Goal: Information Seeking & Learning: Learn about a topic

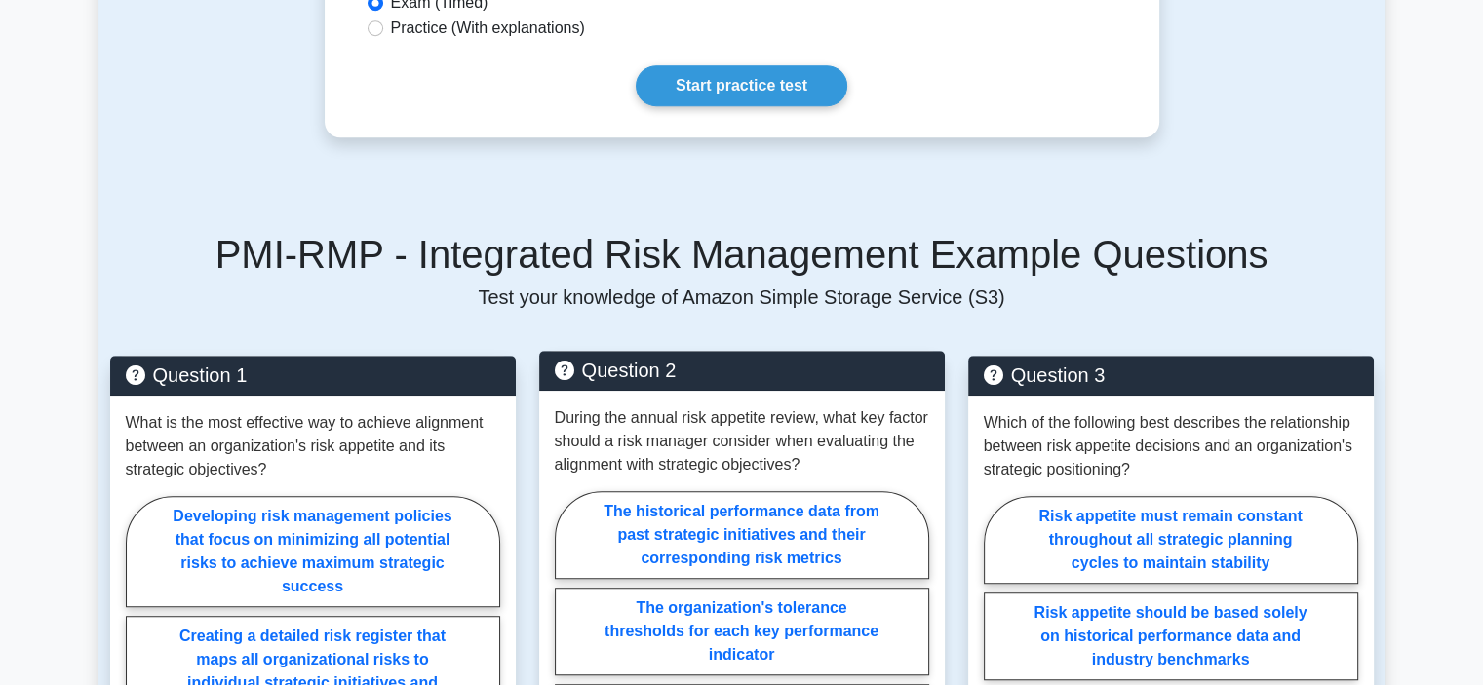
scroll to position [1170, 0]
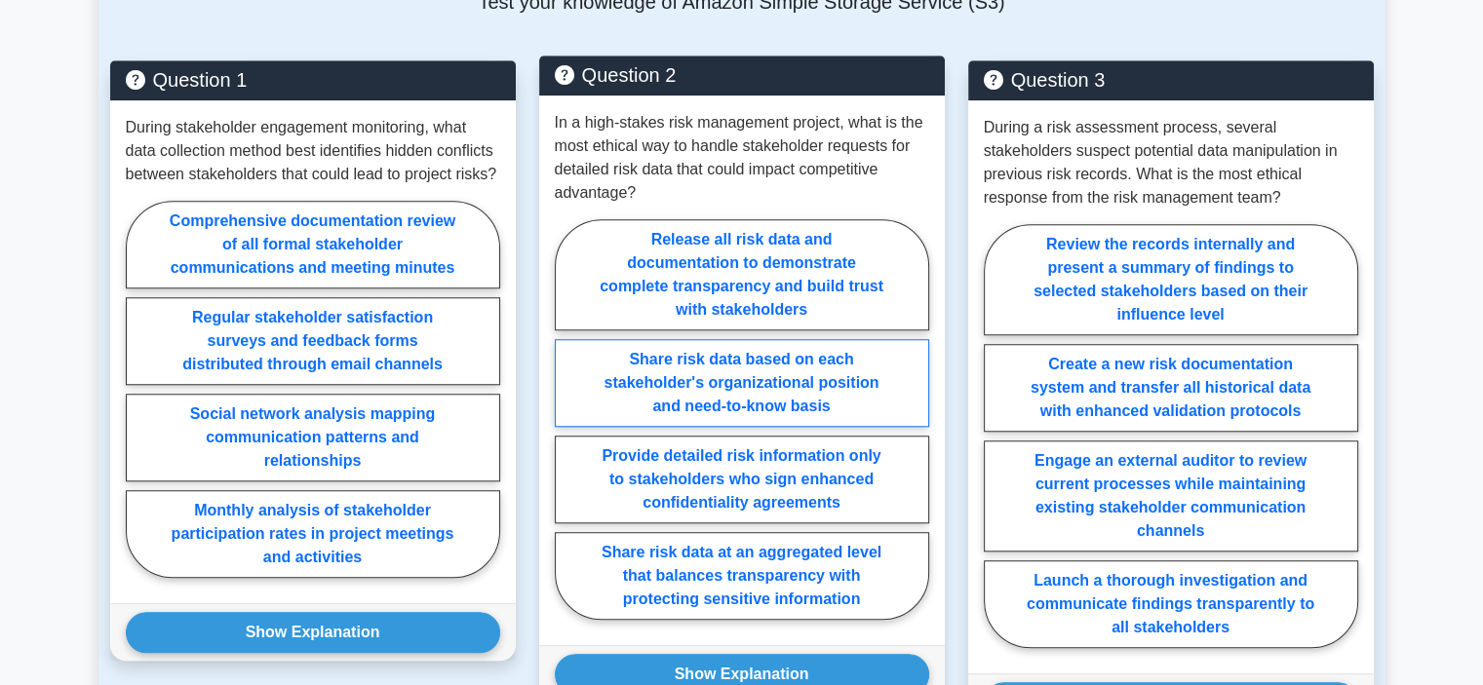
scroll to position [2340, 0]
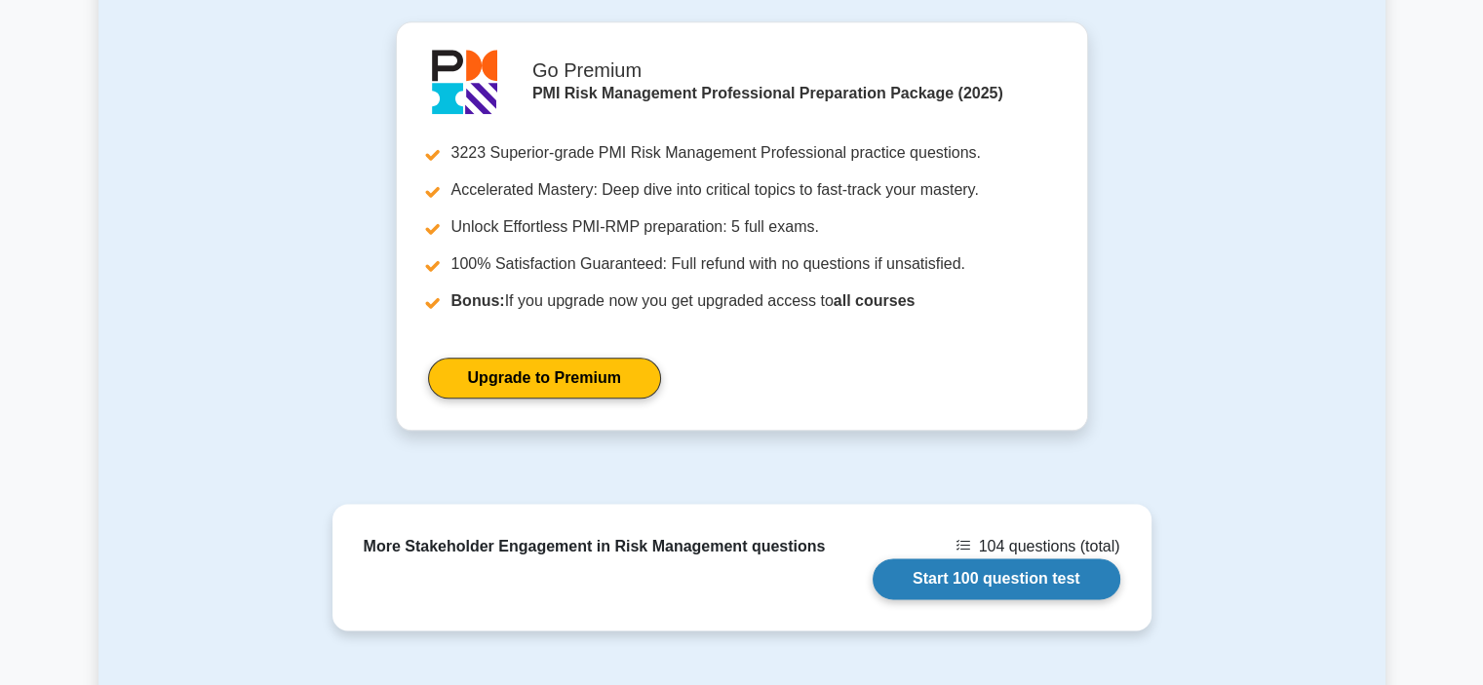
click at [1027, 559] on link "Start 100 question test" at bounding box center [996, 579] width 248 height 41
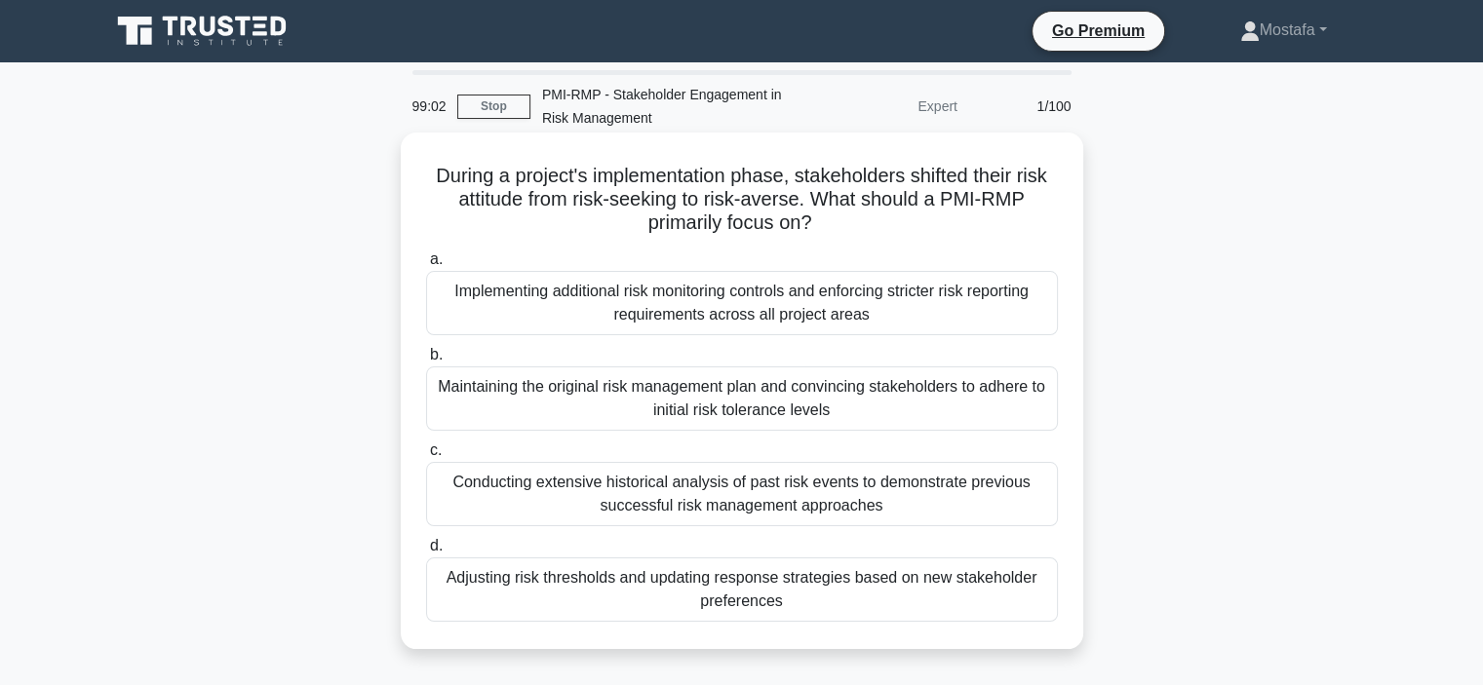
click at [1034, 602] on div "Adjusting risk thresholds and updating response strategies based on new stakeho…" at bounding box center [742, 590] width 632 height 64
click at [426, 553] on input "d. Adjusting risk thresholds and updating response strategies based on new stak…" at bounding box center [426, 546] width 0 height 13
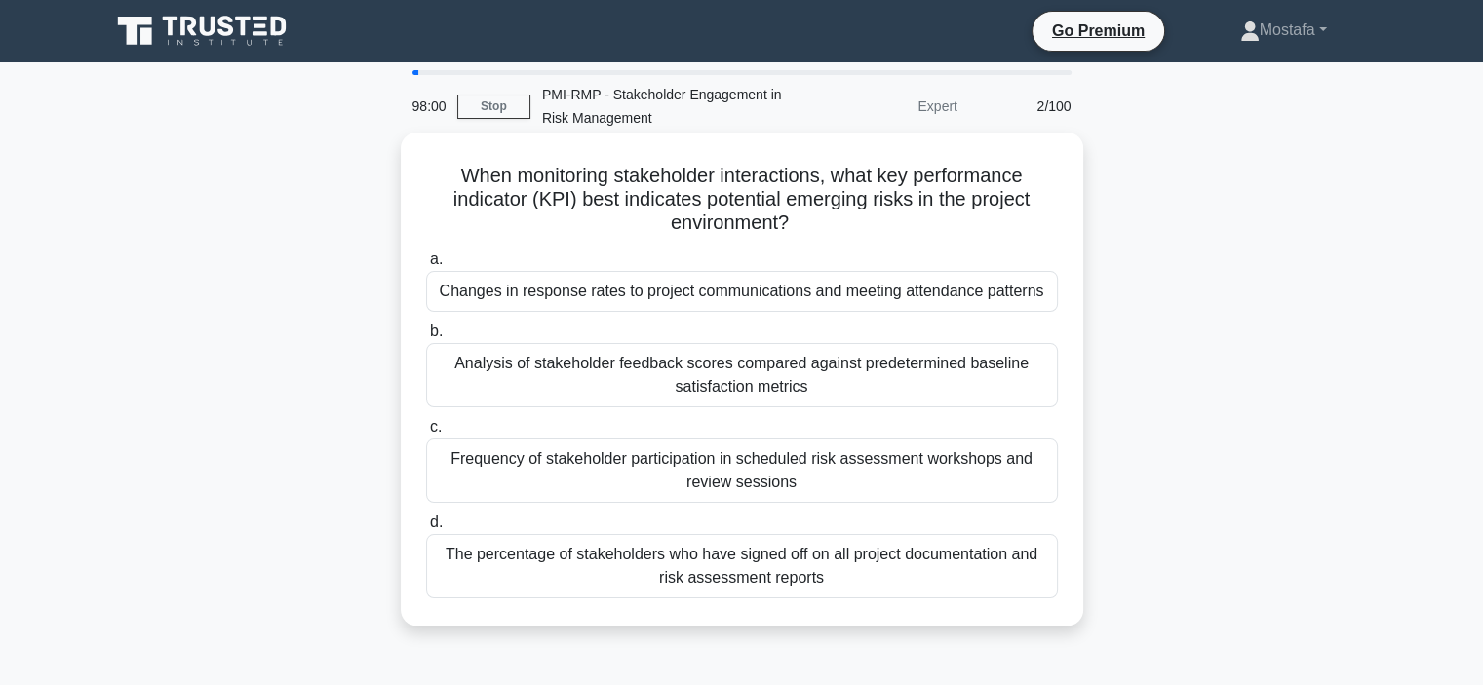
click at [1045, 387] on div "Analysis of stakeholder feedback scores compared against predetermined baseline…" at bounding box center [742, 375] width 632 height 64
click at [426, 338] on input "b. Analysis of stakeholder feedback scores compared against predetermined basel…" at bounding box center [426, 332] width 0 height 13
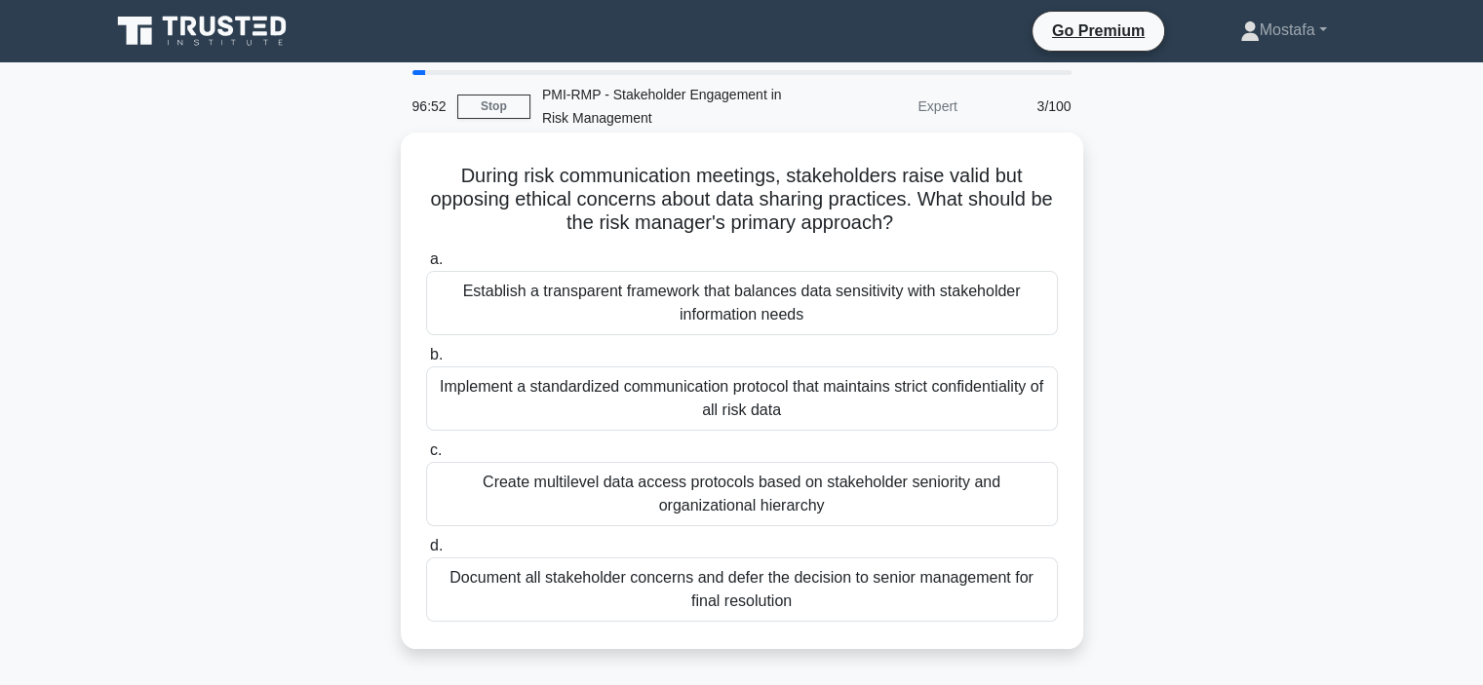
click at [1026, 315] on div "Establish a transparent framework that balances data sensitivity with stakehold…" at bounding box center [742, 303] width 632 height 64
click at [426, 266] on input "a. Establish a transparent framework that balances data sensitivity with stakeh…" at bounding box center [426, 259] width 0 height 13
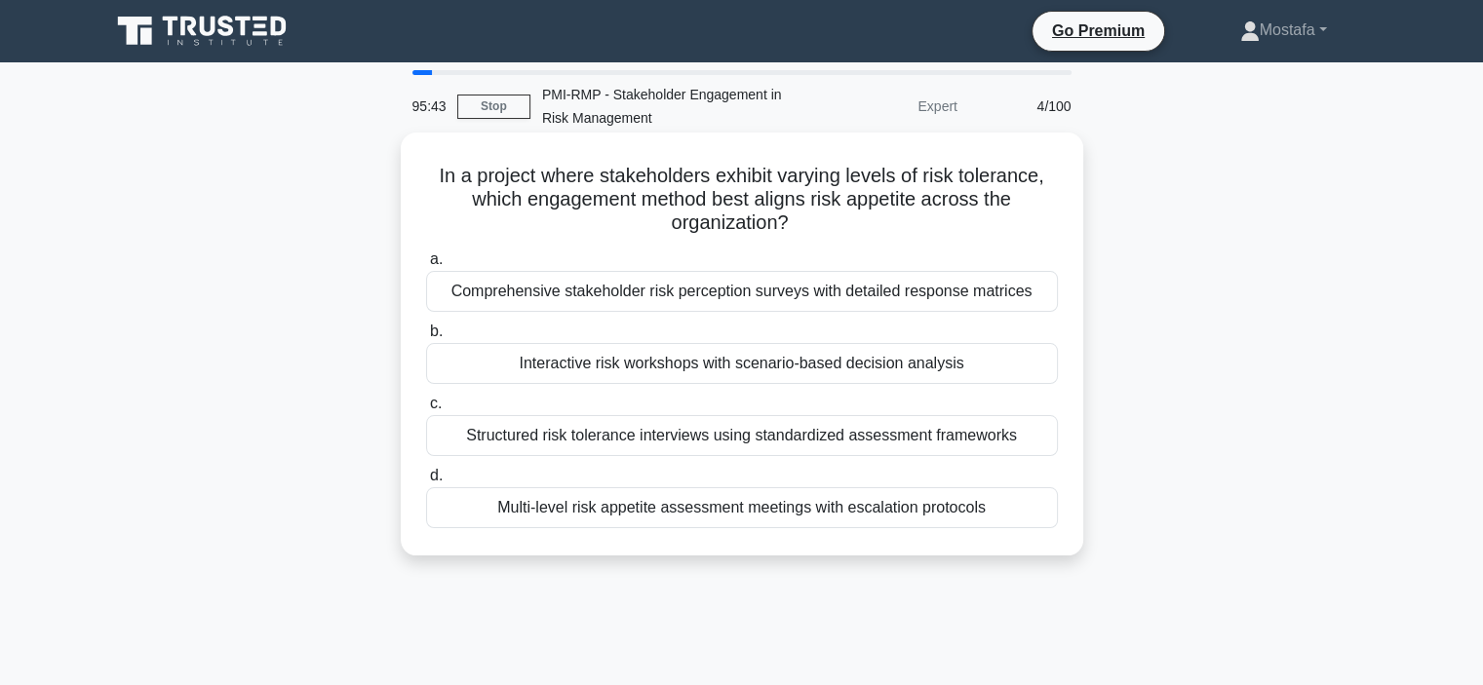
click at [1031, 511] on div "Multi-level risk appetite assessment meetings with escalation protocols" at bounding box center [742, 507] width 632 height 41
click at [426, 483] on input "d. Multi-level risk appetite assessment meetings with escalation protocols" at bounding box center [426, 476] width 0 height 13
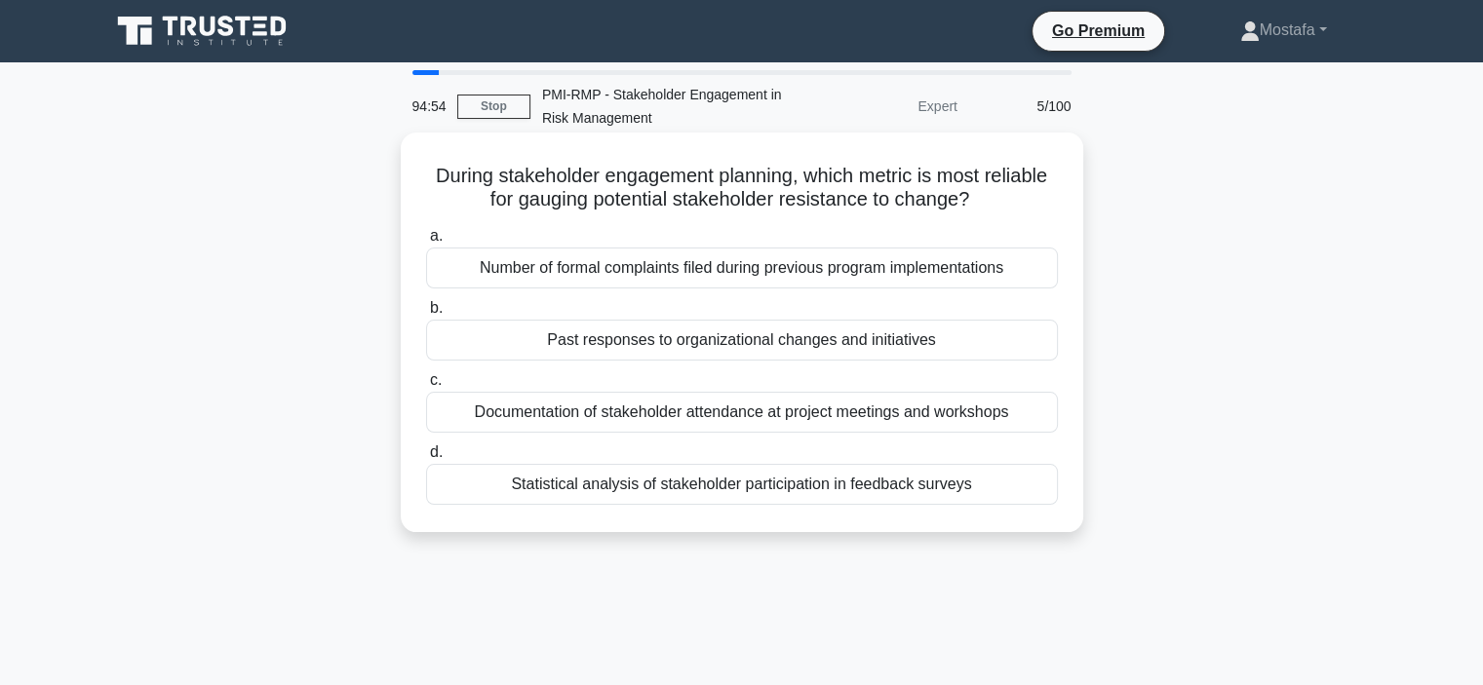
click at [1042, 276] on div "Number of formal complaints filed during previous program implementations" at bounding box center [742, 268] width 632 height 41
click at [426, 243] on input "a. Number of formal complaints filed during previous program implementations" at bounding box center [426, 236] width 0 height 13
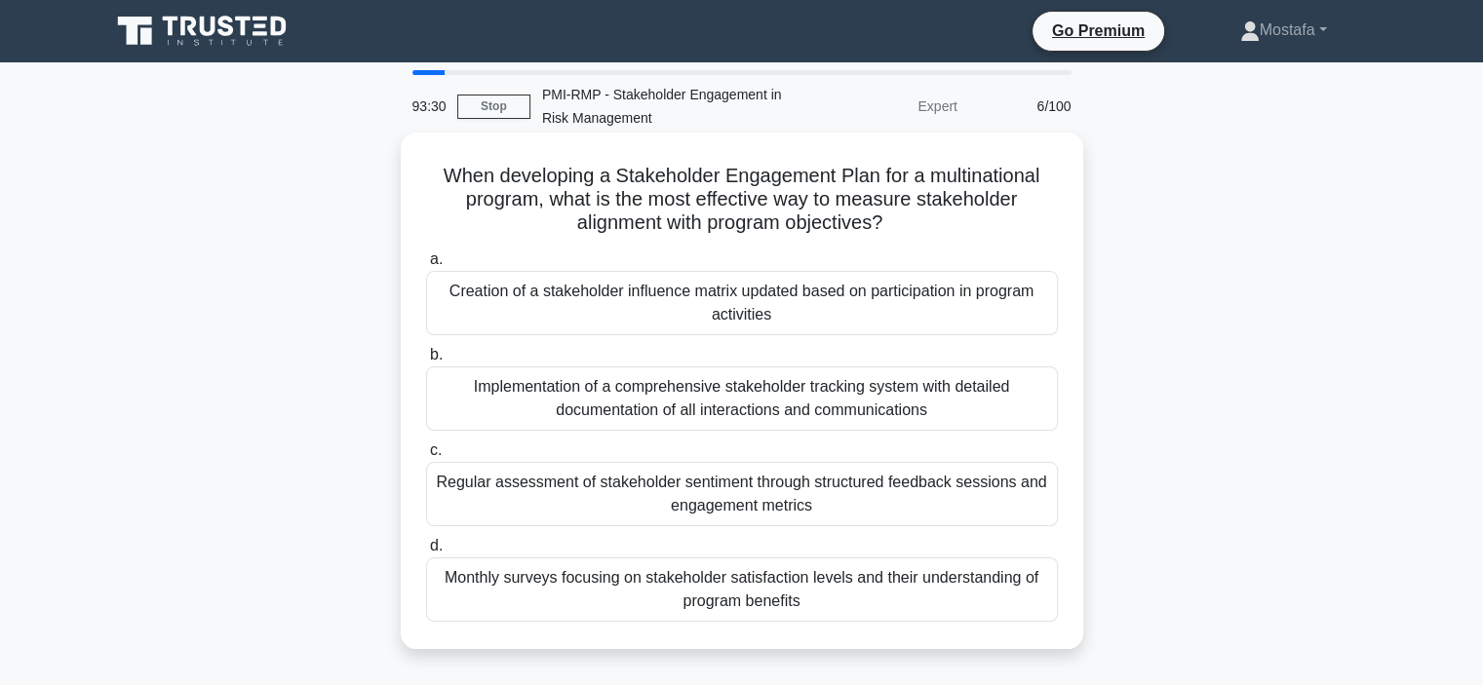
click at [1014, 318] on div "Creation of a stakeholder influence matrix updated based on participation in pr…" at bounding box center [742, 303] width 632 height 64
click at [426, 266] on input "a. Creation of a stakeholder influence matrix updated based on participation in…" at bounding box center [426, 259] width 0 height 13
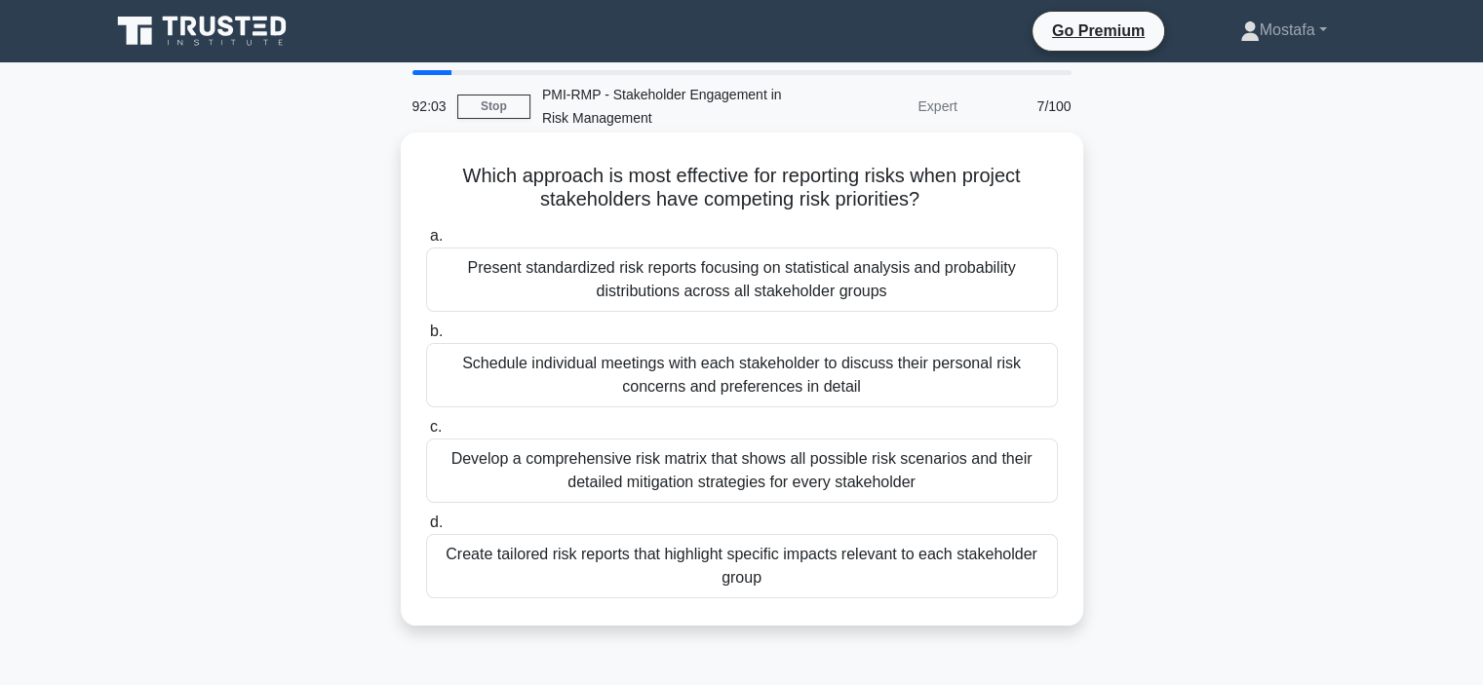
click at [1049, 580] on div "Create tailored risk reports that highlight specific impacts relevant to each s…" at bounding box center [742, 566] width 632 height 64
click at [426, 529] on input "d. Create tailored risk reports that highlight specific impacts relevant to eac…" at bounding box center [426, 523] width 0 height 13
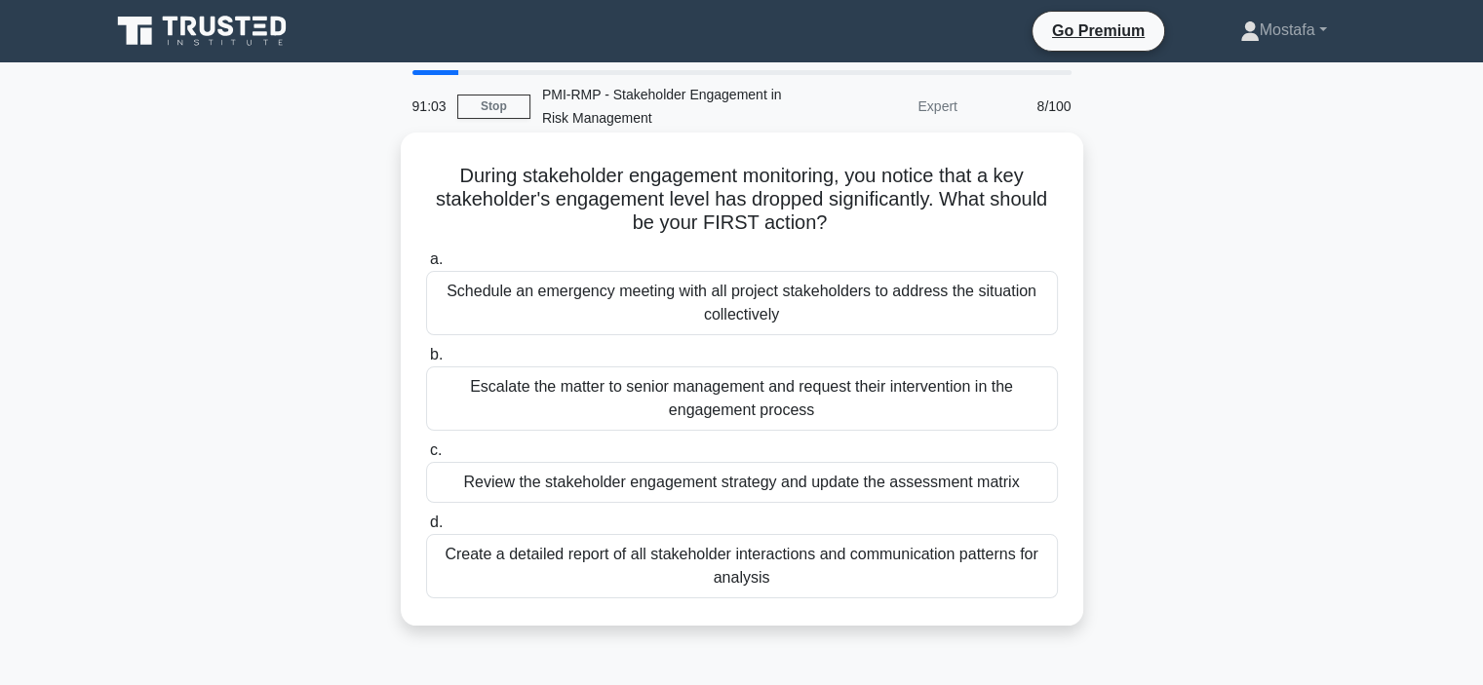
click at [1026, 405] on div "Escalate the matter to senior management and request their intervention in the …" at bounding box center [742, 399] width 632 height 64
click at [426, 362] on input "b. Escalate the matter to senior management and request their intervention in t…" at bounding box center [426, 355] width 0 height 13
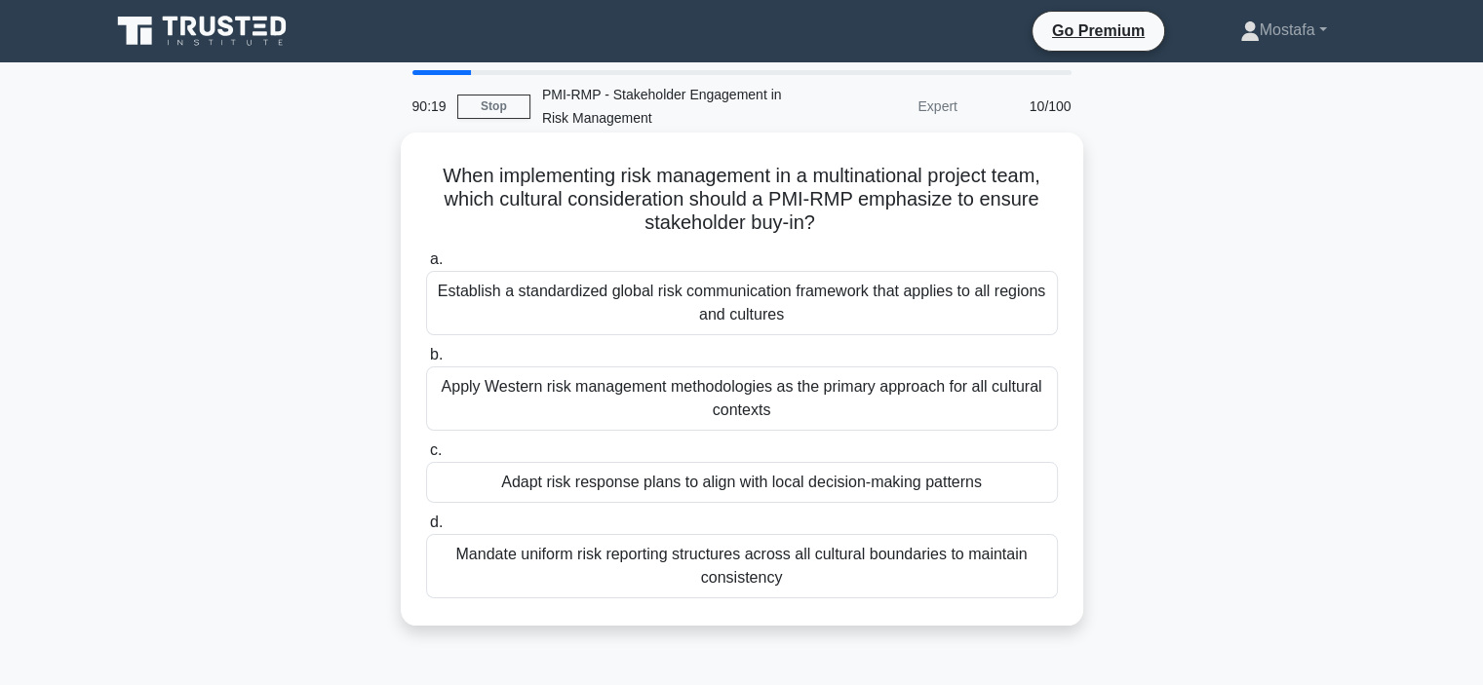
click at [1027, 311] on div "Establish a standardized global risk communication framework that applies to al…" at bounding box center [742, 303] width 632 height 64
click at [426, 266] on input "a. Establish a standardized global risk communication framework that applies to…" at bounding box center [426, 259] width 0 height 13
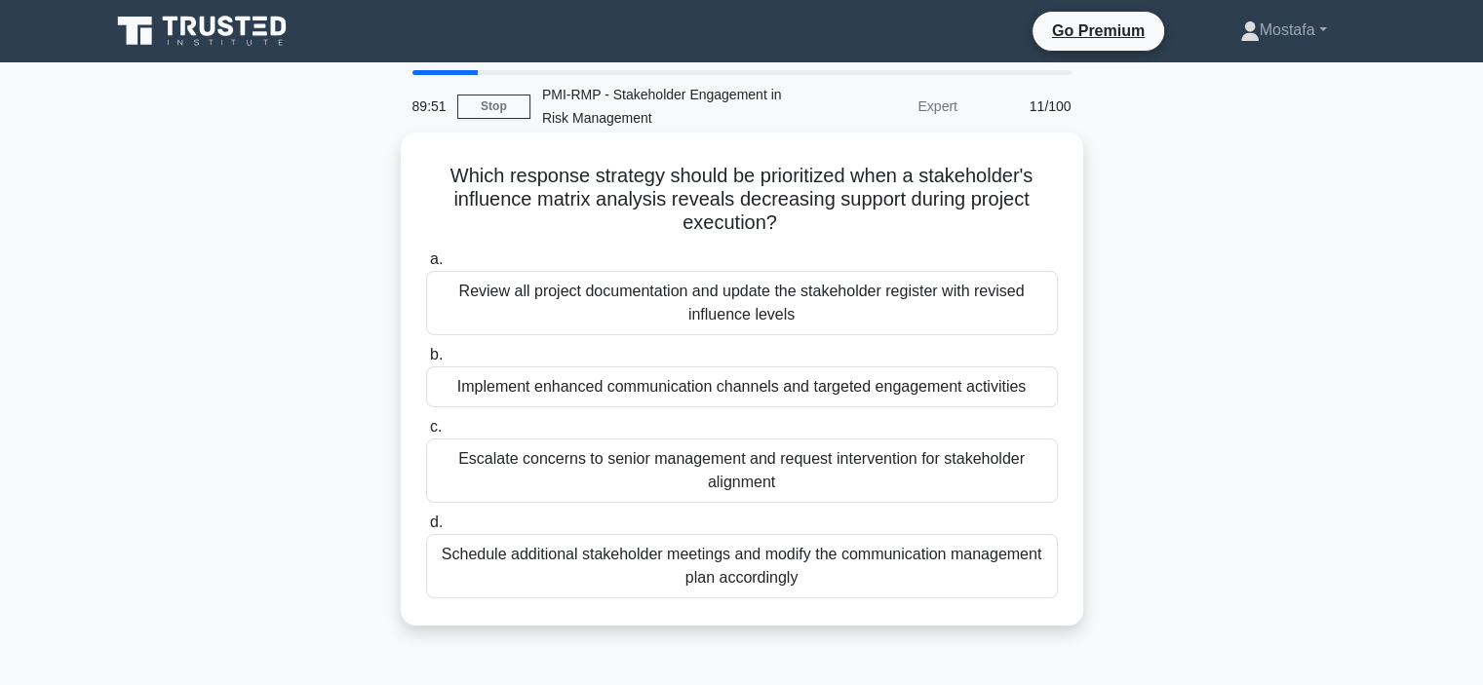
click at [1050, 382] on div "Implement enhanced communication channels and targeted engagement activities" at bounding box center [742, 387] width 632 height 41
click at [426, 362] on input "b. Implement enhanced communication channels and targeted engagement activities" at bounding box center [426, 355] width 0 height 13
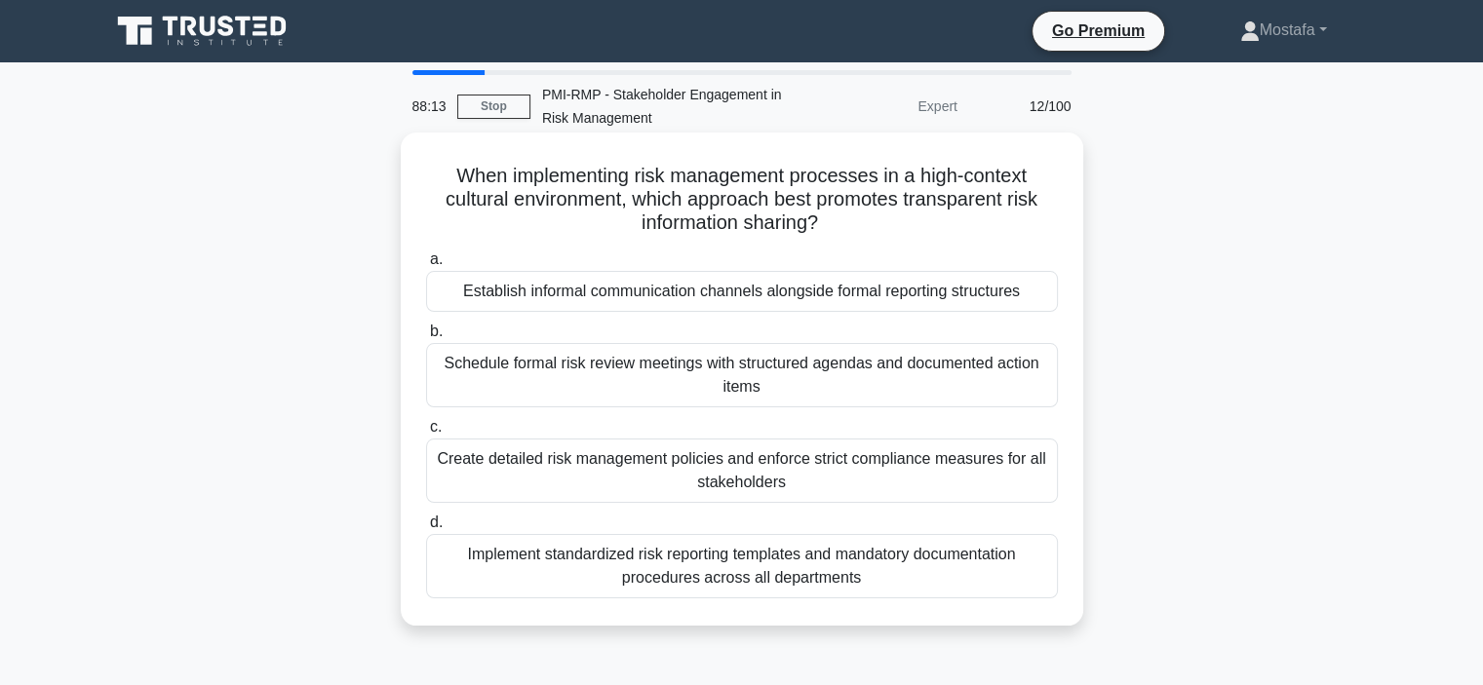
click at [1036, 299] on div "Establish informal communication channels alongside formal reporting structures" at bounding box center [742, 291] width 632 height 41
click at [426, 266] on input "a. Establish informal communication channels alongside formal reporting structu…" at bounding box center [426, 259] width 0 height 13
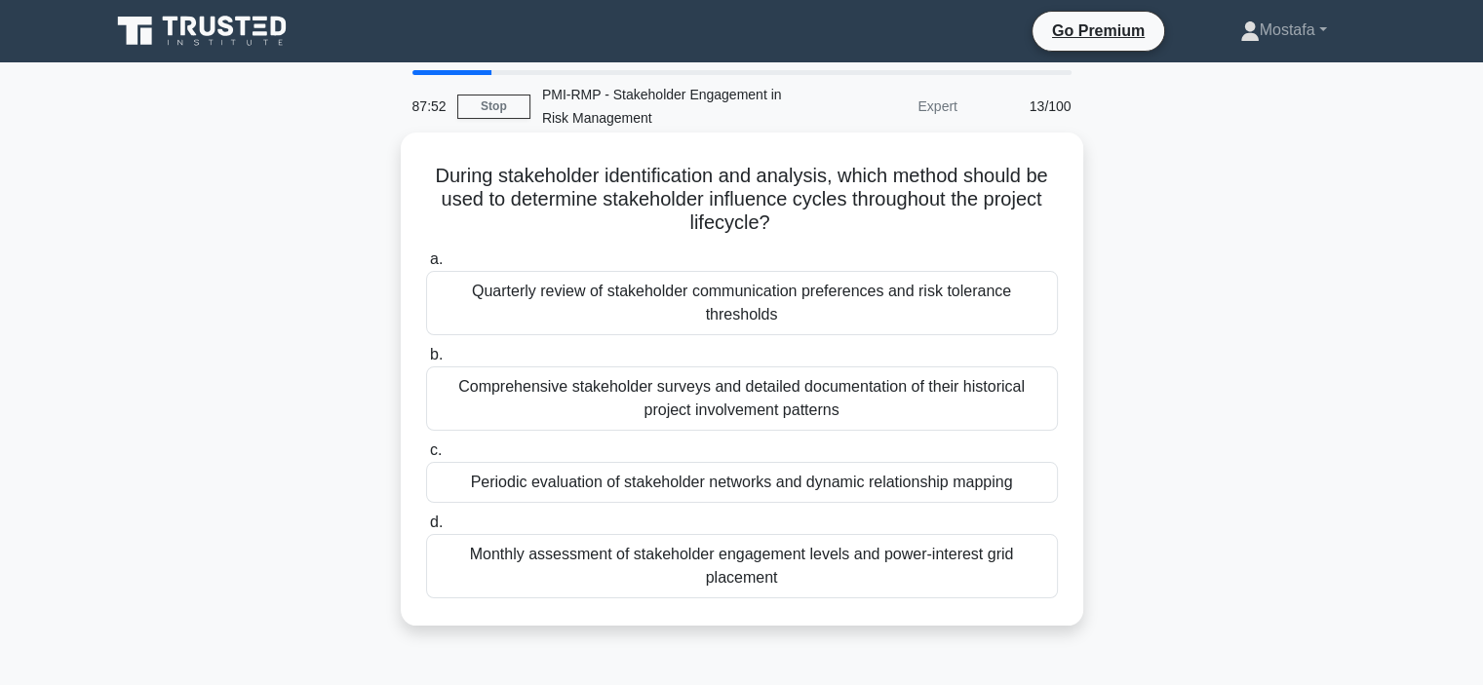
click at [1039, 464] on div "Periodic evaluation of stakeholder networks and dynamic relationship mapping" at bounding box center [742, 482] width 632 height 41
click at [426, 457] on input "c. Periodic evaluation of stakeholder networks and dynamic relationship mapping" at bounding box center [426, 451] width 0 height 13
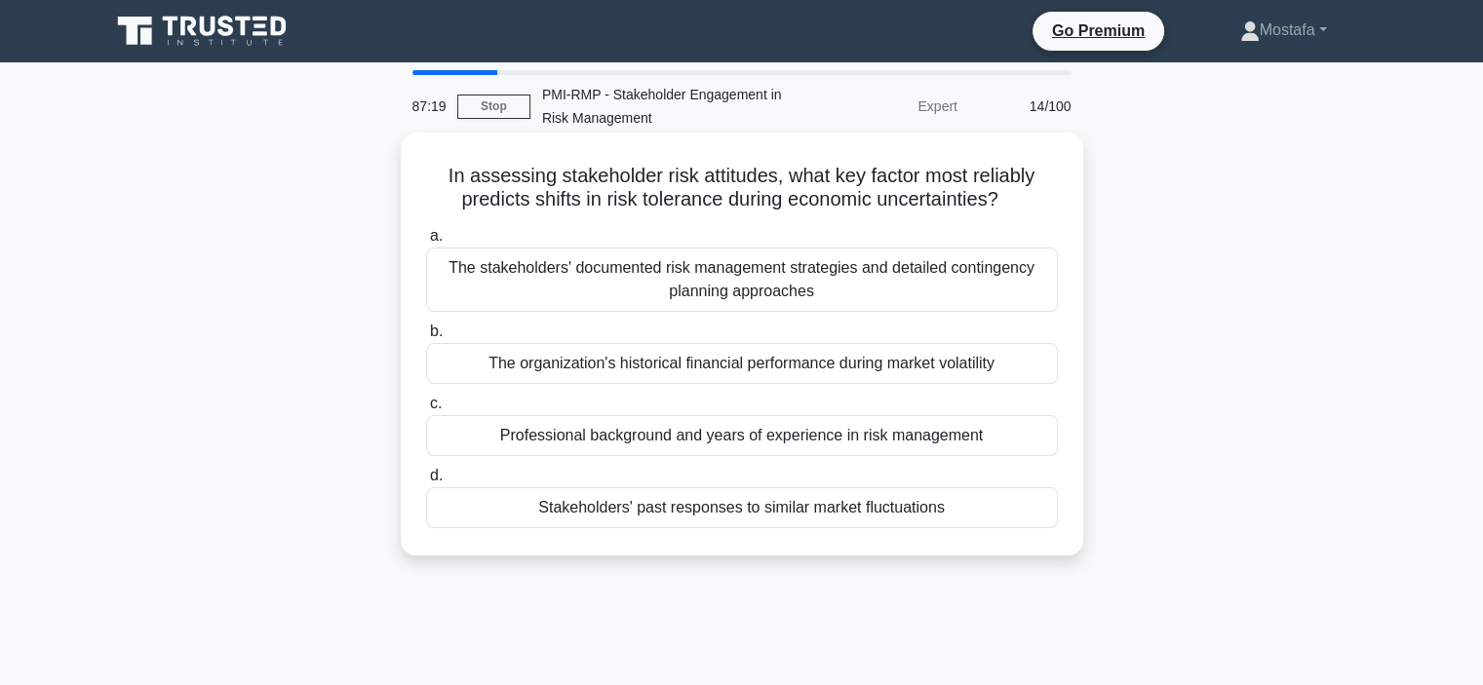
click at [1019, 514] on div "Stakeholders' past responses to similar market fluctuations" at bounding box center [742, 507] width 632 height 41
click at [426, 483] on input "d. Stakeholders' past responses to similar market fluctuations" at bounding box center [426, 476] width 0 height 13
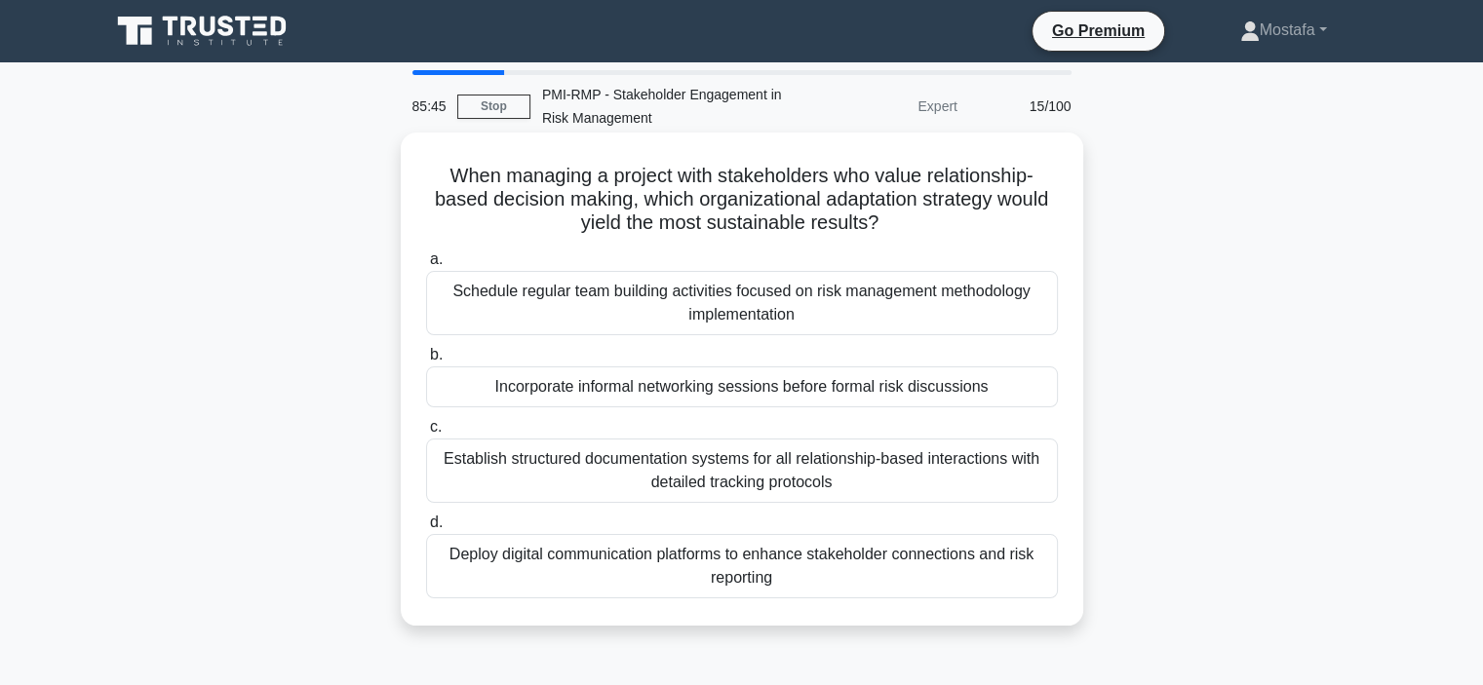
click at [1022, 481] on div "Establish structured documentation systems for all relationship-based interacti…" at bounding box center [742, 471] width 632 height 64
click at [426, 434] on input "c. Establish structured documentation systems for all relationship-based intera…" at bounding box center [426, 427] width 0 height 13
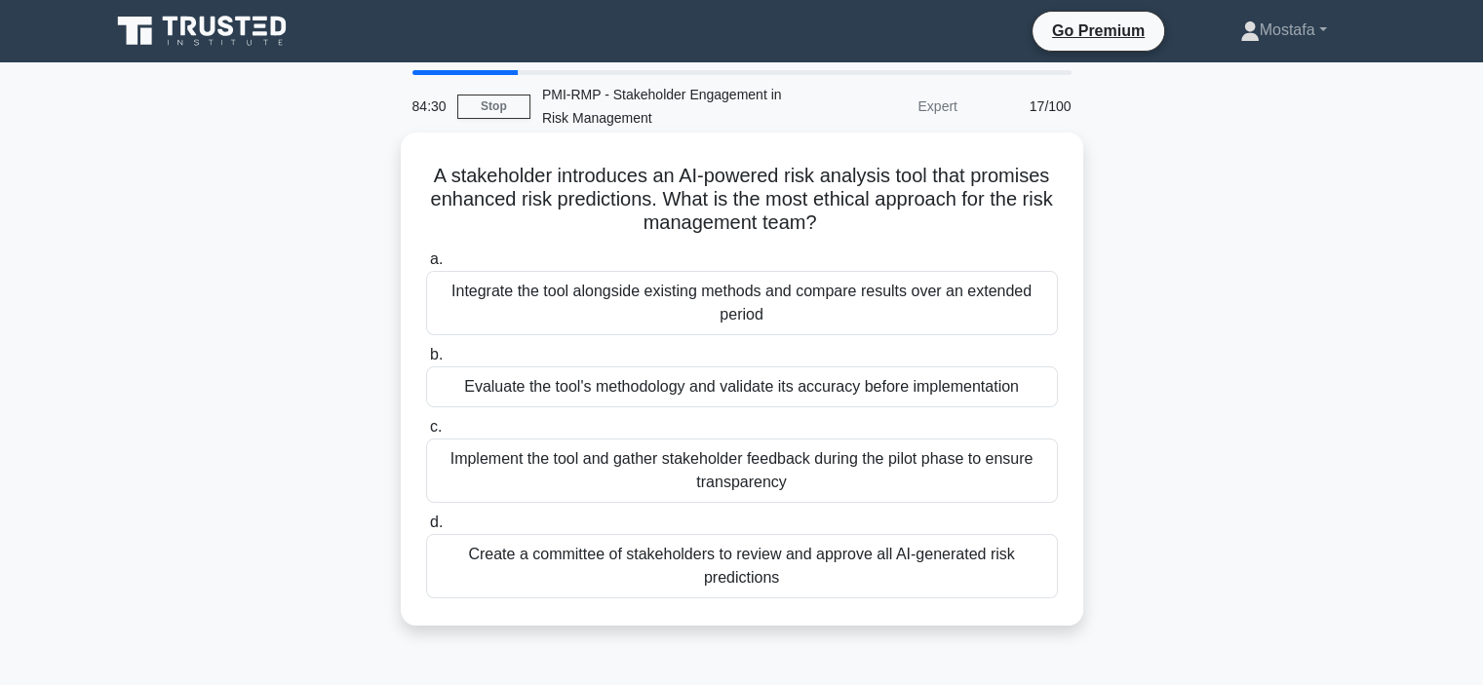
click at [1036, 395] on div "Evaluate the tool's methodology and validate its accuracy before implementation" at bounding box center [742, 387] width 632 height 41
click at [426, 362] on input "b. Evaluate the tool's methodology and validate its accuracy before implementat…" at bounding box center [426, 355] width 0 height 13
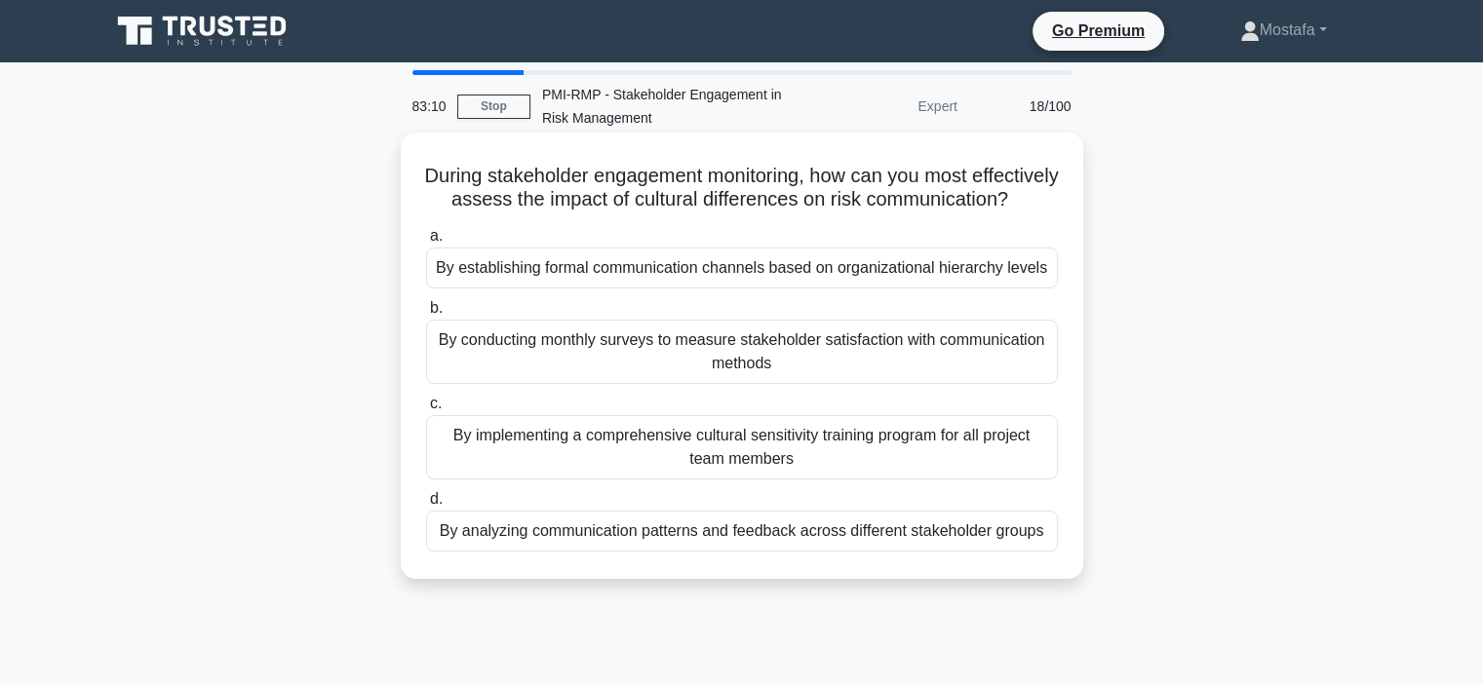
click at [1046, 552] on div "By analyzing communication patterns and feedback across different stakeholder g…" at bounding box center [742, 531] width 632 height 41
click at [426, 506] on input "d. By analyzing communication patterns and feedback across different stakeholde…" at bounding box center [426, 499] width 0 height 13
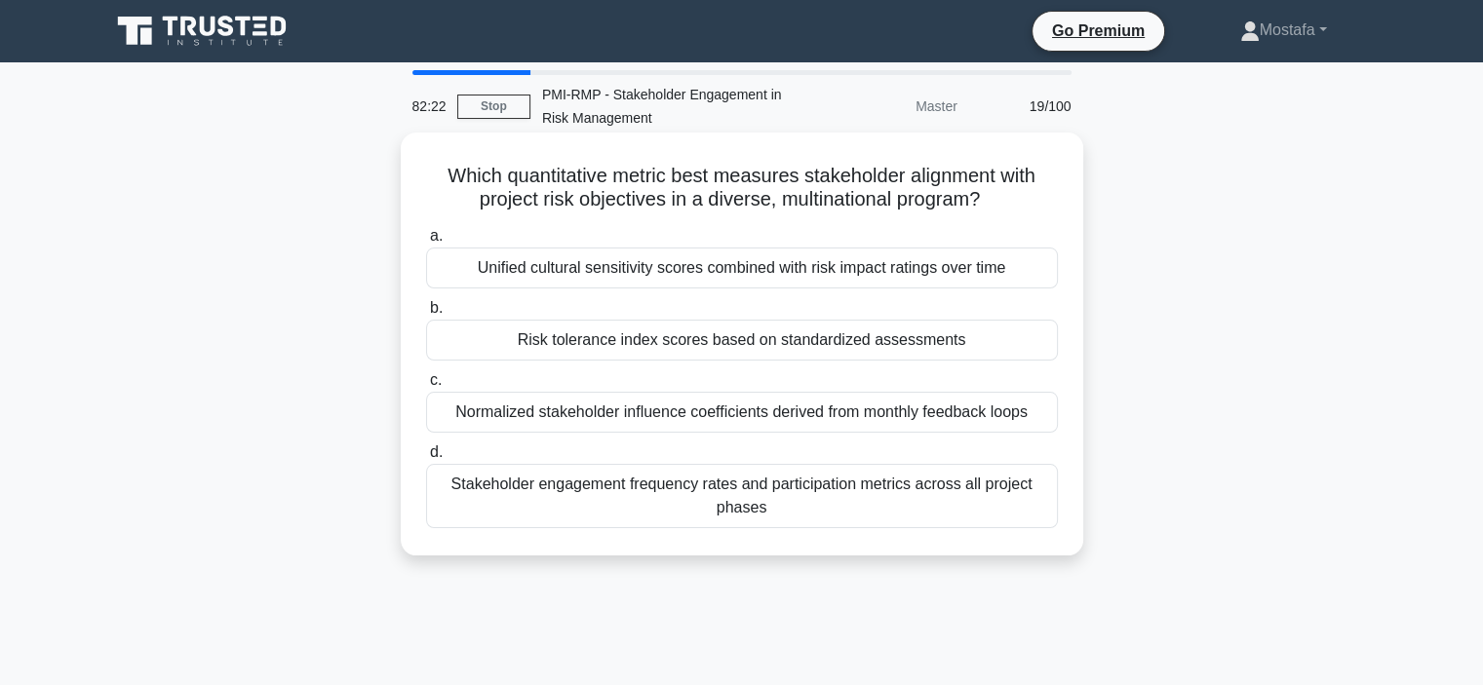
click at [1043, 349] on div "Risk tolerance index scores based on standardized assessments" at bounding box center [742, 340] width 632 height 41
click at [426, 315] on input "b. Risk tolerance index scores based on standardized assessments" at bounding box center [426, 308] width 0 height 13
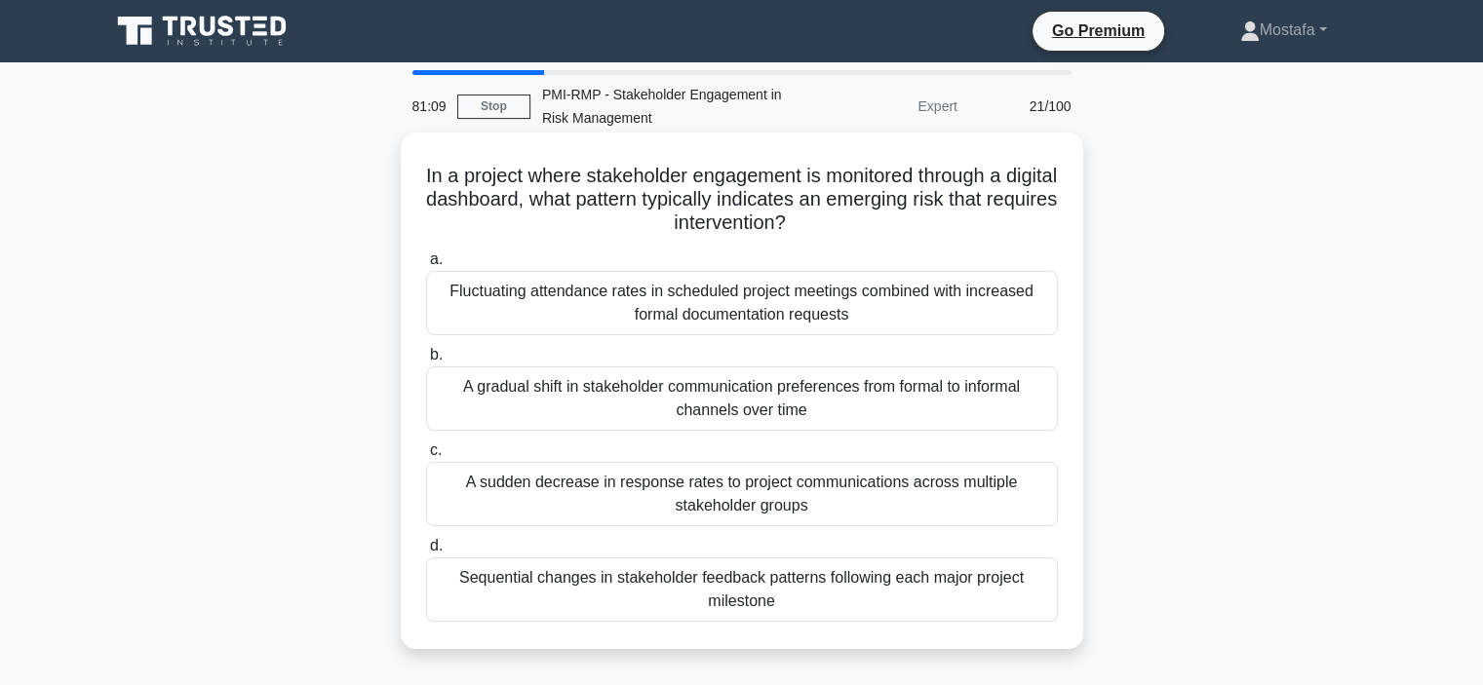
click at [1044, 321] on div "Fluctuating attendance rates in scheduled project meetings combined with increa…" at bounding box center [742, 303] width 632 height 64
click at [426, 266] on input "a. Fluctuating attendance rates in scheduled project meetings combined with inc…" at bounding box center [426, 259] width 0 height 13
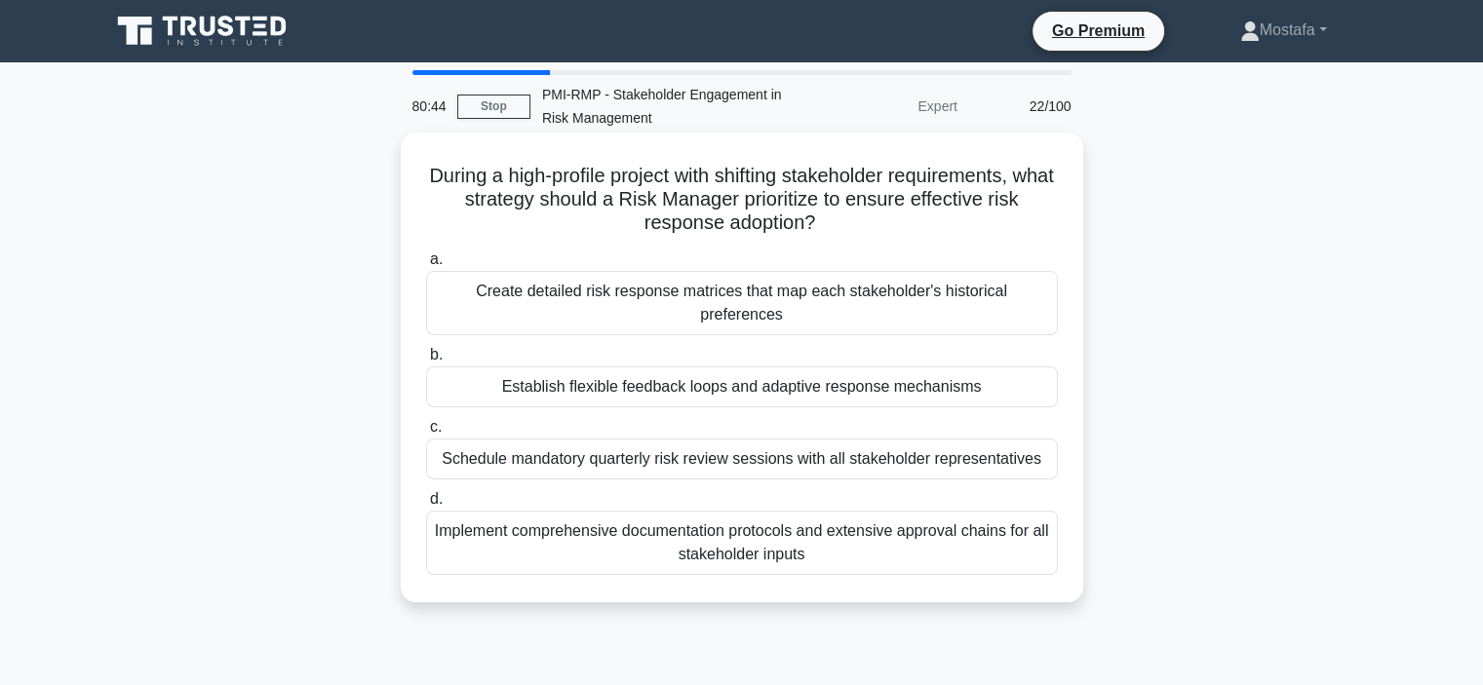
click at [1027, 372] on div "Establish flexible feedback loops and adaptive response mechanisms" at bounding box center [742, 387] width 632 height 41
click at [426, 362] on input "b. Establish flexible feedback loops and adaptive response mechanisms" at bounding box center [426, 355] width 0 height 13
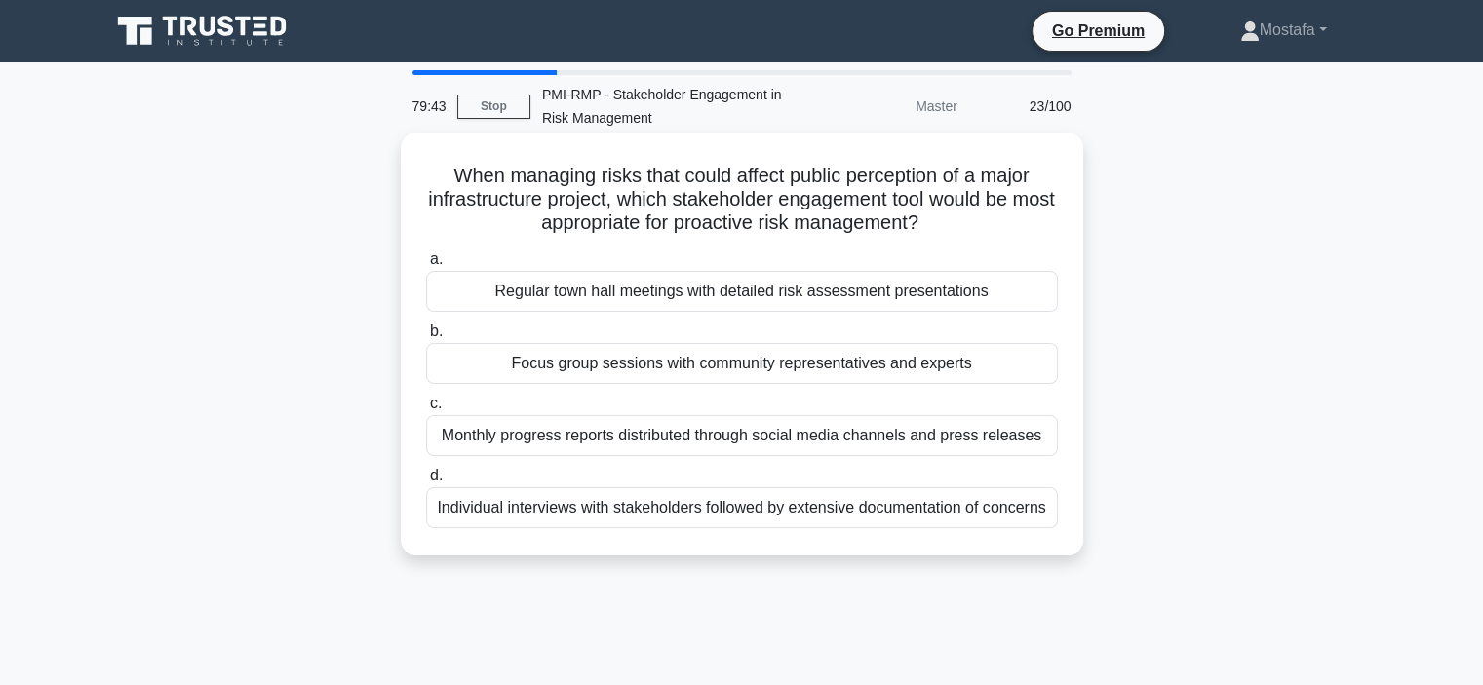
click at [1052, 369] on div "Focus group sessions with community representatives and experts" at bounding box center [742, 363] width 632 height 41
click at [426, 338] on input "b. Focus group sessions with community representatives and experts" at bounding box center [426, 332] width 0 height 13
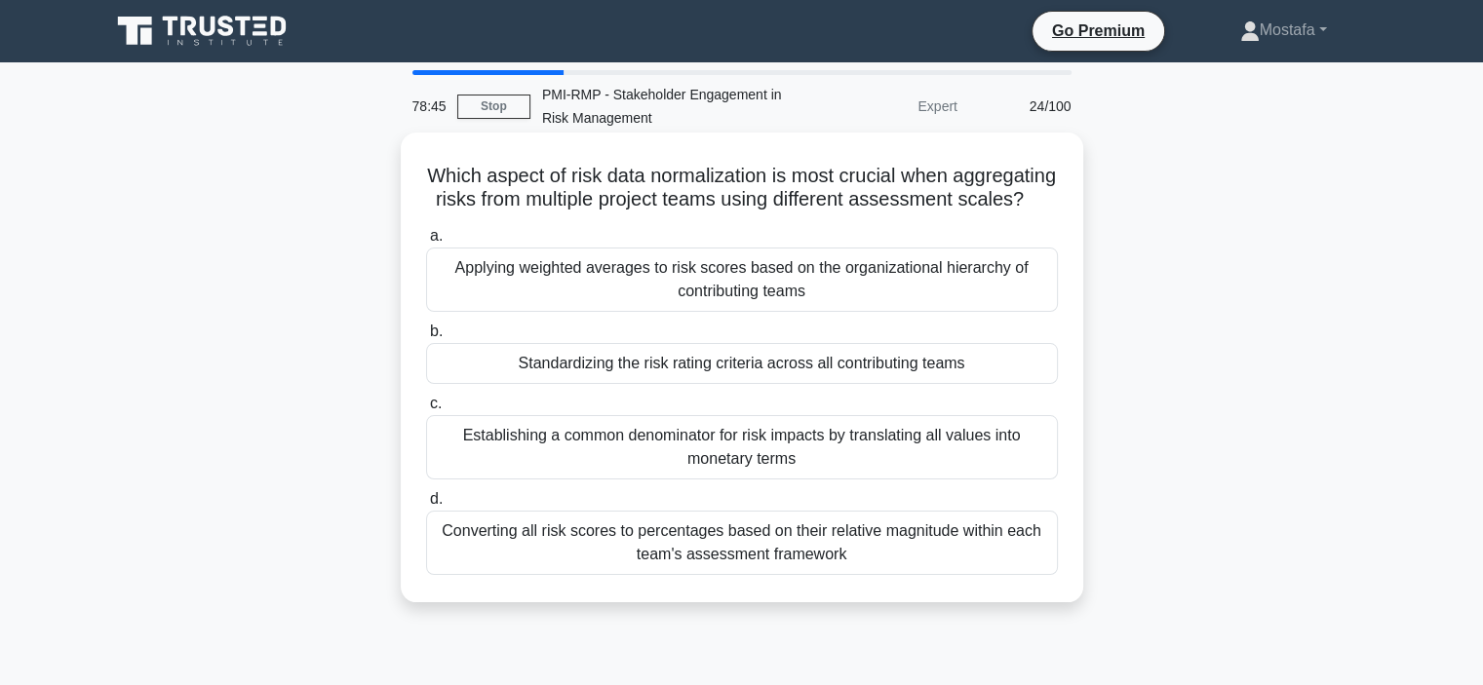
click at [1046, 384] on div "Standardizing the risk rating criteria across all contributing teams" at bounding box center [742, 363] width 632 height 41
click at [426, 338] on input "b. Standardizing the risk rating criteria across all contributing teams" at bounding box center [426, 332] width 0 height 13
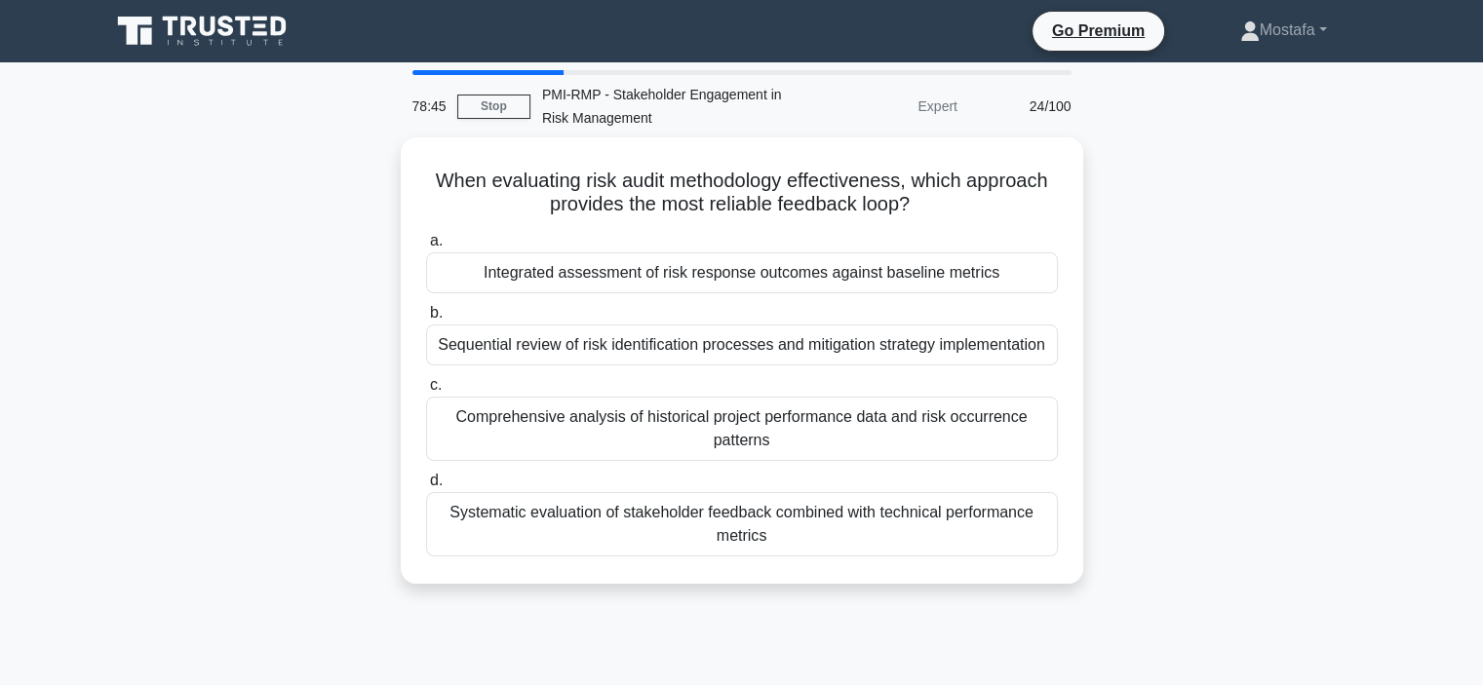
click at [1046, 391] on label "c. Comprehensive analysis of historical project performance data and risk occur…" at bounding box center [742, 417] width 632 height 88
click at [426, 391] on input "c. Comprehensive analysis of historical project performance data and risk occur…" at bounding box center [426, 385] width 0 height 13
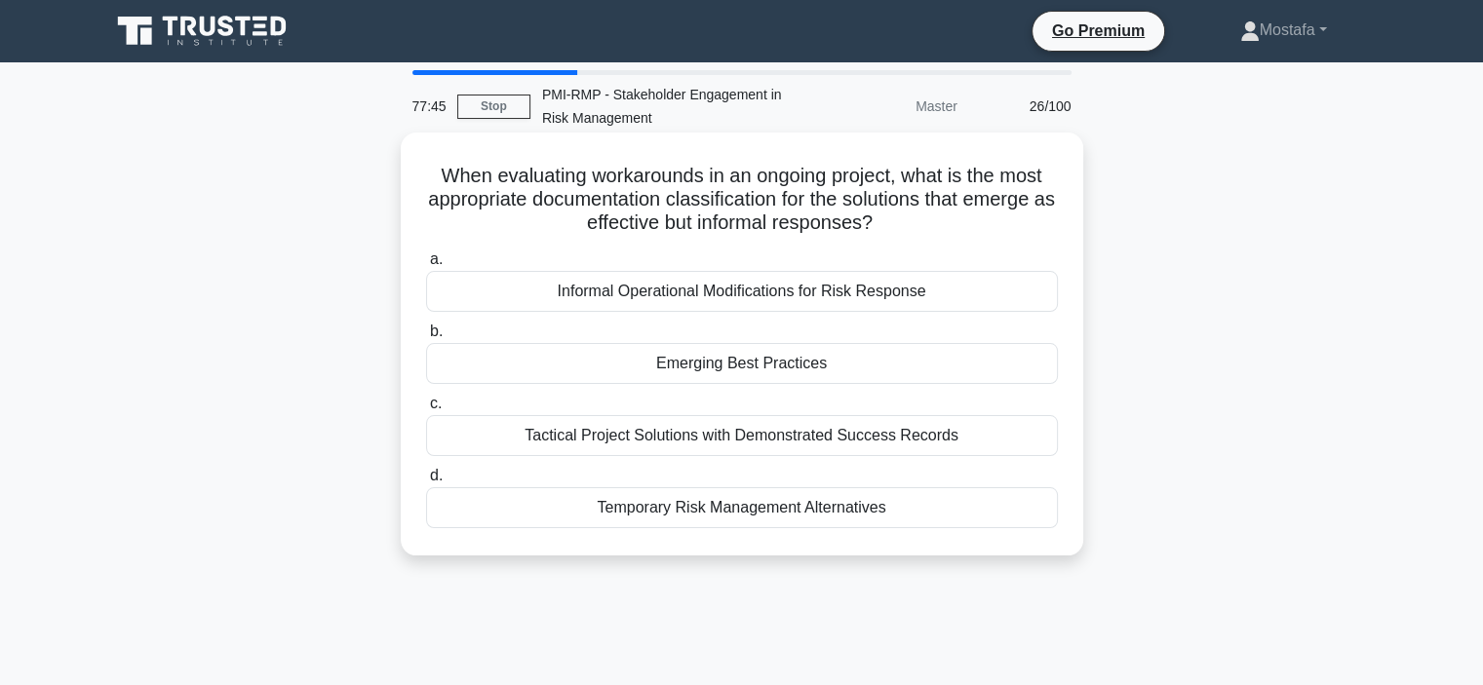
click at [1037, 291] on div "Informal Operational Modifications for Risk Response" at bounding box center [742, 291] width 632 height 41
click at [426, 266] on input "a. Informal Operational Modifications for Risk Response" at bounding box center [426, 259] width 0 height 13
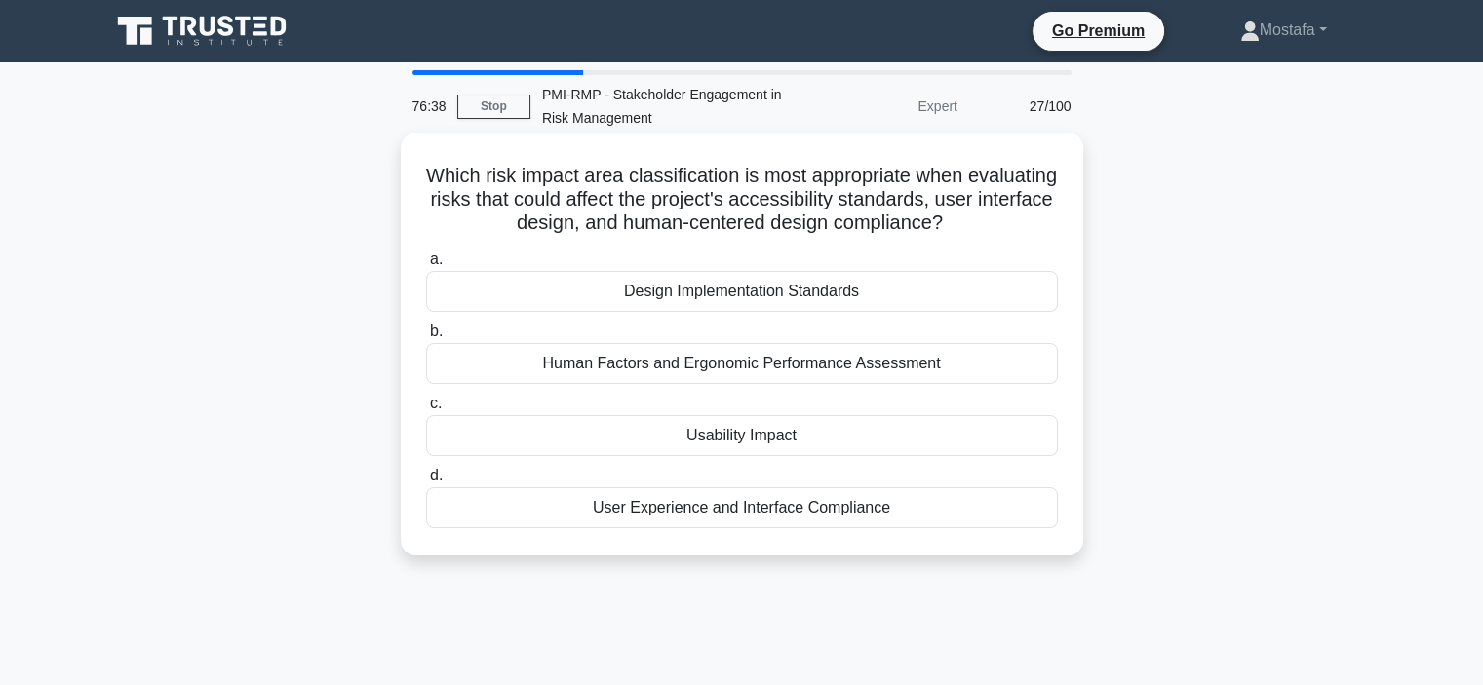
click at [1047, 294] on div "Design Implementation Standards" at bounding box center [742, 291] width 632 height 41
click at [426, 266] on input "a. Design Implementation Standards" at bounding box center [426, 259] width 0 height 13
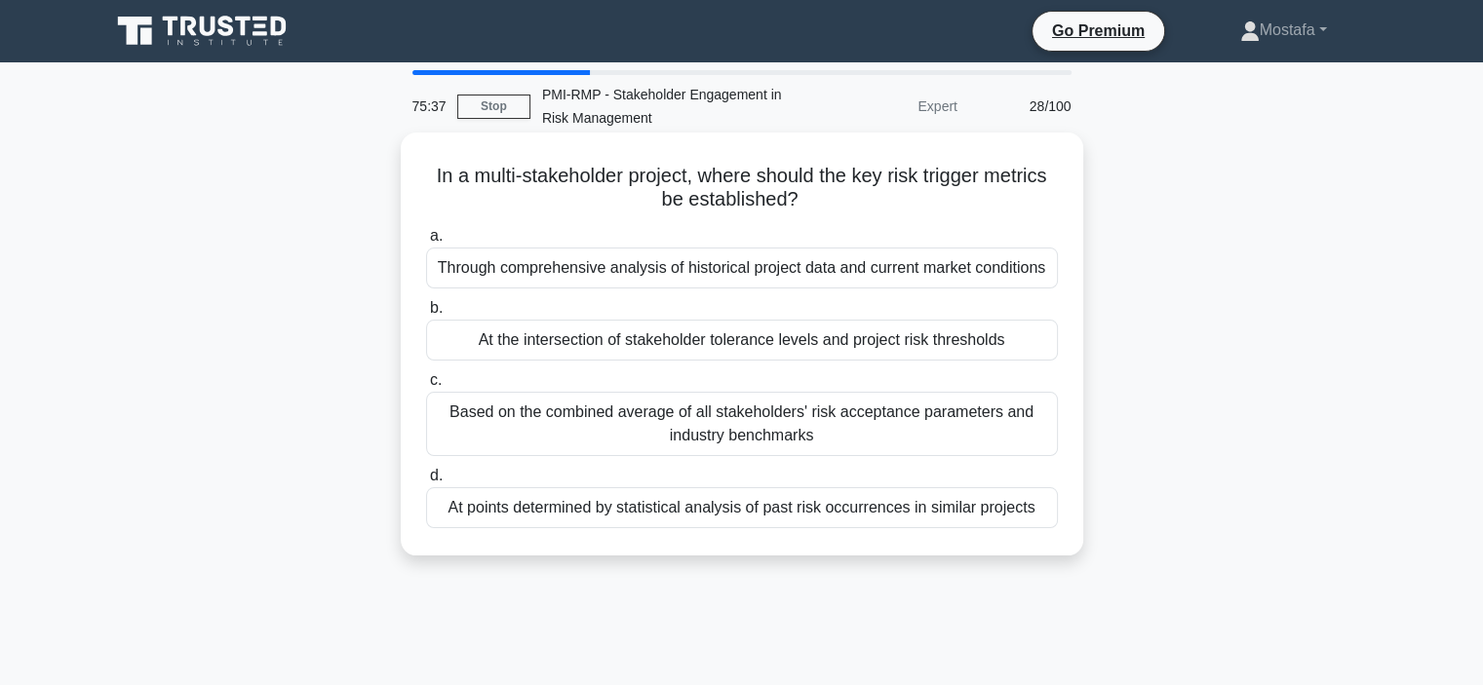
click at [1036, 512] on div "At points determined by statistical analysis of past risk occurrences in simila…" at bounding box center [742, 507] width 632 height 41
click at [426, 483] on input "d. At points determined by statistical analysis of past risk occurrences in sim…" at bounding box center [426, 476] width 0 height 13
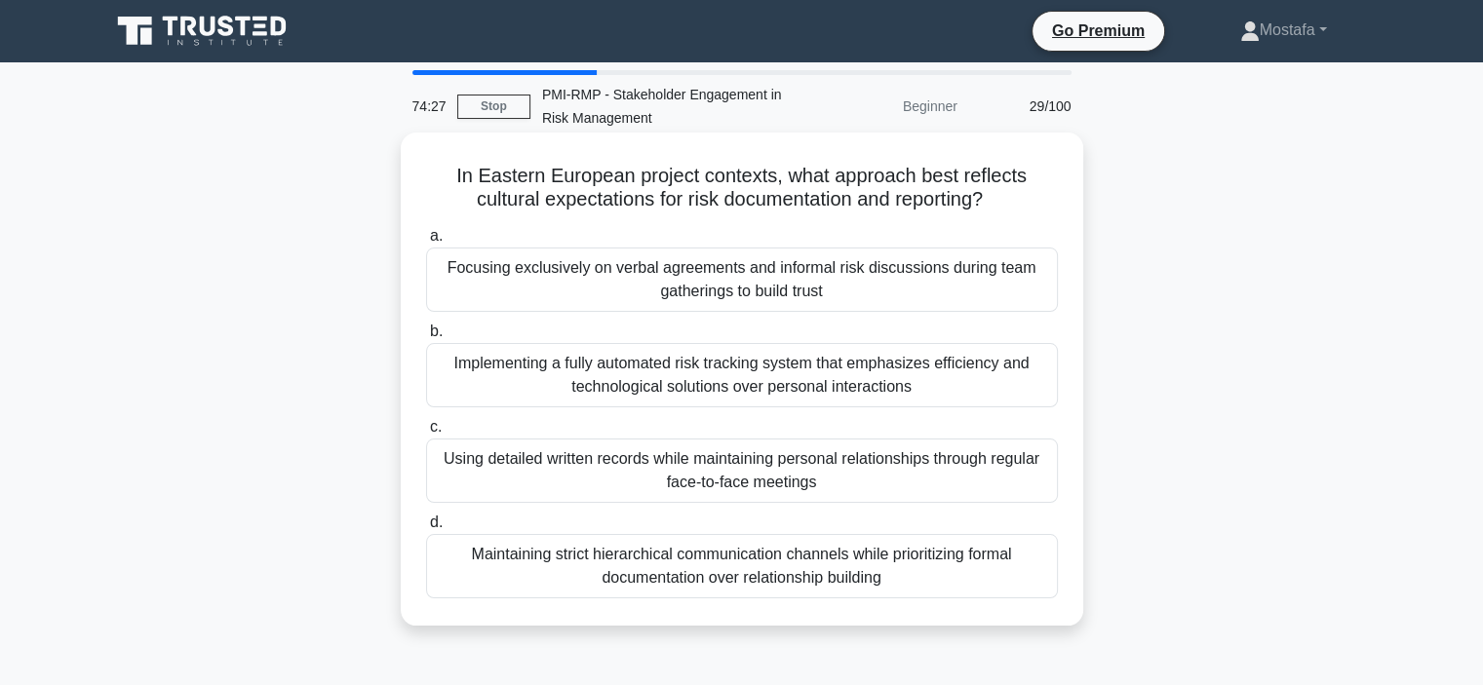
click at [1052, 573] on div "Maintaining strict hierarchical communication channels while prioritizing forma…" at bounding box center [742, 566] width 632 height 64
click at [426, 529] on input "d. Maintaining strict hierarchical communication channels while prioritizing fo…" at bounding box center [426, 523] width 0 height 13
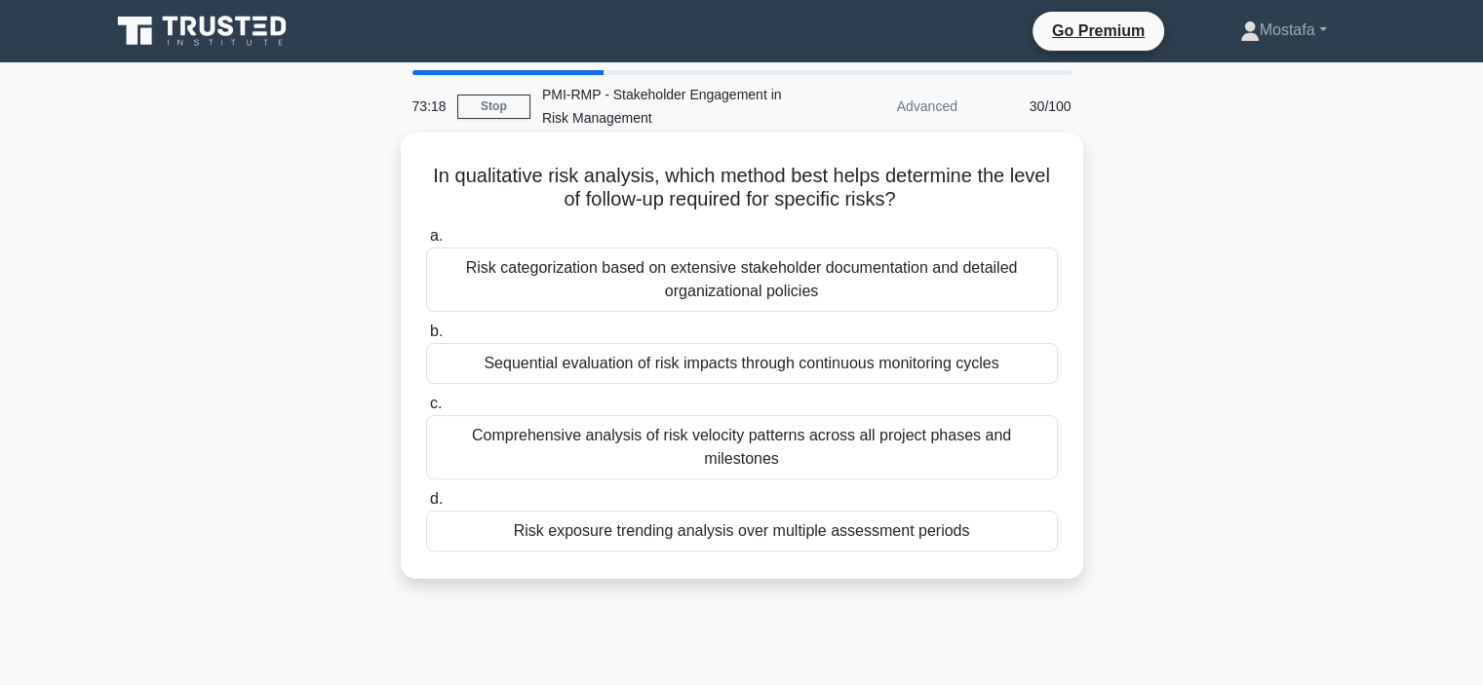
click at [1037, 514] on div "Risk exposure trending analysis over multiple assessment periods" at bounding box center [742, 531] width 632 height 41
click at [426, 506] on input "d. Risk exposure trending analysis over multiple assessment periods" at bounding box center [426, 499] width 0 height 13
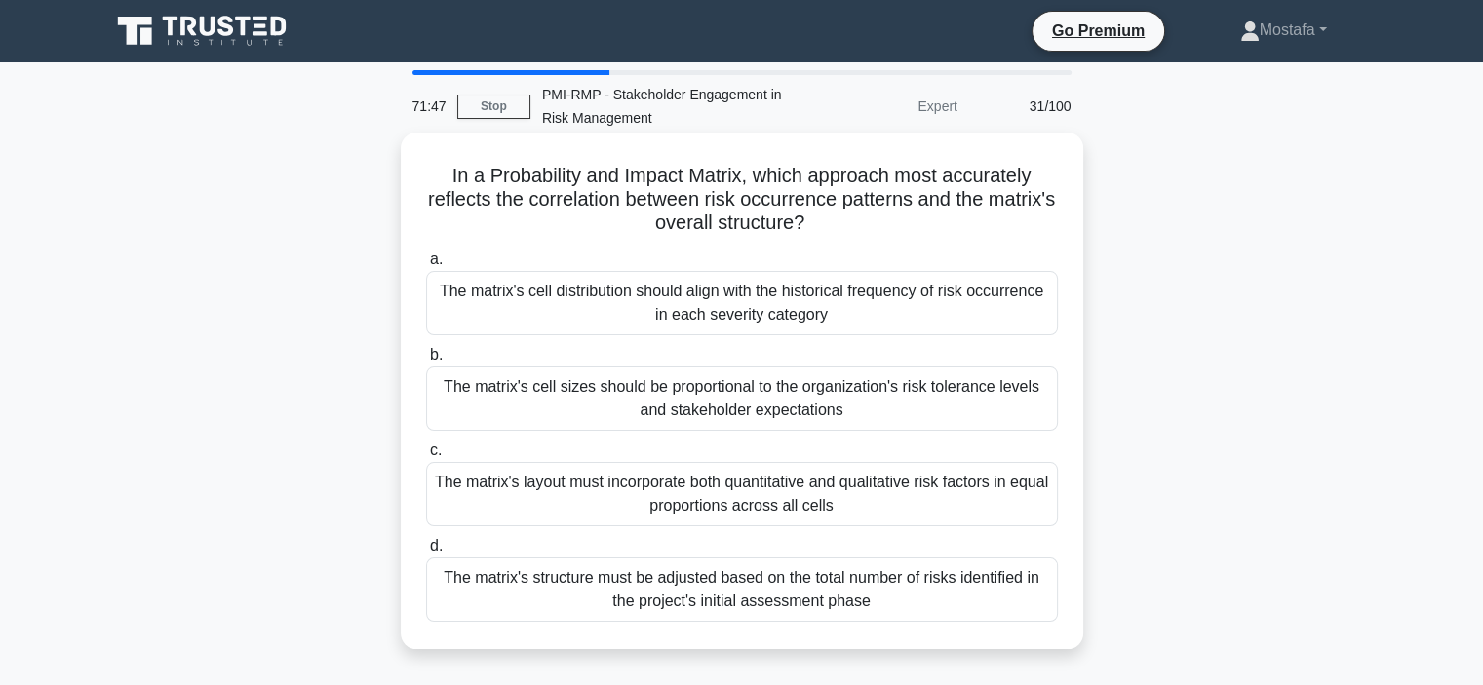
click at [1047, 329] on div "The matrix's cell distribution should align with the historical frequency of ri…" at bounding box center [742, 303] width 632 height 64
click at [426, 266] on input "a. The matrix's cell distribution should align with the historical frequency of…" at bounding box center [426, 259] width 0 height 13
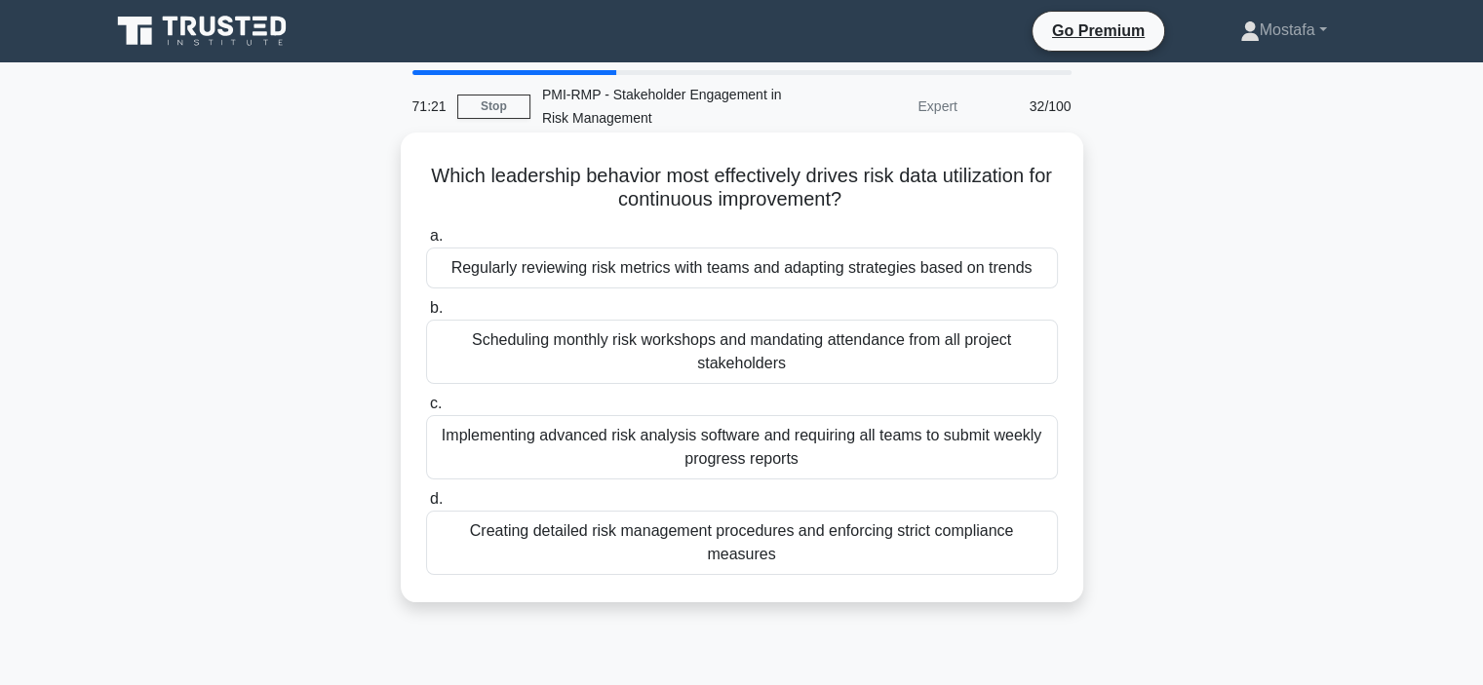
click at [1049, 276] on div "Regularly reviewing risk metrics with teams and adapting strategies based on tr…" at bounding box center [742, 268] width 632 height 41
click at [426, 243] on input "a. Regularly reviewing risk metrics with teams and adapting strategies based on…" at bounding box center [426, 236] width 0 height 13
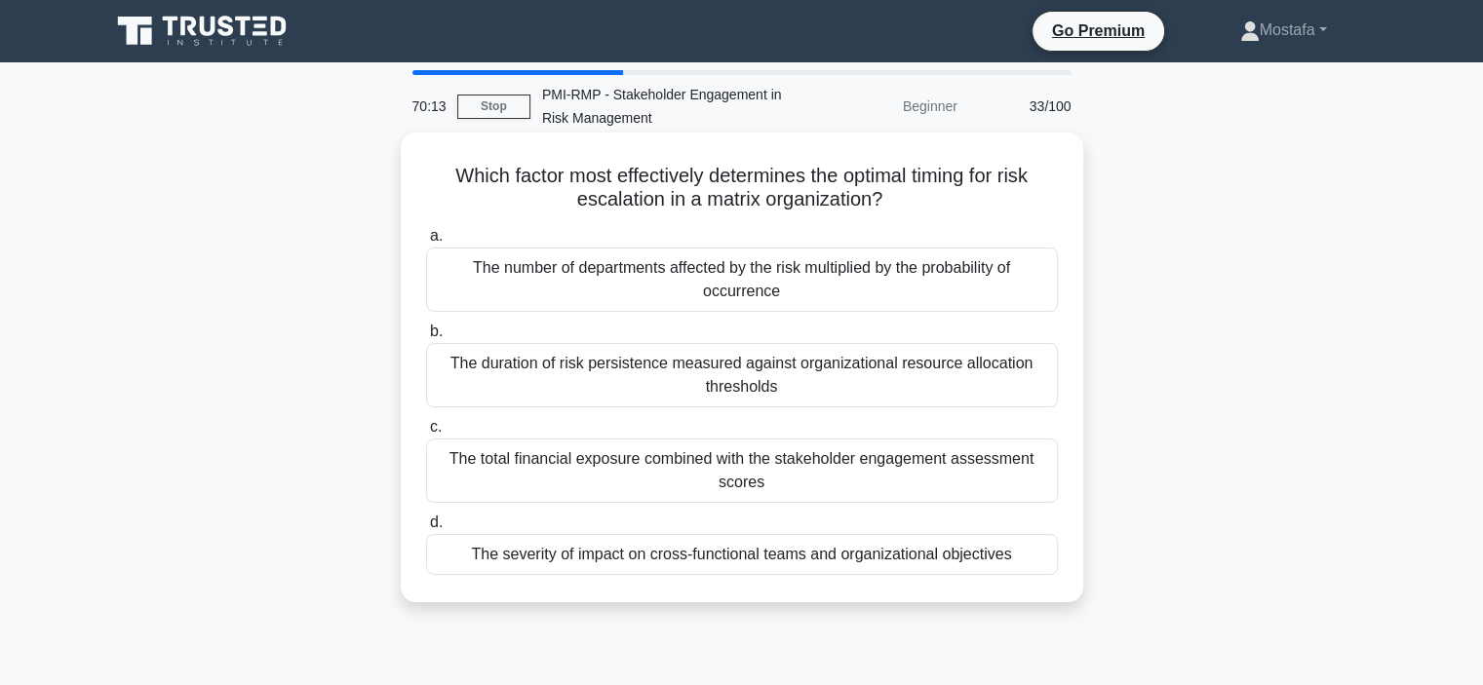
click at [1038, 564] on div "The severity of impact on cross-functional teams and organizational objectives" at bounding box center [742, 554] width 632 height 41
click at [426, 529] on input "d. The severity of impact on cross-functional teams and organizational objectiv…" at bounding box center [426, 523] width 0 height 13
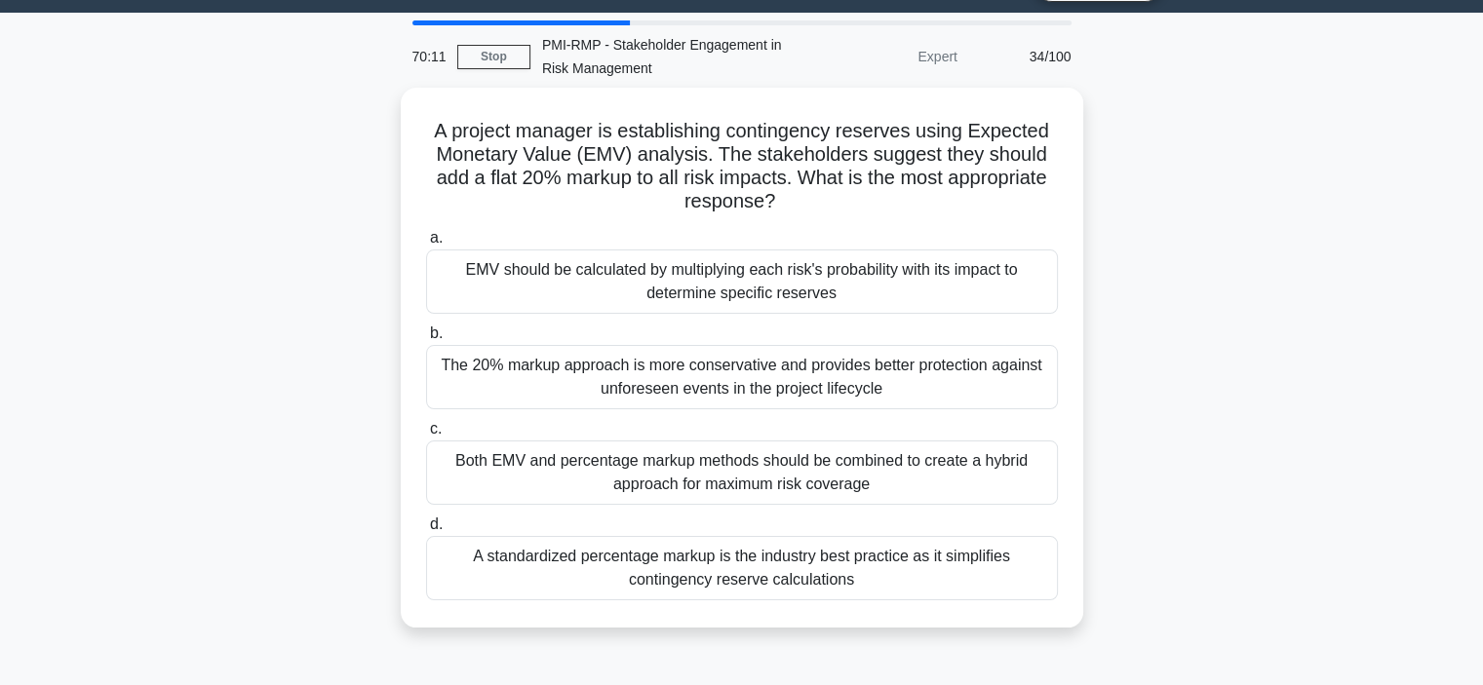
scroll to position [97, 0]
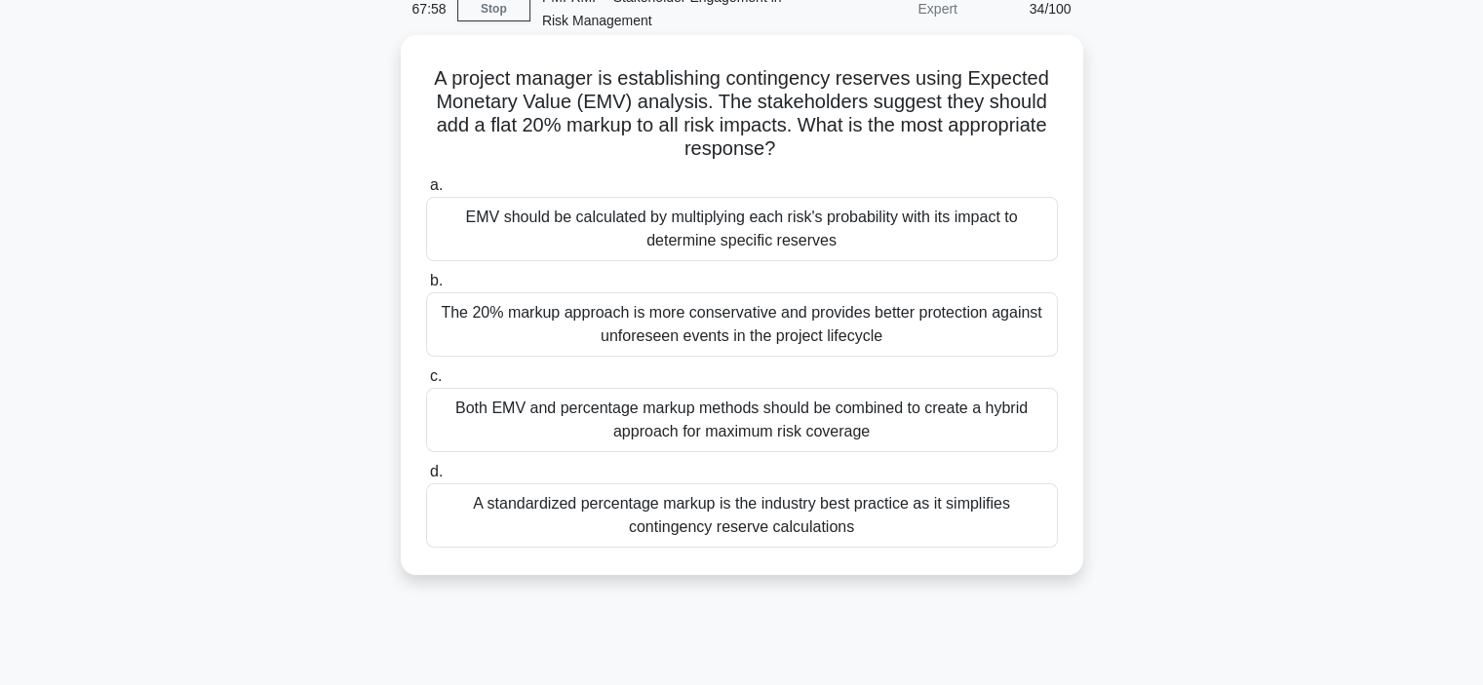
click at [1041, 254] on div "EMV should be calculated by multiplying each risk's probability with its impact…" at bounding box center [742, 229] width 632 height 64
click at [426, 192] on input "a. EMV should be calculated by multiplying each risk's probability with its imp…" at bounding box center [426, 185] width 0 height 13
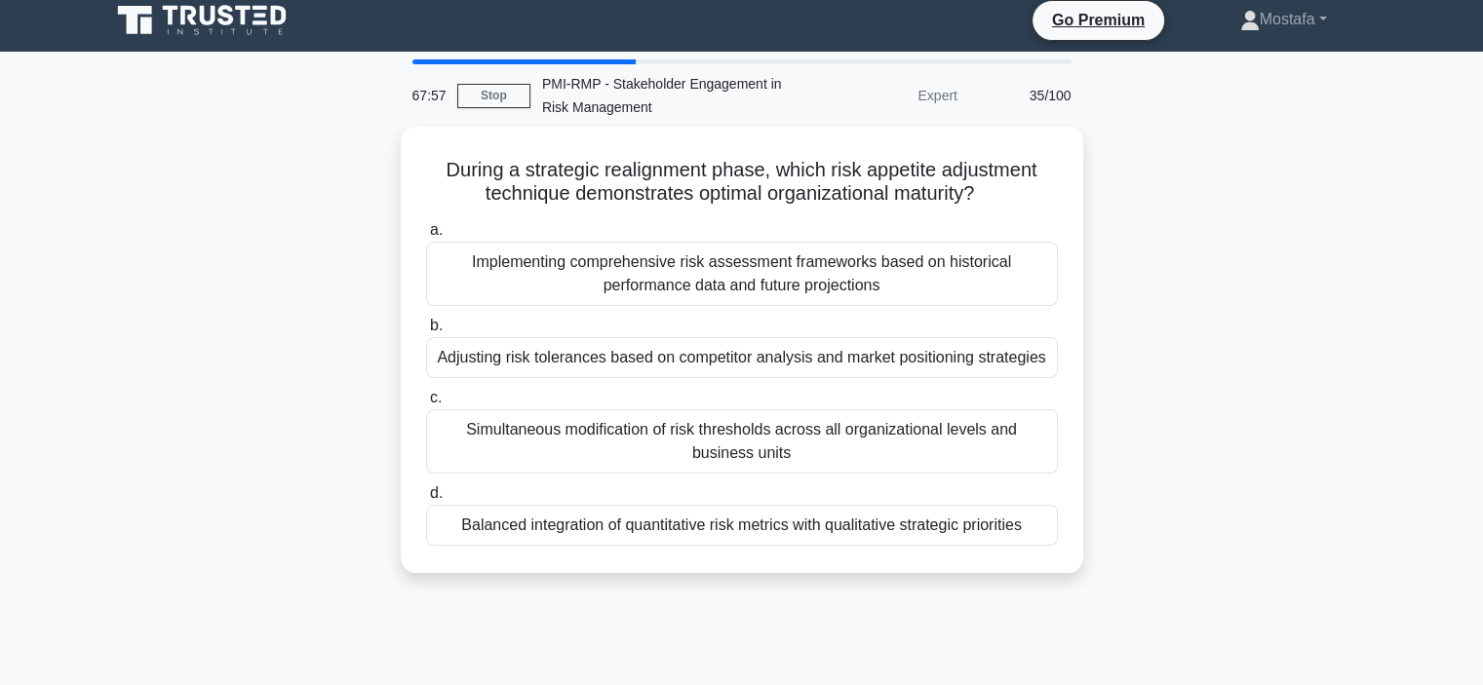
scroll to position [0, 0]
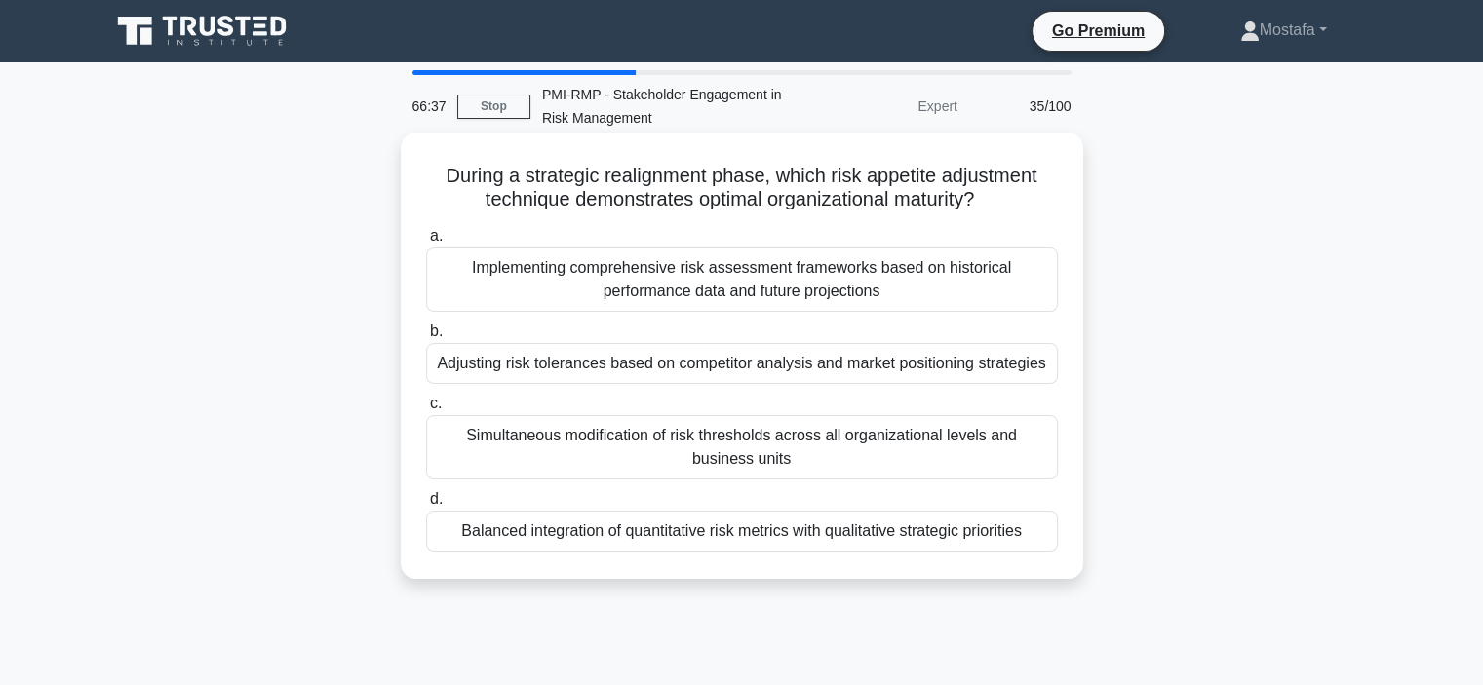
click at [1045, 372] on div "Adjusting risk tolerances based on competitor analysis and market positioning s…" at bounding box center [742, 363] width 632 height 41
click at [426, 338] on input "b. Adjusting risk tolerances based on competitor analysis and market positionin…" at bounding box center [426, 332] width 0 height 13
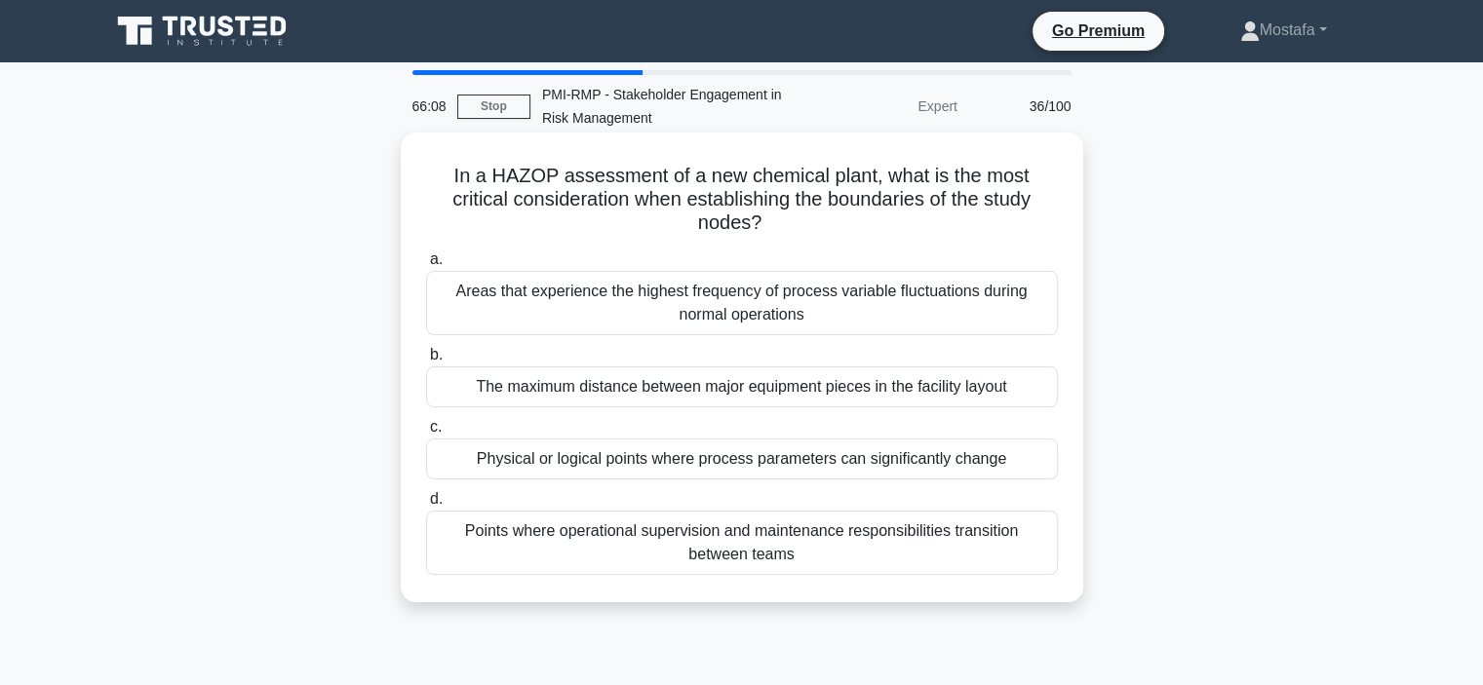
click at [1044, 315] on div "Areas that experience the highest frequency of process variable fluctuations du…" at bounding box center [742, 303] width 632 height 64
click at [426, 266] on input "a. Areas that experience the highest frequency of process variable fluctuations…" at bounding box center [426, 259] width 0 height 13
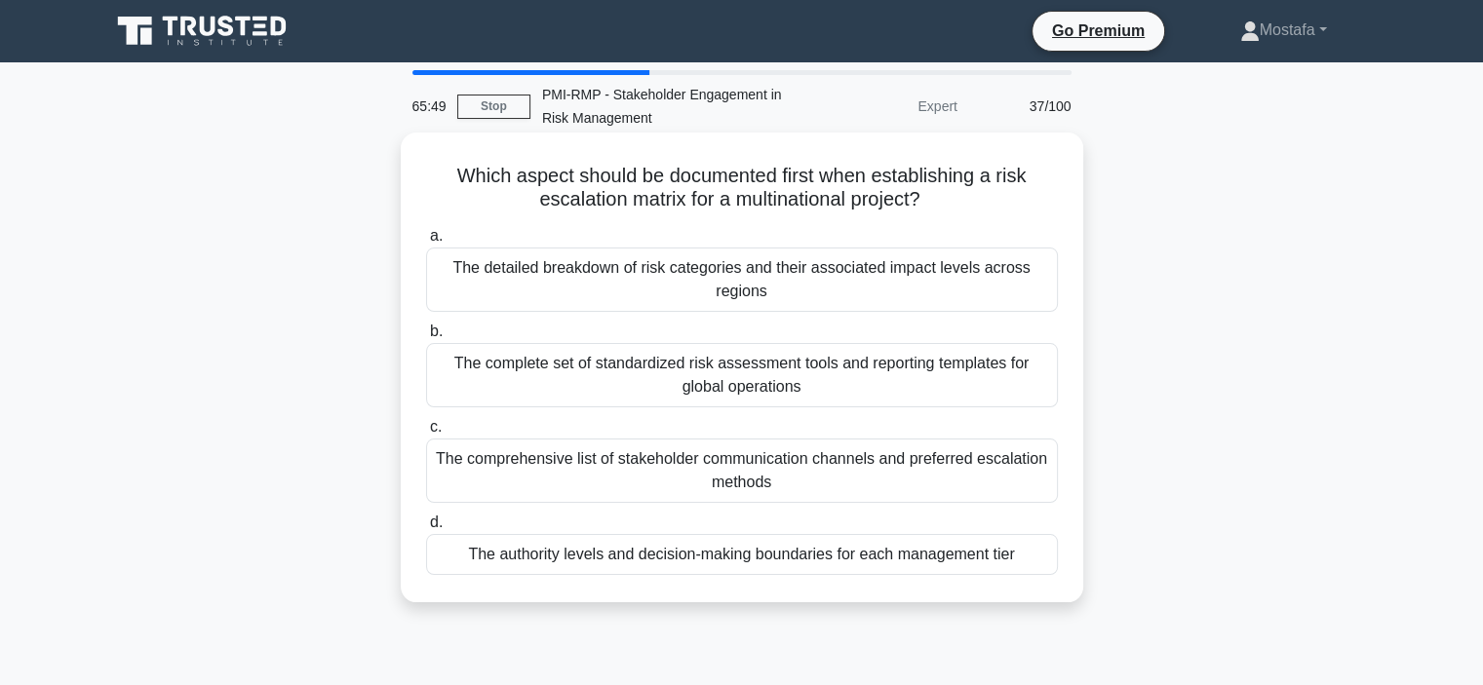
click at [1050, 319] on div "a. The detailed breakdown of risk categories and their associated impact levels…" at bounding box center [741, 399] width 655 height 359
click at [1030, 554] on div "The authority levels and decision-making boundaries for each management tier" at bounding box center [742, 554] width 632 height 41
click at [426, 529] on input "d. The authority levels and decision-making boundaries for each management tier" at bounding box center [426, 523] width 0 height 13
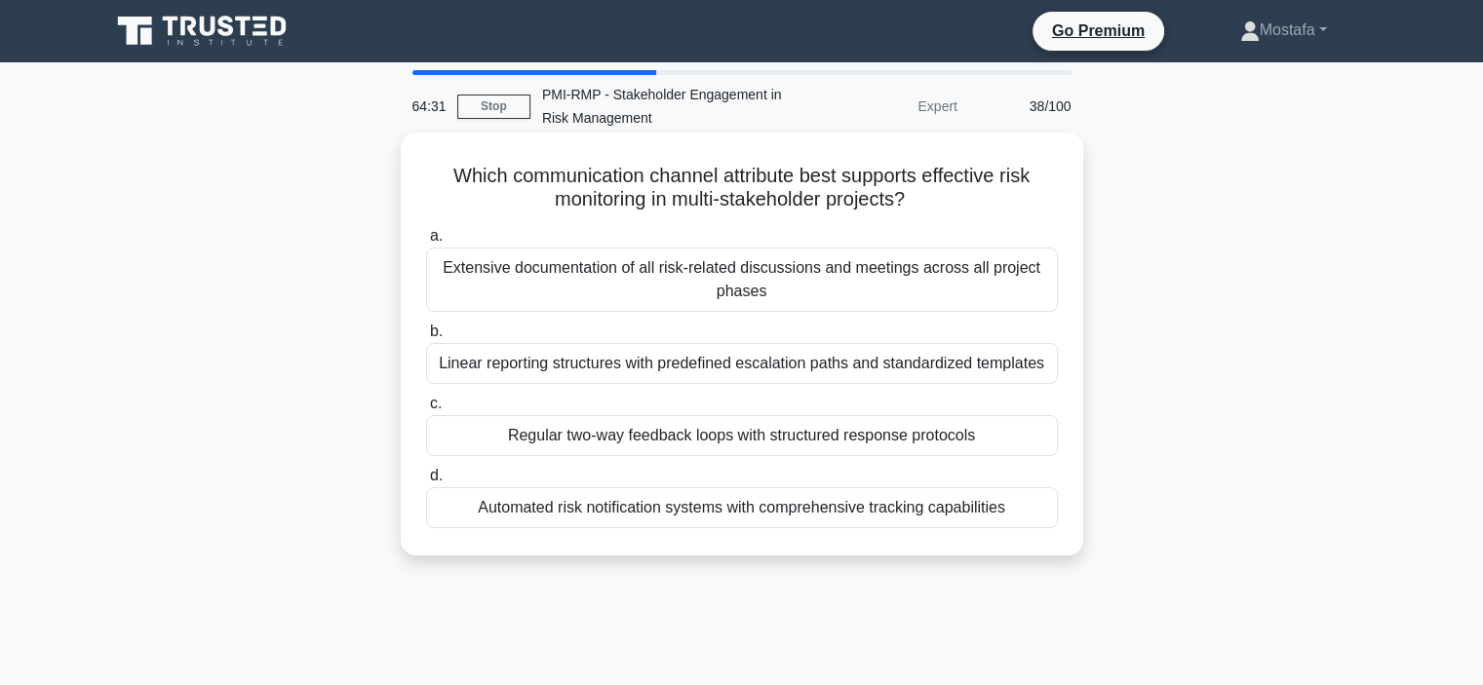
click at [1024, 508] on div "Automated risk notification systems with comprehensive tracking capabilities" at bounding box center [742, 507] width 632 height 41
click at [426, 483] on input "d. Automated risk notification systems with comprehensive tracking capabilities" at bounding box center [426, 476] width 0 height 13
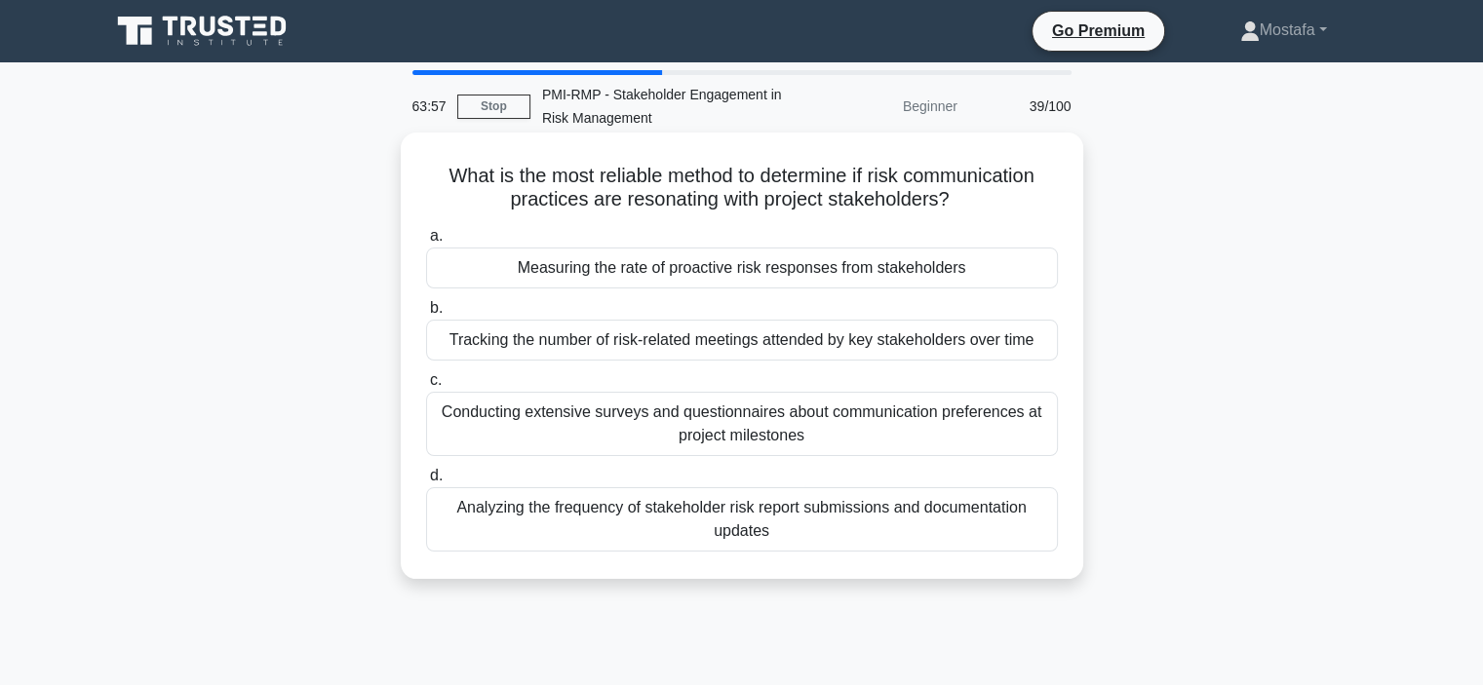
click at [1033, 272] on div "Measuring the rate of proactive risk responses from stakeholders" at bounding box center [742, 268] width 632 height 41
click at [426, 243] on input "a. Measuring the rate of proactive risk responses from stakeholders" at bounding box center [426, 236] width 0 height 13
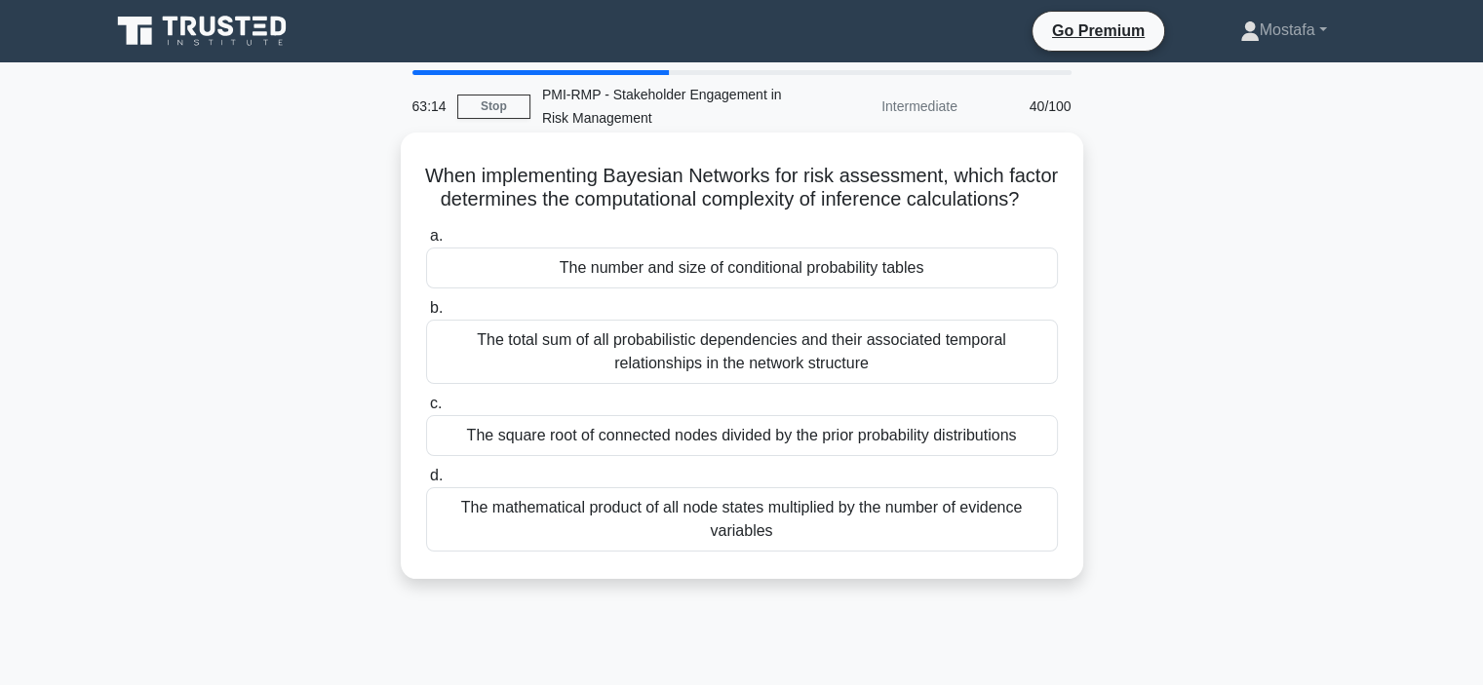
click at [1003, 384] on div "The total sum of all probabilistic dependencies and their associated temporal r…" at bounding box center [742, 352] width 632 height 64
click at [426, 315] on input "b. The total sum of all probabilistic dependencies and their associated tempora…" at bounding box center [426, 308] width 0 height 13
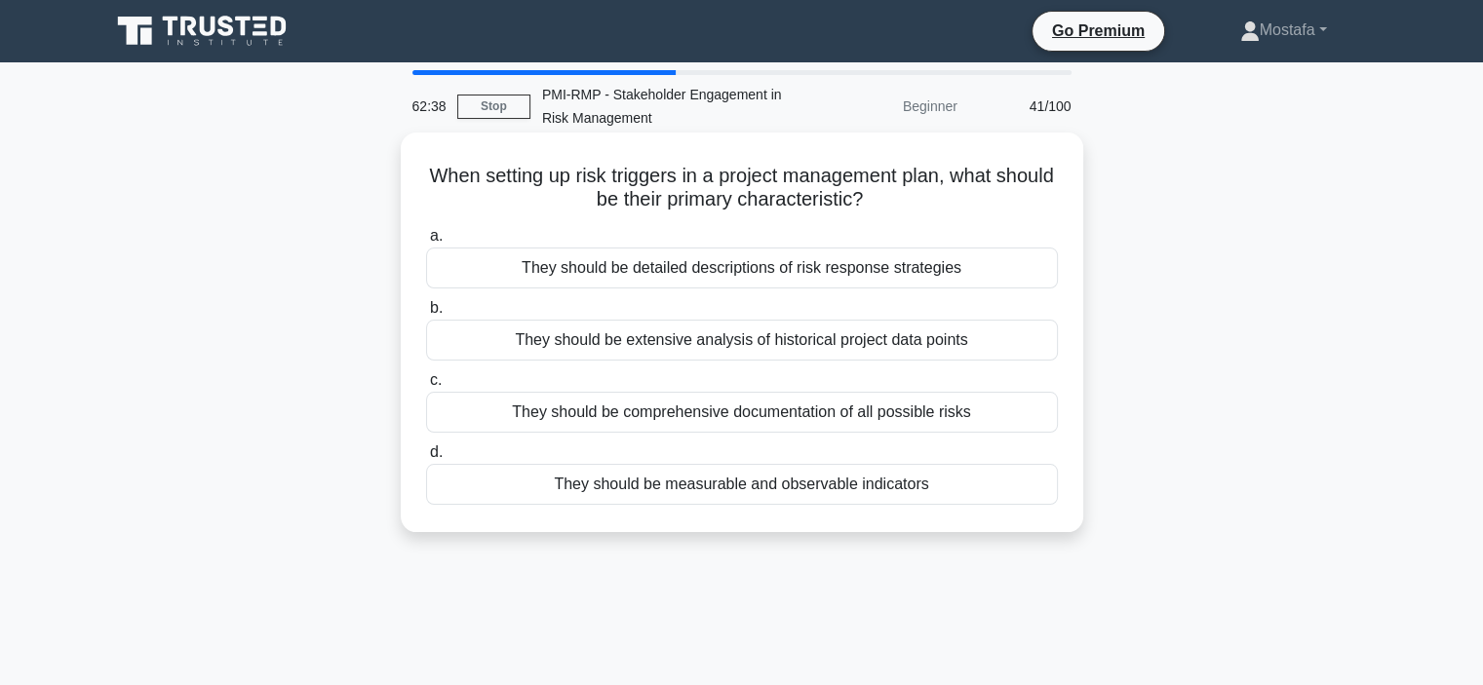
click at [1044, 268] on div "They should be detailed descriptions of risk response strategies" at bounding box center [742, 268] width 632 height 41
click at [426, 243] on input "a. They should be detailed descriptions of risk response strategies" at bounding box center [426, 236] width 0 height 13
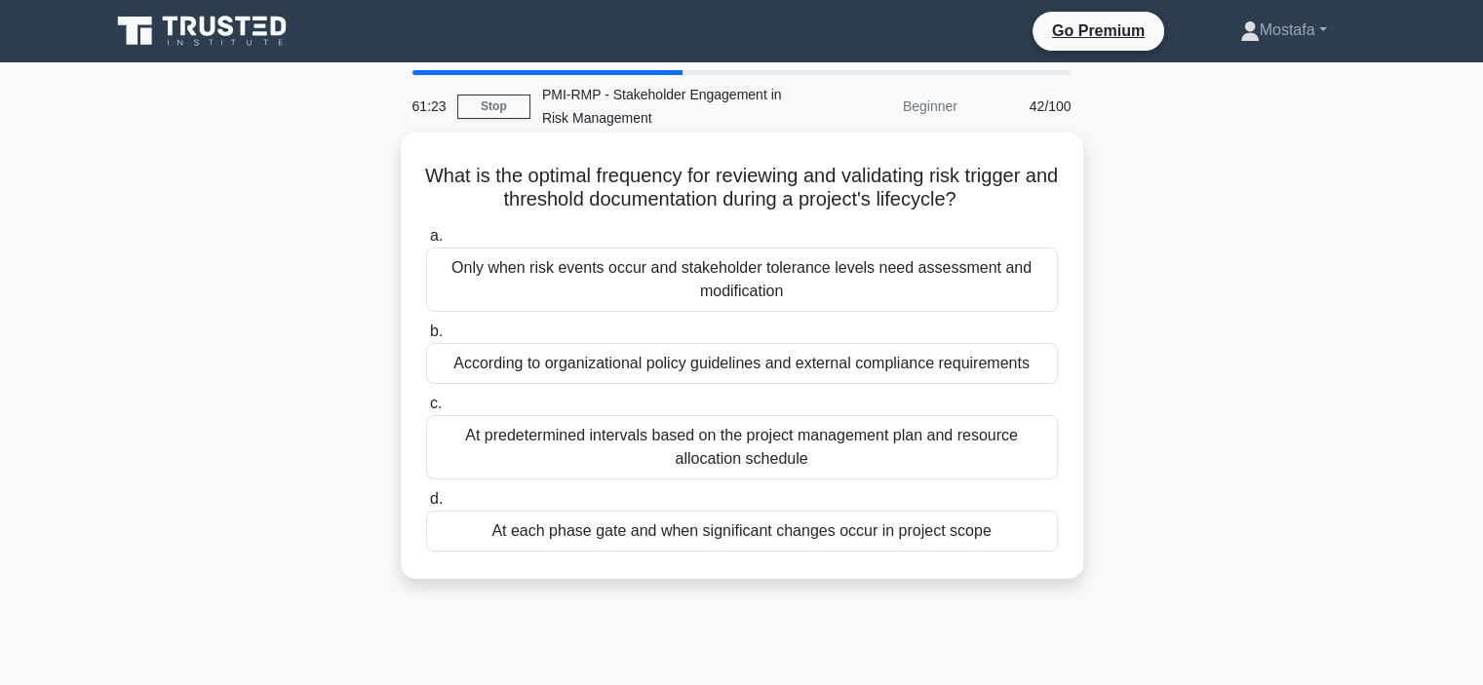
click at [1024, 460] on div "At predetermined intervals based on the project management plan and resource al…" at bounding box center [742, 447] width 632 height 64
click at [426, 410] on input "c. At predetermined intervals based on the project management plan and resource…" at bounding box center [426, 404] width 0 height 13
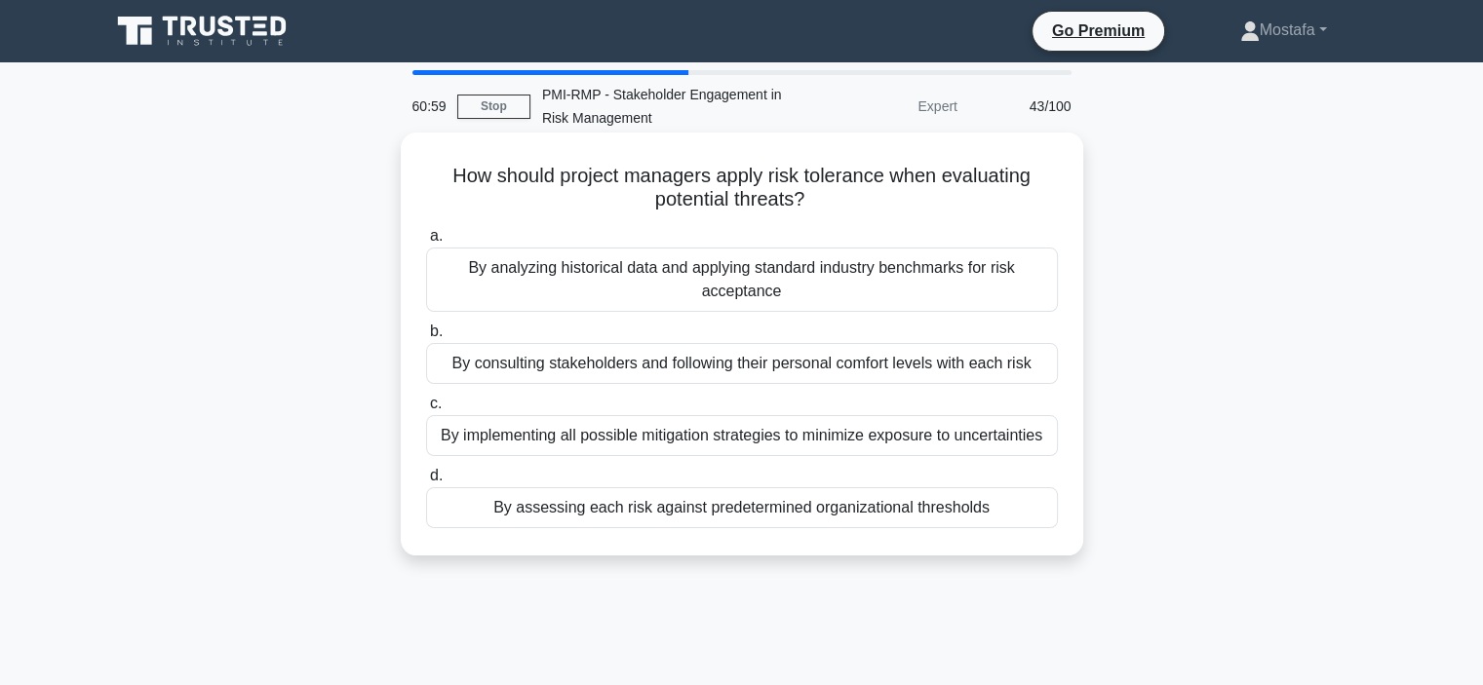
click at [1031, 290] on div "By analyzing historical data and applying standard industry benchmarks for risk…" at bounding box center [742, 280] width 632 height 64
click at [426, 243] on input "a. By analyzing historical data and applying standard industry benchmarks for r…" at bounding box center [426, 236] width 0 height 13
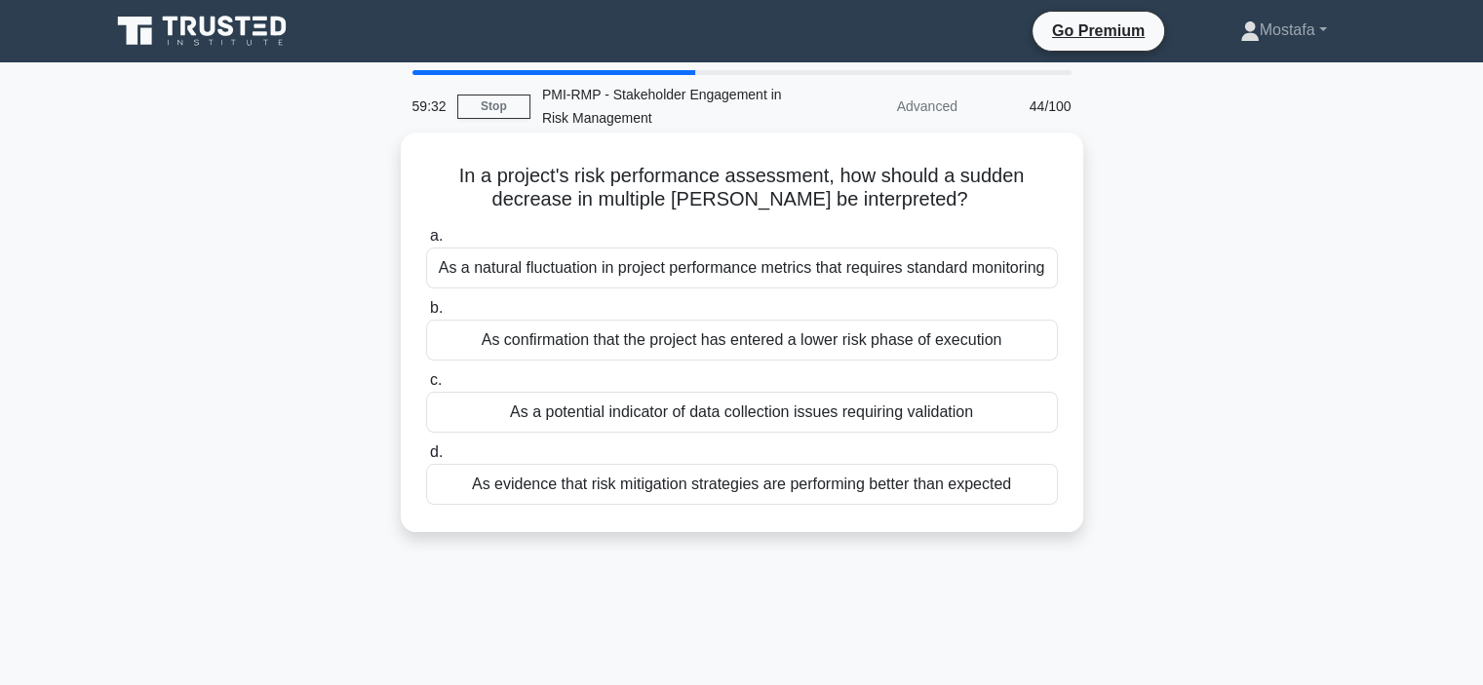
click at [1039, 423] on div "As a potential indicator of data collection issues requiring validation" at bounding box center [742, 412] width 632 height 41
click at [426, 387] on input "c. As a potential indicator of data collection issues requiring validation" at bounding box center [426, 380] width 0 height 13
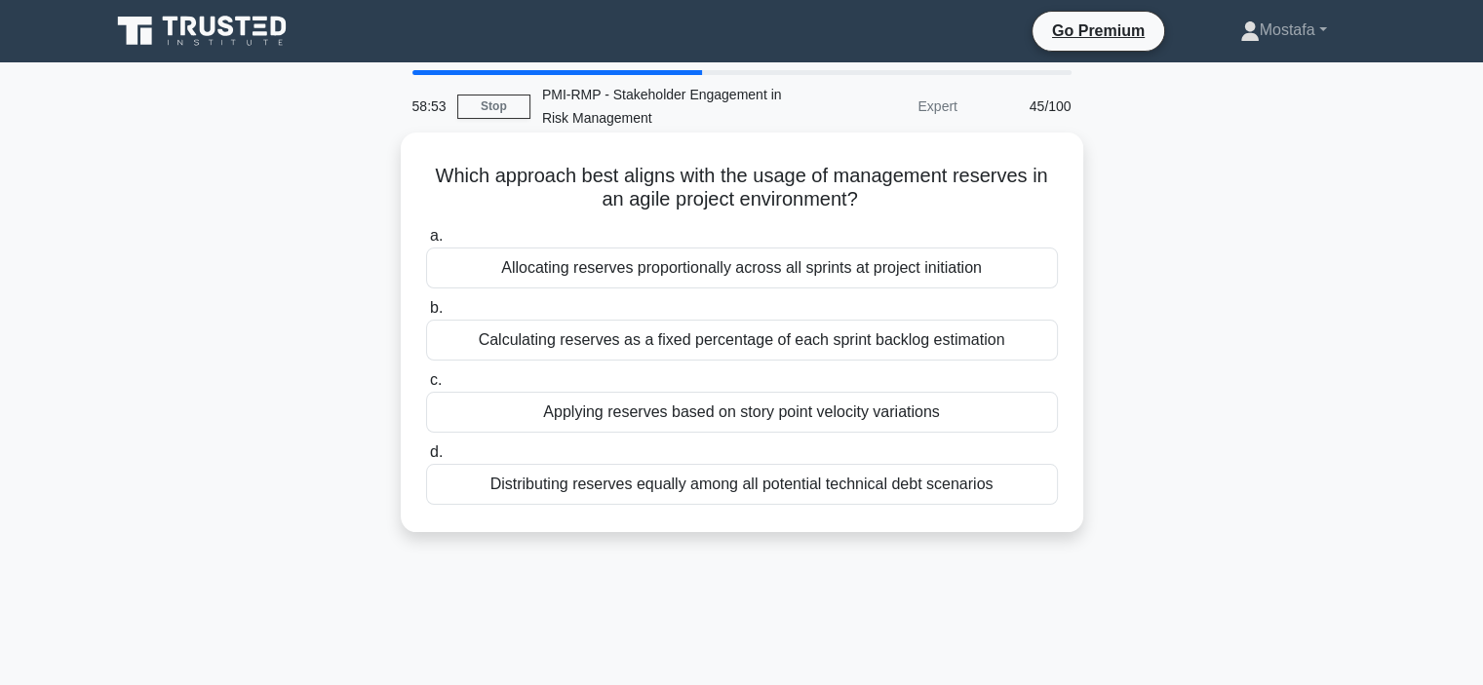
click at [1034, 415] on div "Applying reserves based on story point velocity variations" at bounding box center [742, 412] width 632 height 41
click at [426, 387] on input "c. Applying reserves based on story point velocity variations" at bounding box center [426, 380] width 0 height 13
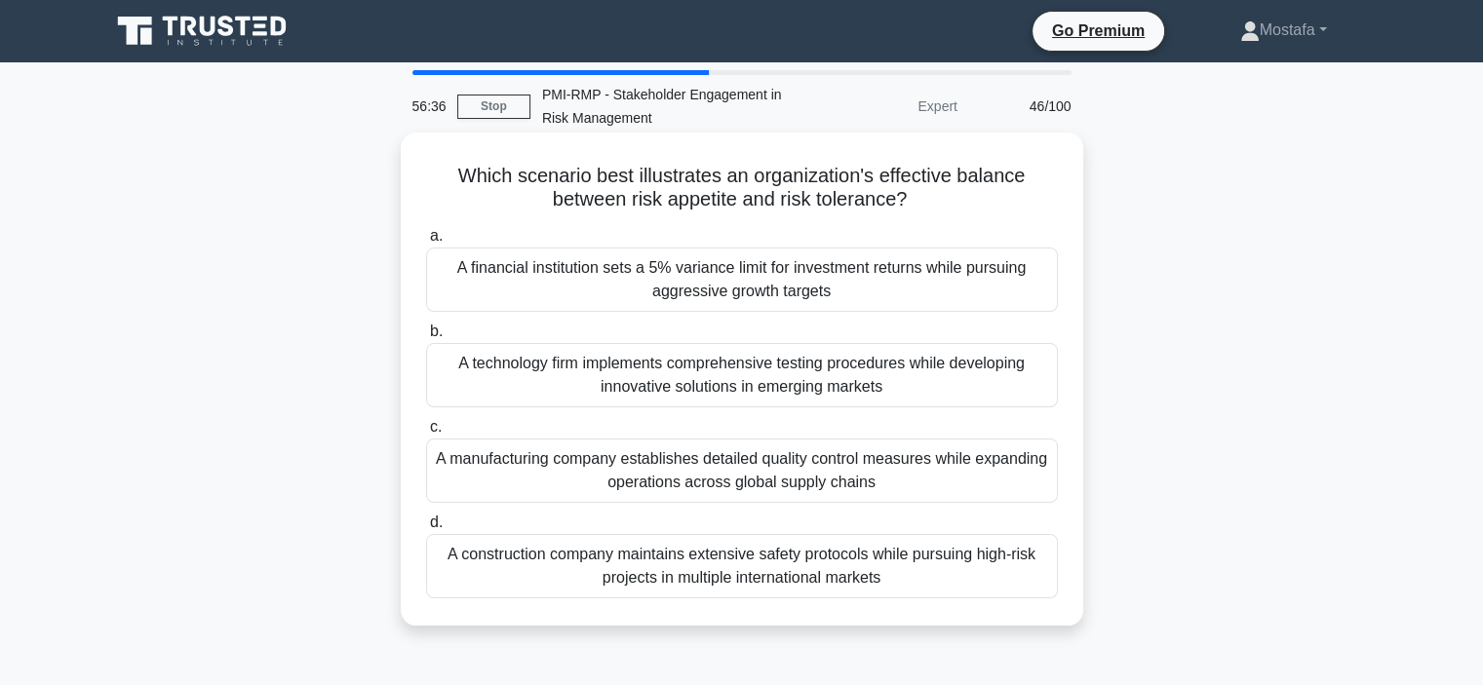
click at [1027, 579] on div "A construction company maintains extensive safety protocols while pursuing high…" at bounding box center [742, 566] width 632 height 64
click at [426, 529] on input "d. A construction company maintains extensive safety protocols while pursuing h…" at bounding box center [426, 523] width 0 height 13
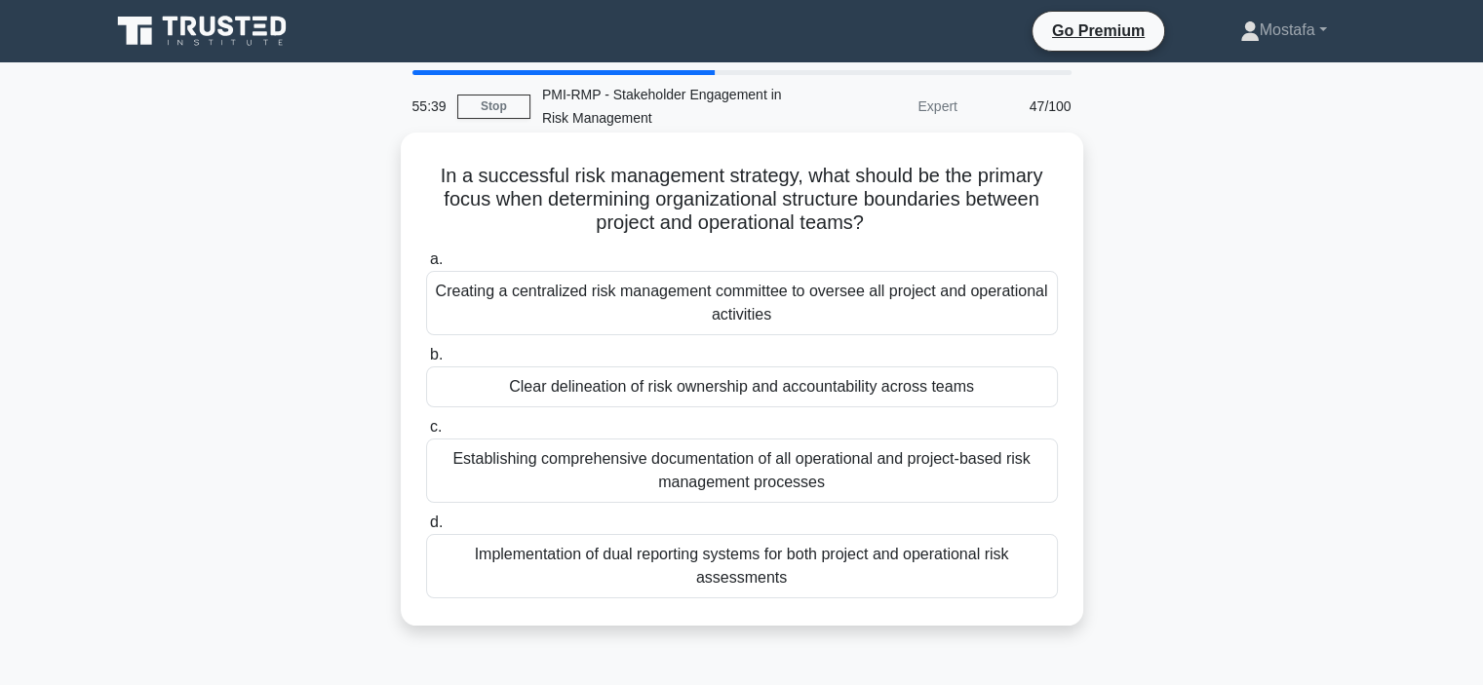
click at [1017, 396] on div "Clear delineation of risk ownership and accountability across teams" at bounding box center [742, 387] width 632 height 41
click at [426, 362] on input "b. Clear delineation of risk ownership and accountability across teams" at bounding box center [426, 355] width 0 height 13
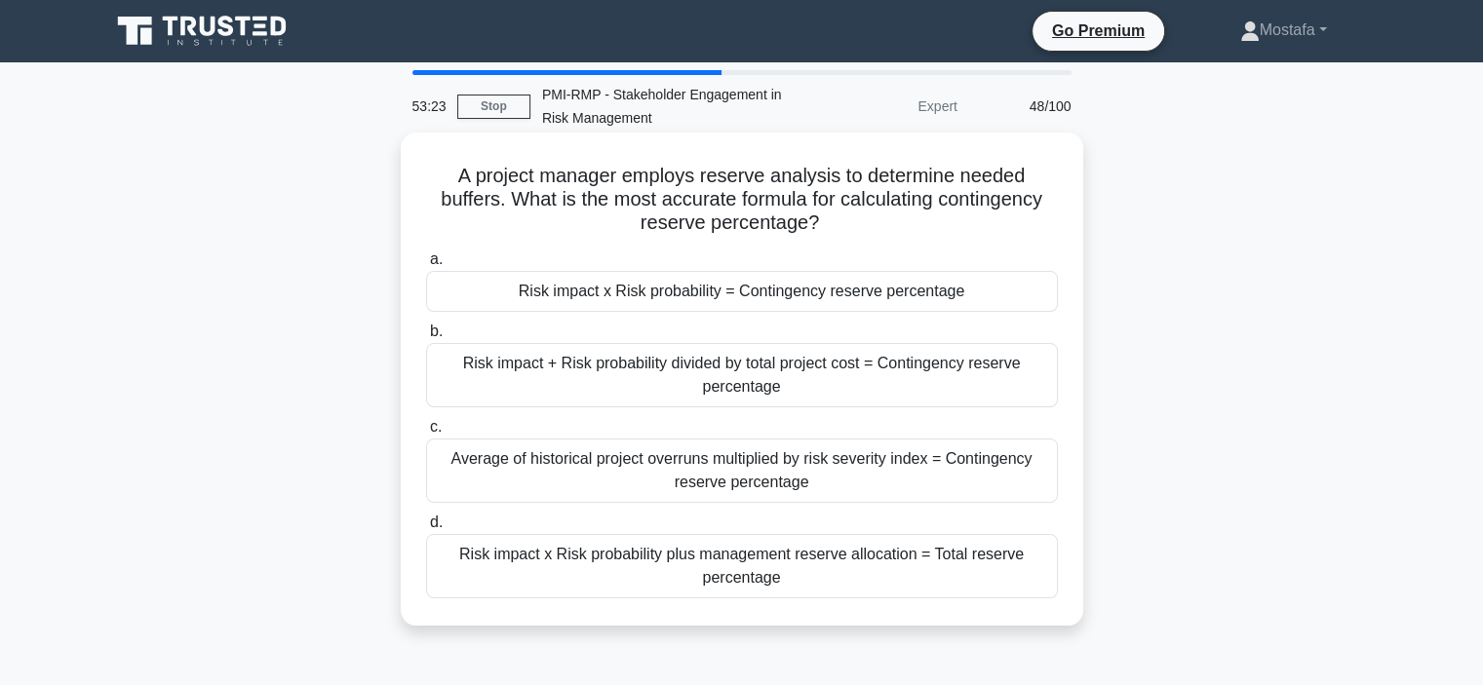
click at [1017, 582] on div "Risk impact x Risk probability plus management reserve allocation = Total reser…" at bounding box center [742, 566] width 632 height 64
click at [426, 529] on input "d. Risk impact x Risk probability plus management reserve allocation = Total re…" at bounding box center [426, 523] width 0 height 13
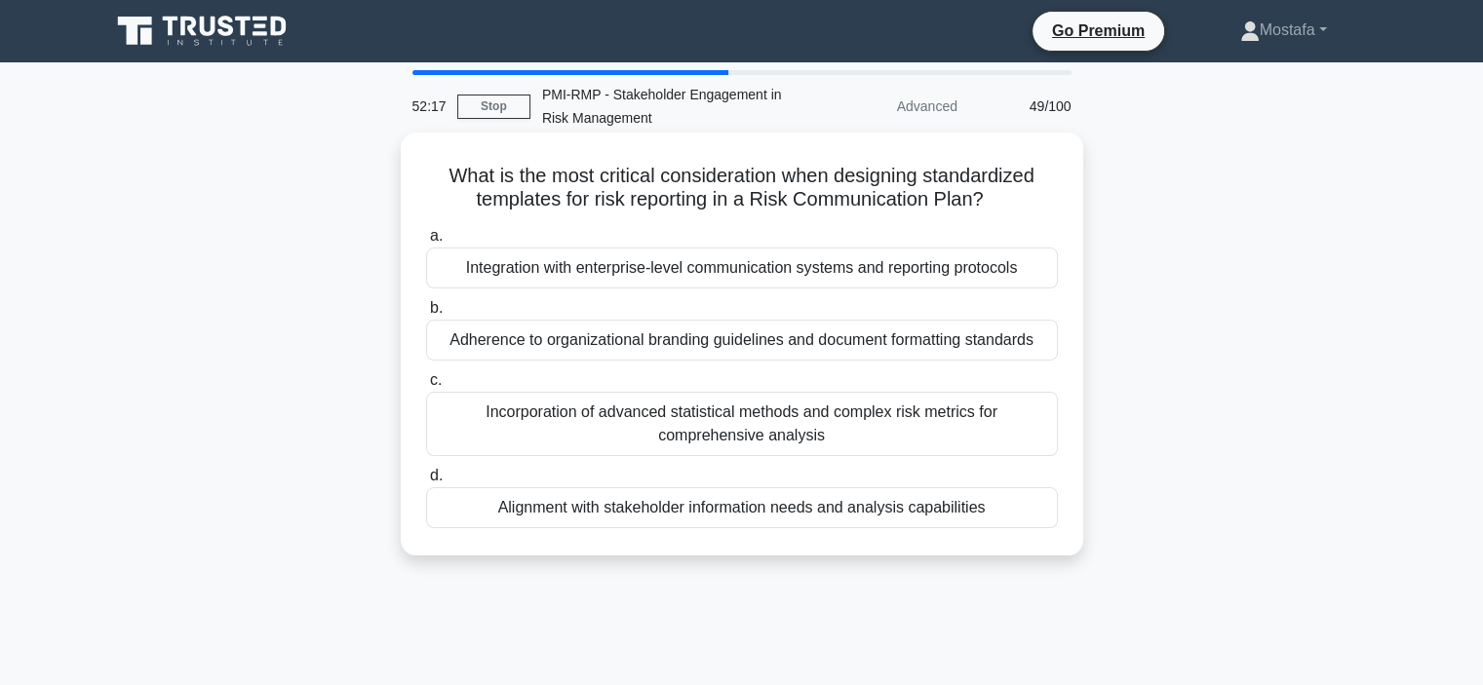
click at [1039, 514] on div "Alignment with stakeholder information needs and analysis capabilities" at bounding box center [742, 507] width 632 height 41
click at [426, 483] on input "d. Alignment with stakeholder information needs and analysis capabilities" at bounding box center [426, 476] width 0 height 13
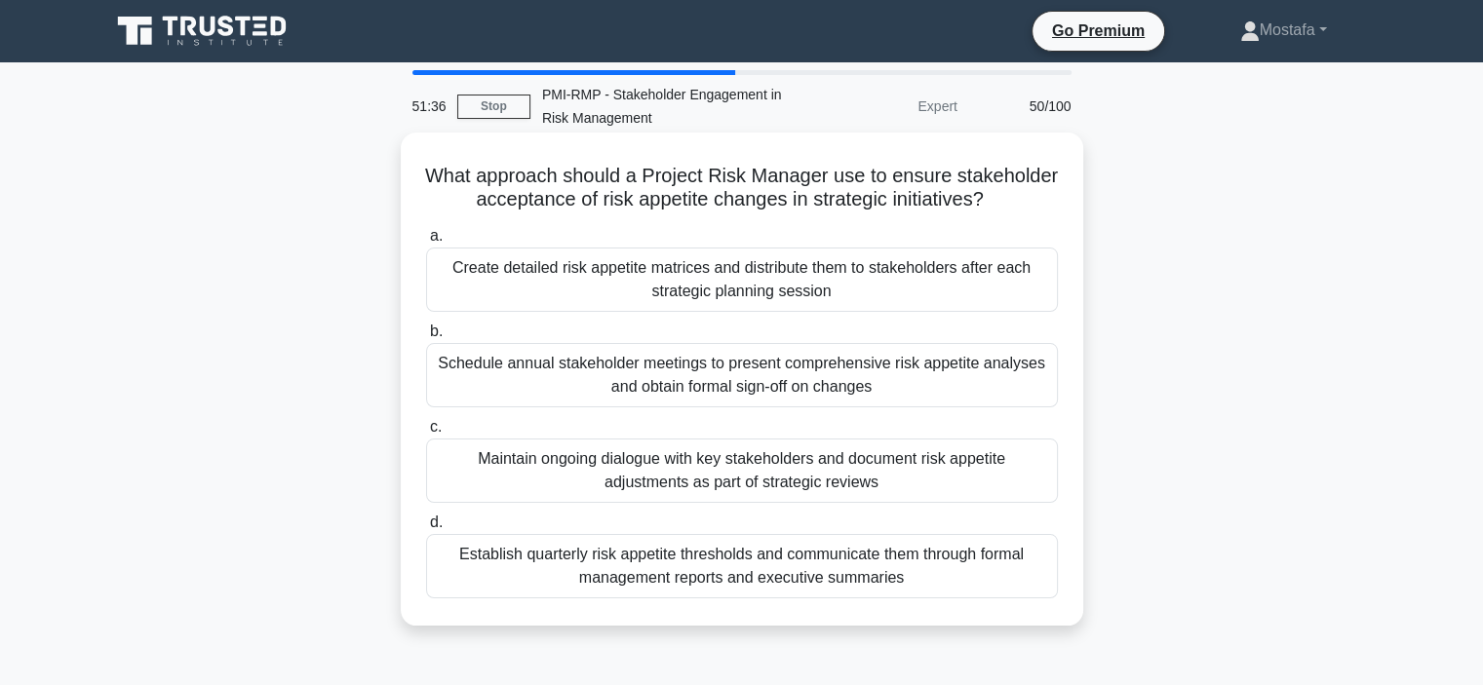
click at [1035, 502] on div "Maintain ongoing dialogue with key stakeholders and document risk appetite adju…" at bounding box center [742, 471] width 632 height 64
click at [426, 434] on input "c. Maintain ongoing dialogue with key stakeholders and document risk appetite a…" at bounding box center [426, 427] width 0 height 13
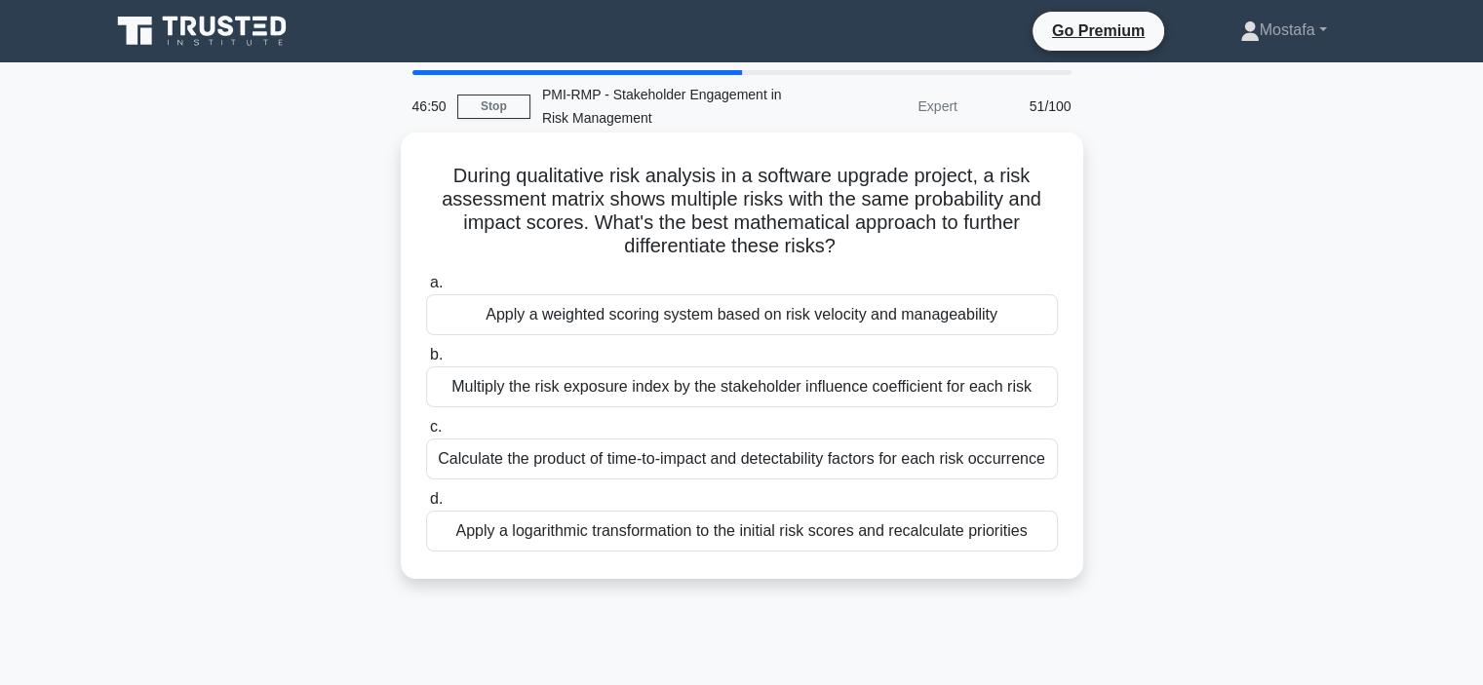
click at [1033, 396] on div "Multiply the risk exposure index by the stakeholder influence coefficient for e…" at bounding box center [742, 387] width 632 height 41
click at [426, 362] on input "b. Multiply the risk exposure index by the stakeholder influence coefficient fo…" at bounding box center [426, 355] width 0 height 13
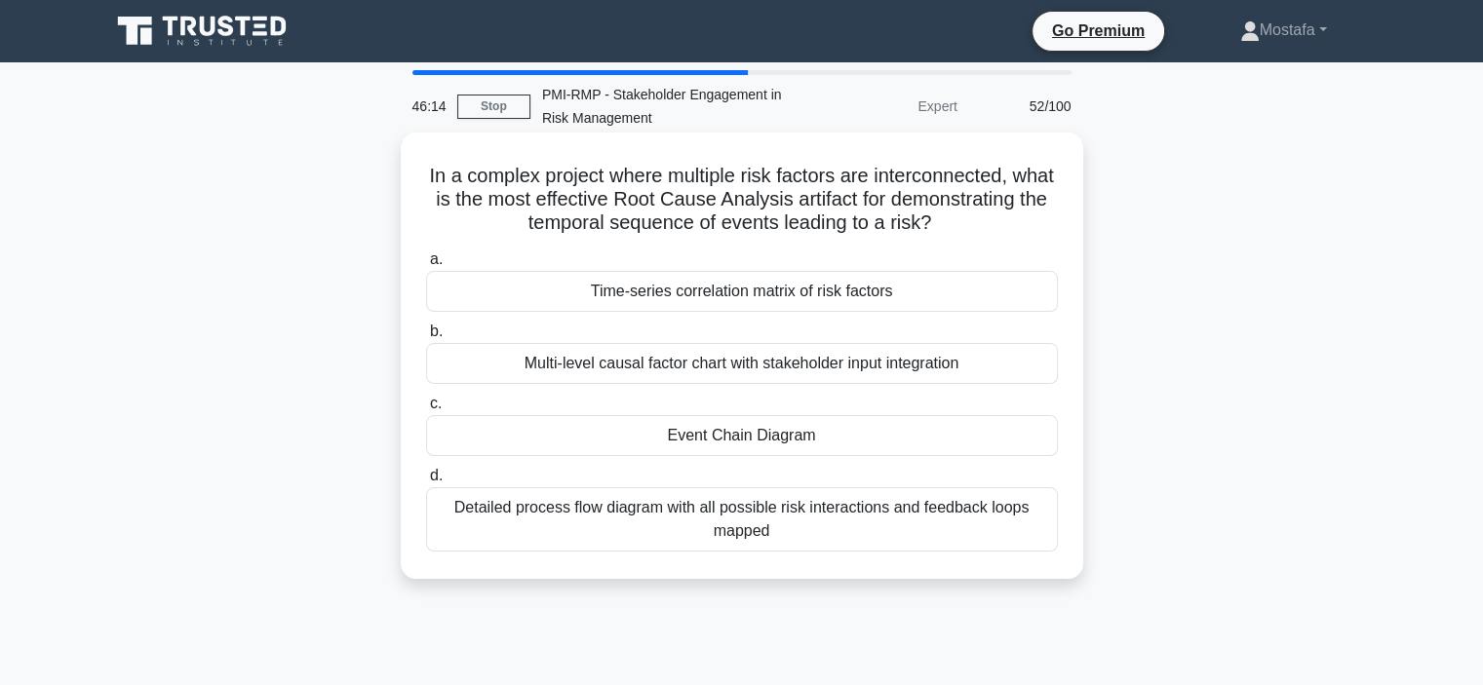
click at [1040, 444] on div "Event Chain Diagram" at bounding box center [742, 435] width 632 height 41
click at [426, 410] on input "c. Event Chain Diagram" at bounding box center [426, 404] width 0 height 13
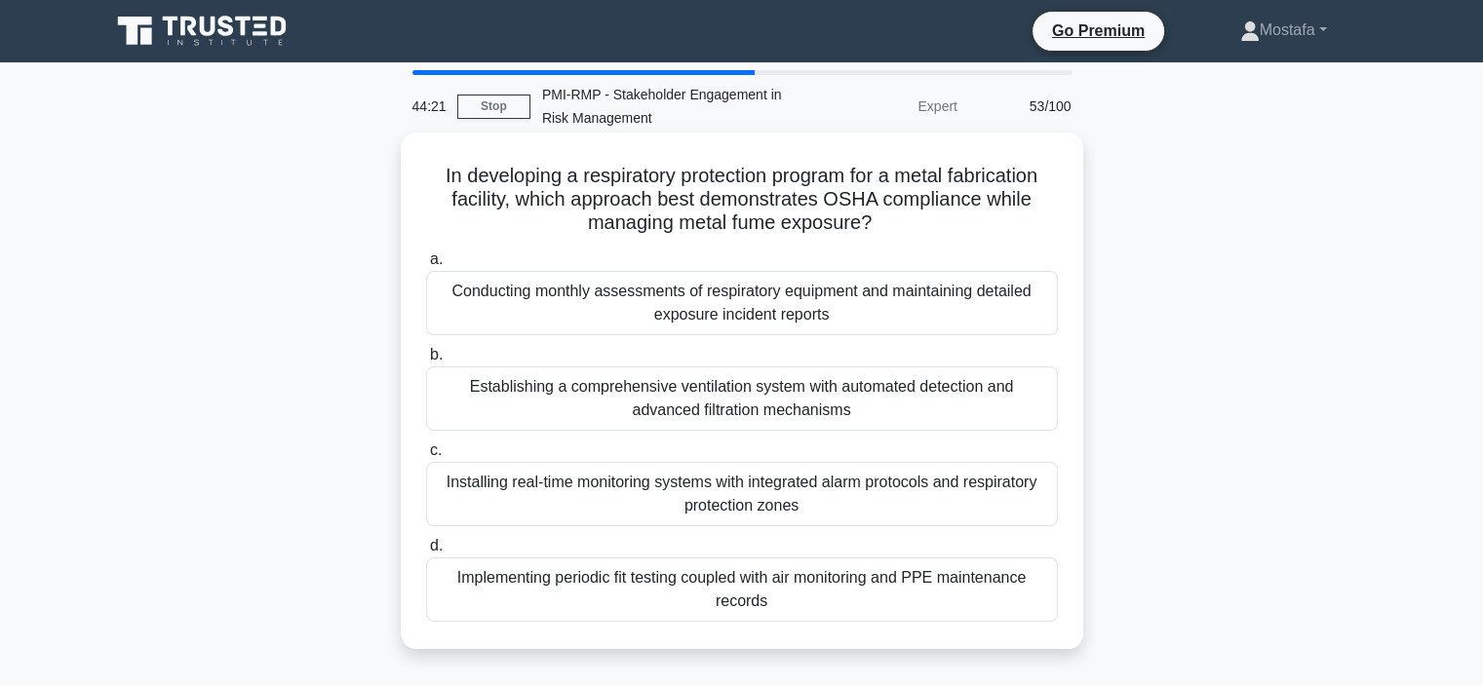
click at [1044, 607] on div "Implementing periodic fit testing coupled with air monitoring and PPE maintenan…" at bounding box center [742, 590] width 632 height 64
click at [426, 553] on input "d. Implementing periodic fit testing coupled with air monitoring and PPE mainte…" at bounding box center [426, 546] width 0 height 13
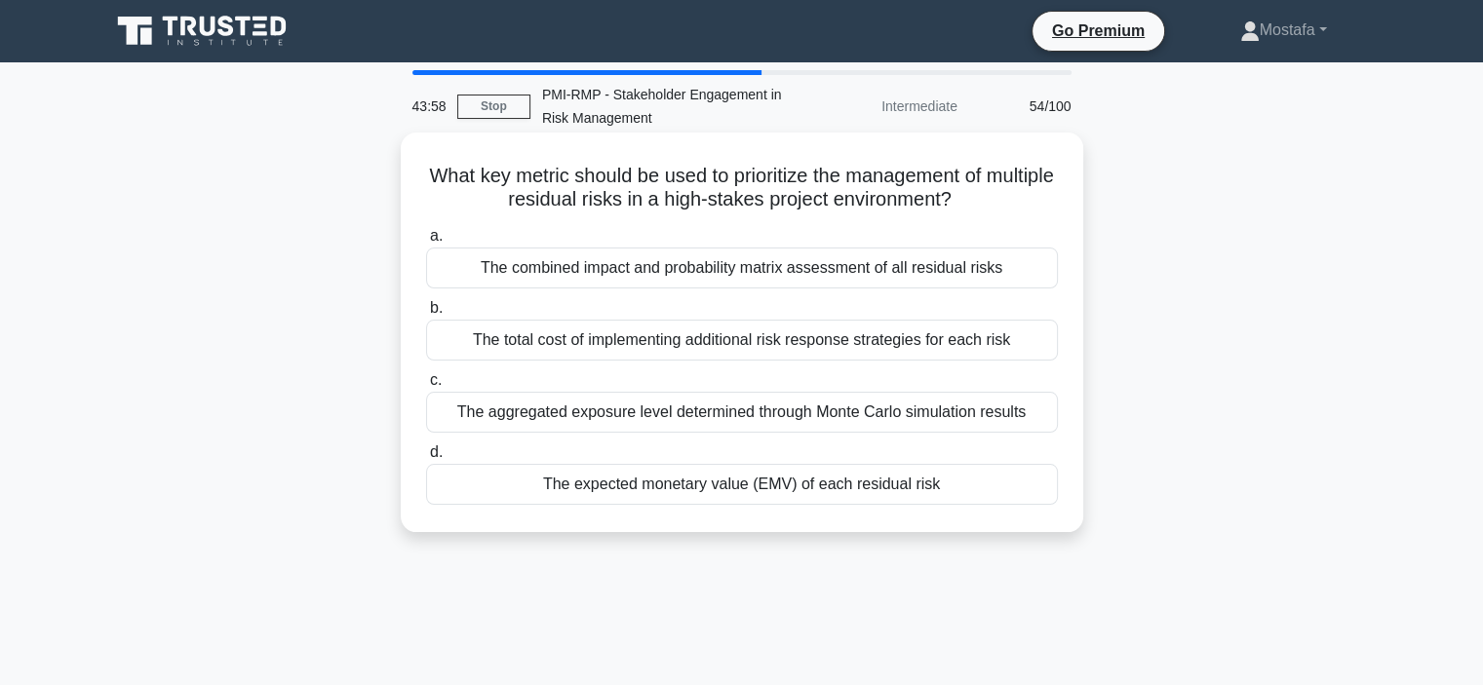
click at [1013, 491] on div "The expected monetary value (EMV) of each residual risk" at bounding box center [742, 484] width 632 height 41
click at [426, 459] on input "d. The expected monetary value (EMV) of each residual risk" at bounding box center [426, 452] width 0 height 13
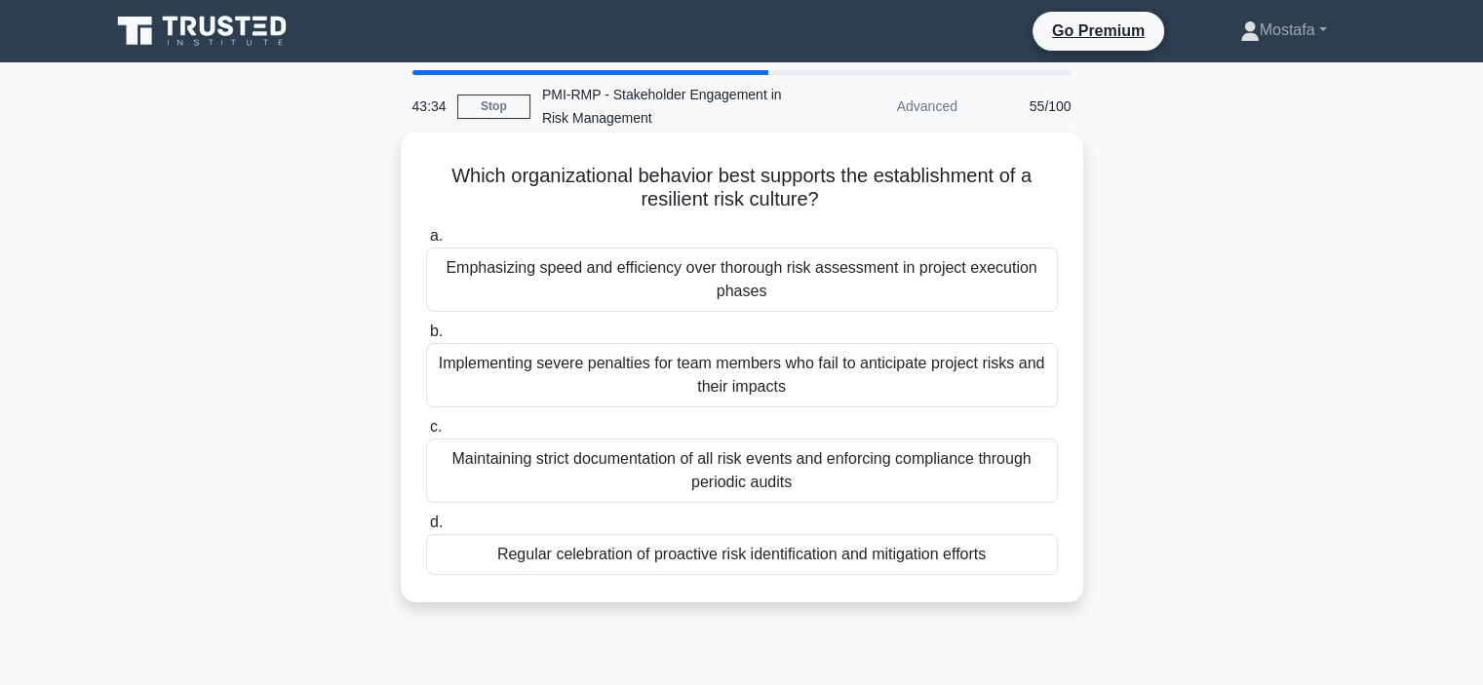
click at [1034, 290] on div "Emphasizing speed and efficiency over thorough risk assessment in project execu…" at bounding box center [742, 280] width 632 height 64
click at [426, 243] on input "a. Emphasizing speed and efficiency over thorough risk assessment in project ex…" at bounding box center [426, 236] width 0 height 13
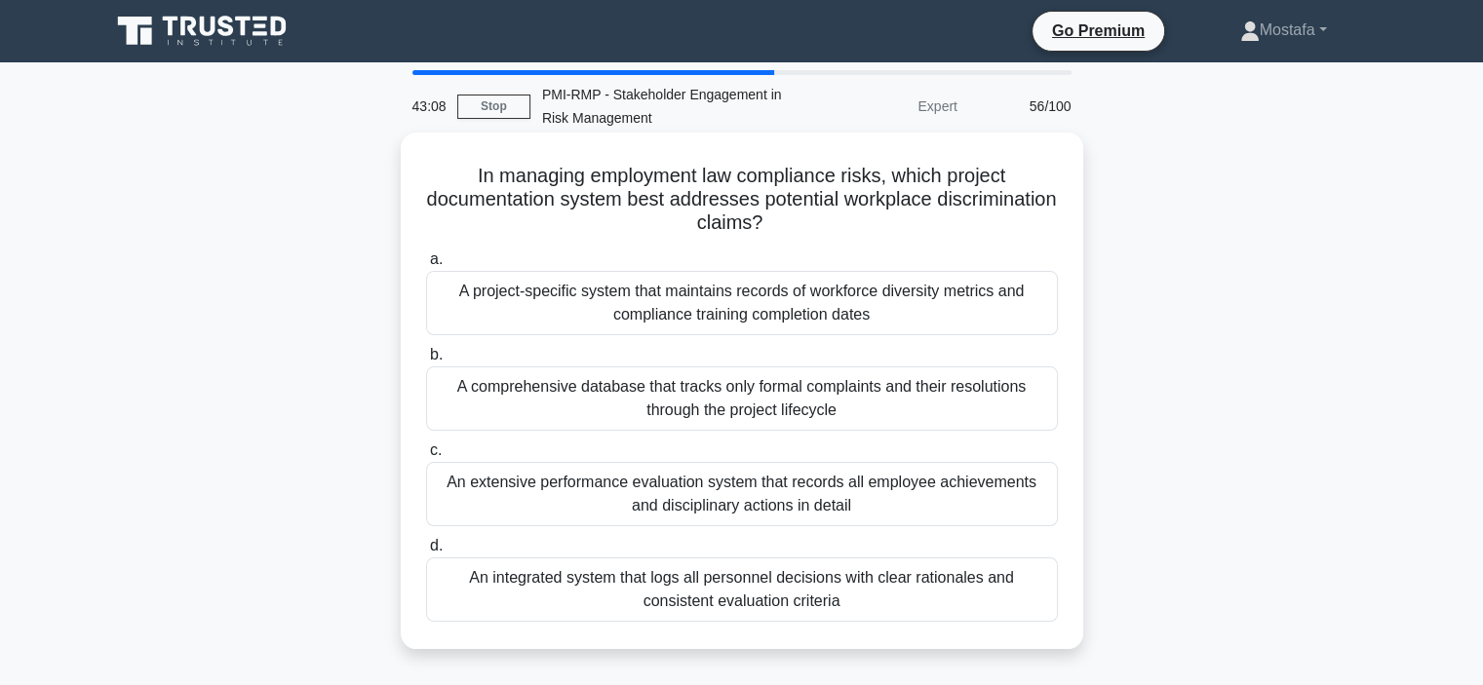
click at [987, 602] on div "An integrated system that logs all personnel decisions with clear rationales an…" at bounding box center [742, 590] width 632 height 64
click at [426, 553] on input "d. An integrated system that logs all personnel decisions with clear rationales…" at bounding box center [426, 546] width 0 height 13
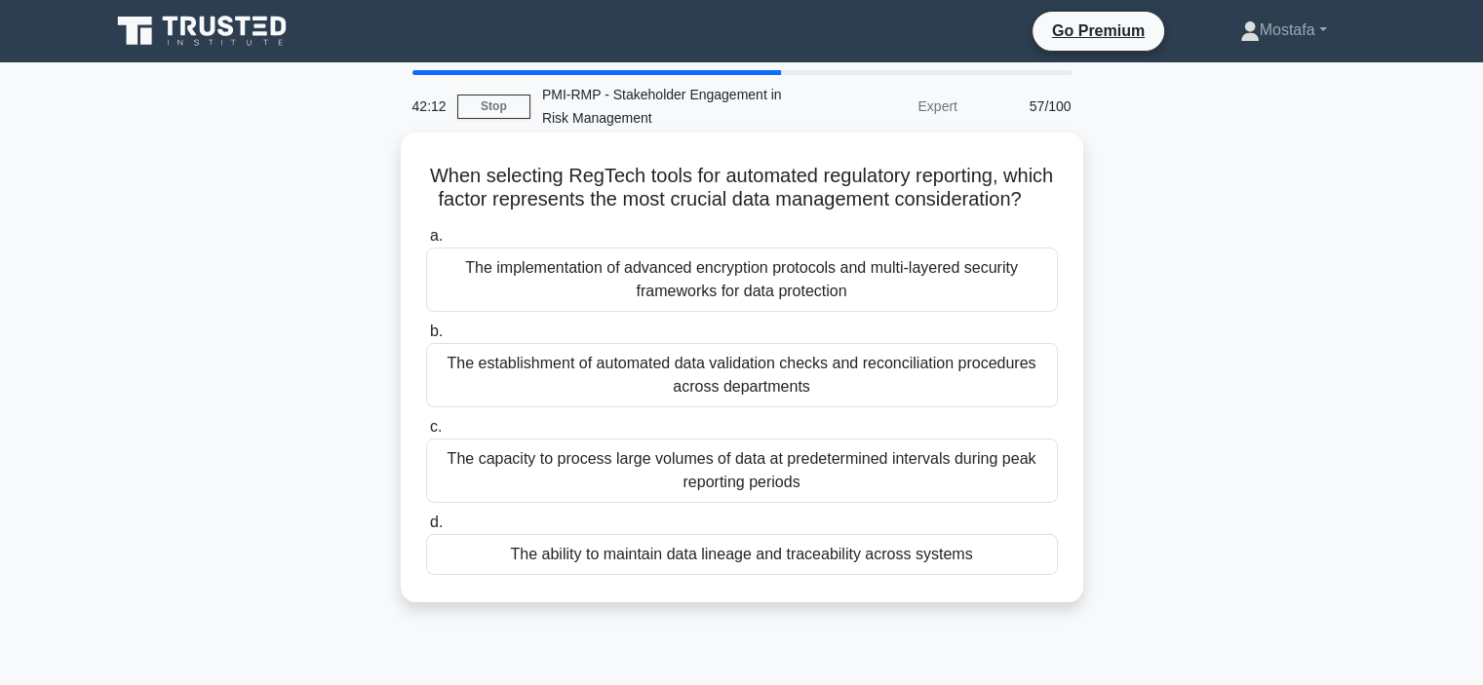
click at [1031, 402] on div "The establishment of automated data validation checks and reconciliation proced…" at bounding box center [742, 375] width 632 height 64
click at [426, 338] on input "b. The establishment of automated data validation checks and reconciliation pro…" at bounding box center [426, 332] width 0 height 13
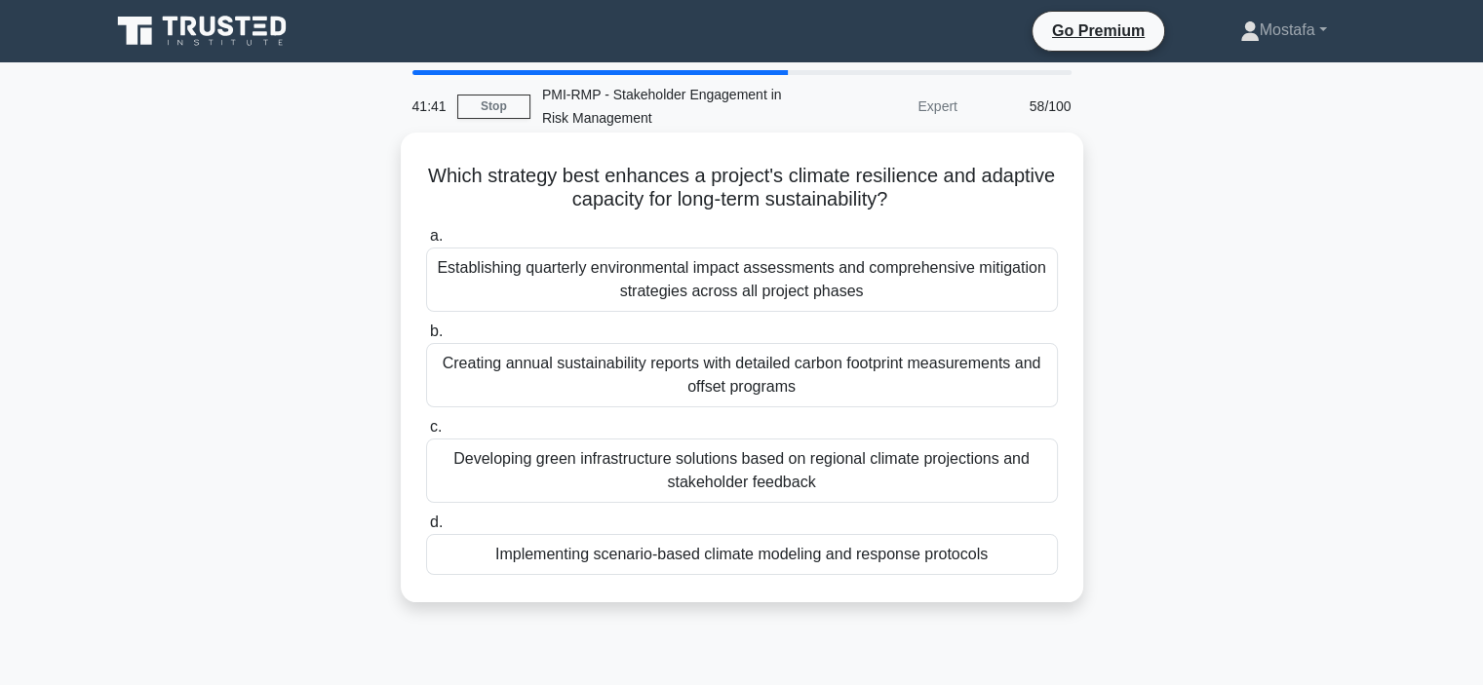
click at [1027, 475] on div "Developing green infrastructure solutions based on regional climate projections…" at bounding box center [742, 471] width 632 height 64
click at [426, 434] on input "c. Developing green infrastructure solutions based on regional climate projecti…" at bounding box center [426, 427] width 0 height 13
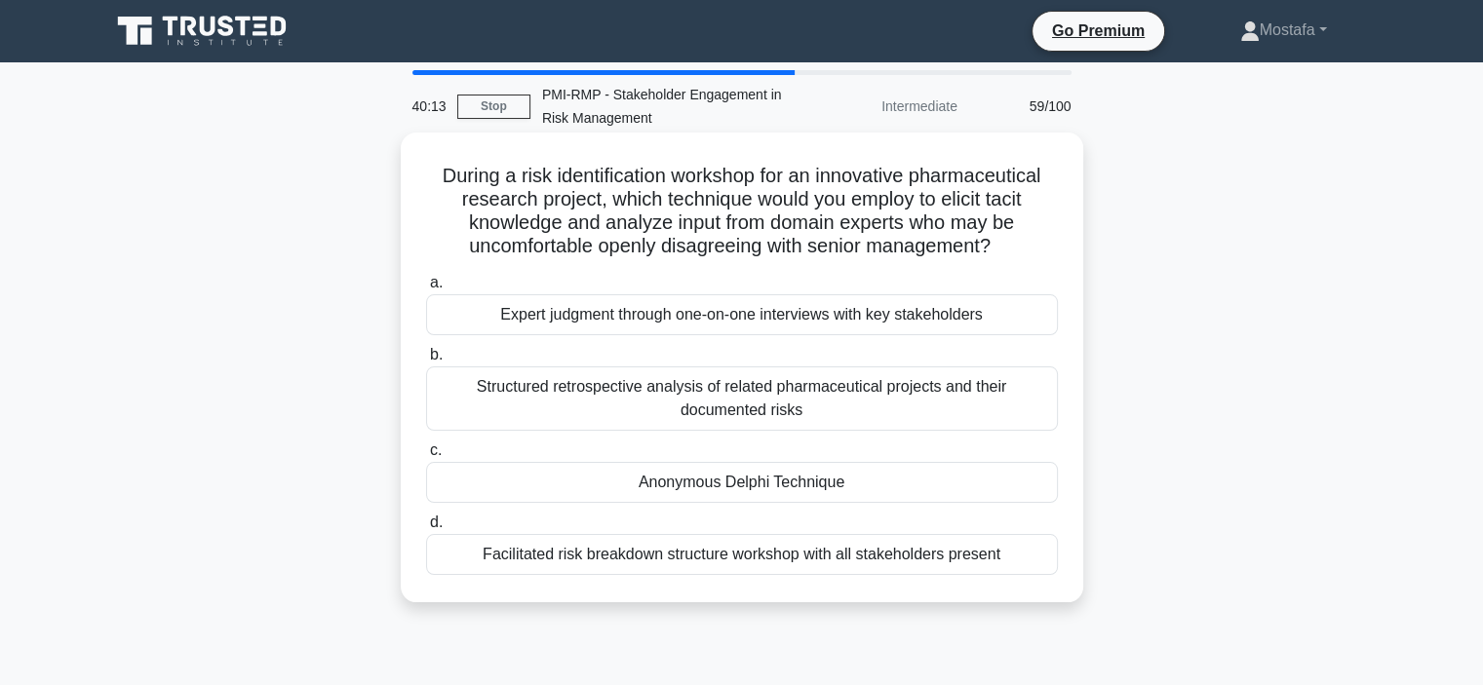
click at [1017, 486] on div "Anonymous Delphi Technique" at bounding box center [742, 482] width 632 height 41
click at [426, 457] on input "c. Anonymous Delphi Technique" at bounding box center [426, 451] width 0 height 13
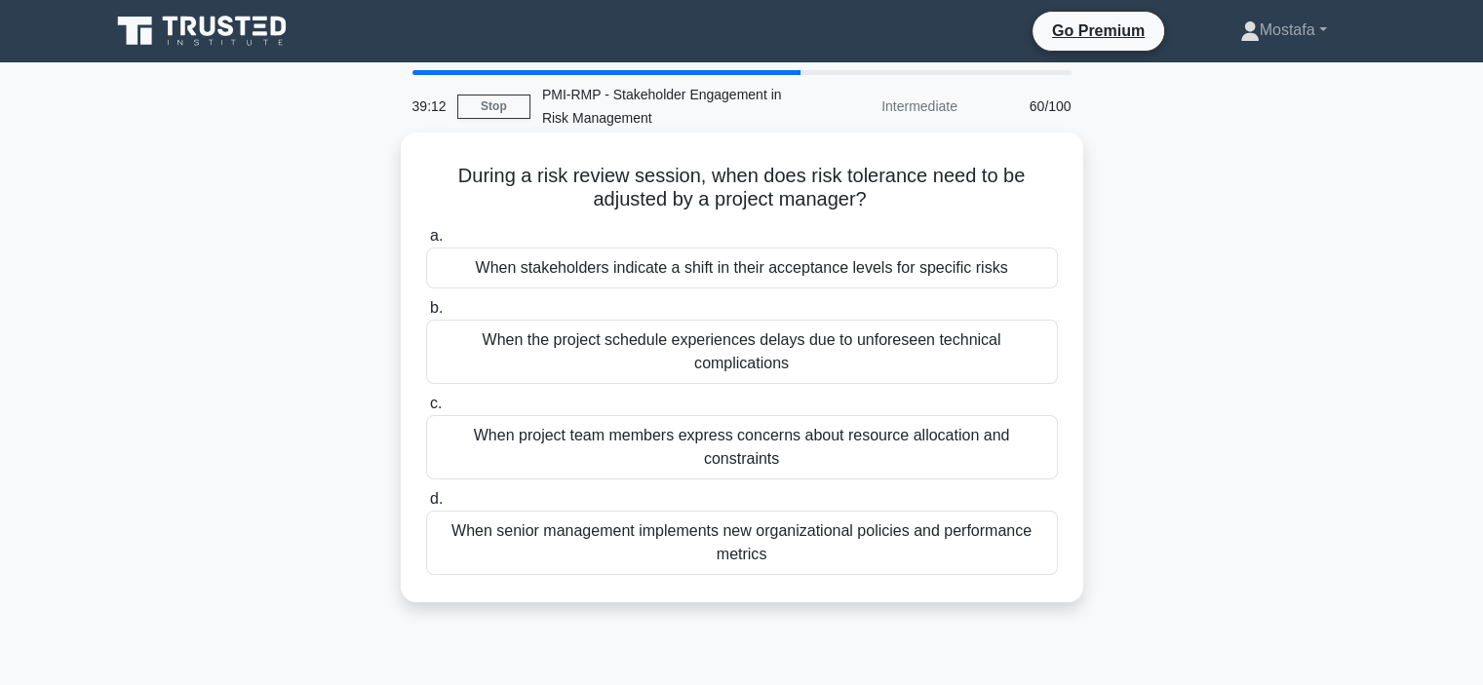
click at [1029, 272] on div "When stakeholders indicate a shift in their acceptance levels for specific risks" at bounding box center [742, 268] width 632 height 41
click at [426, 243] on input "a. When stakeholders indicate a shift in their acceptance levels for specific r…" at bounding box center [426, 236] width 0 height 13
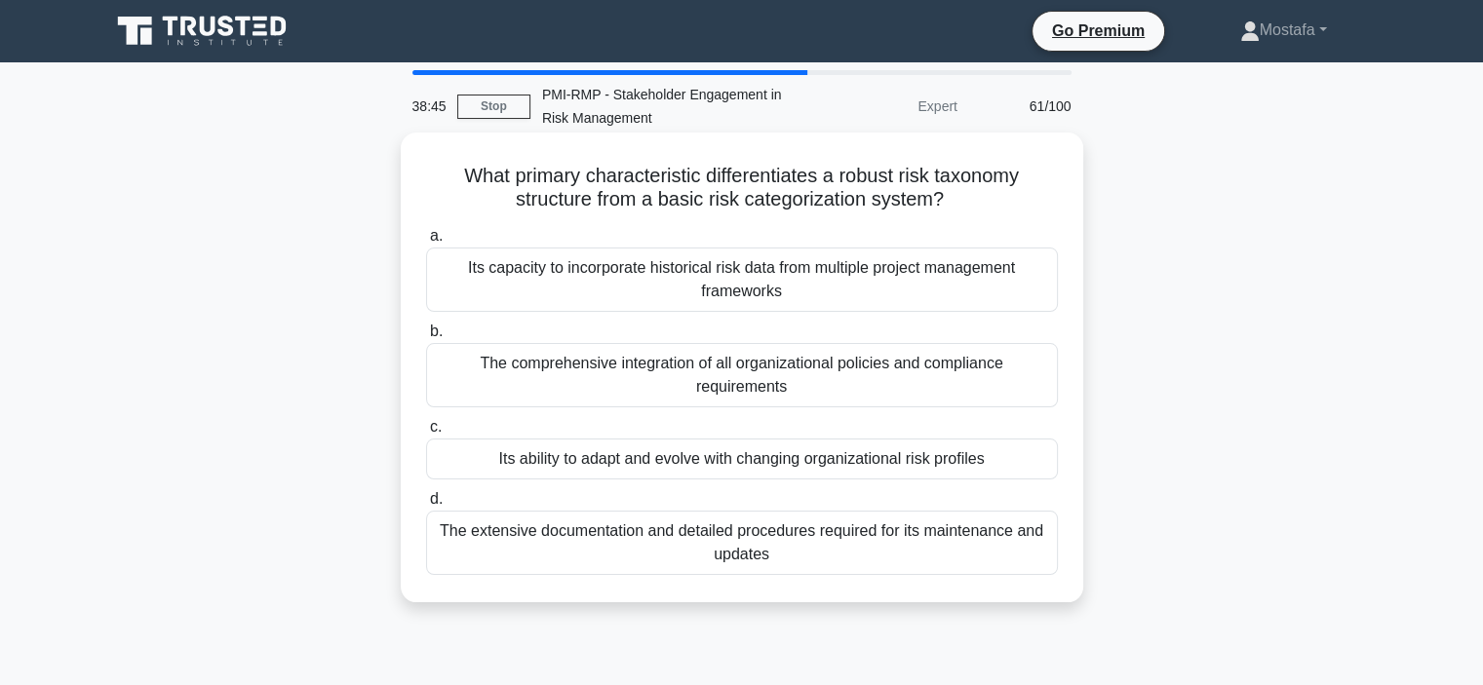
click at [1037, 460] on div "Its ability to adapt and evolve with changing organizational risk profiles" at bounding box center [742, 459] width 632 height 41
click at [426, 434] on input "c. Its ability to adapt and evolve with changing organizational risk profiles" at bounding box center [426, 427] width 0 height 13
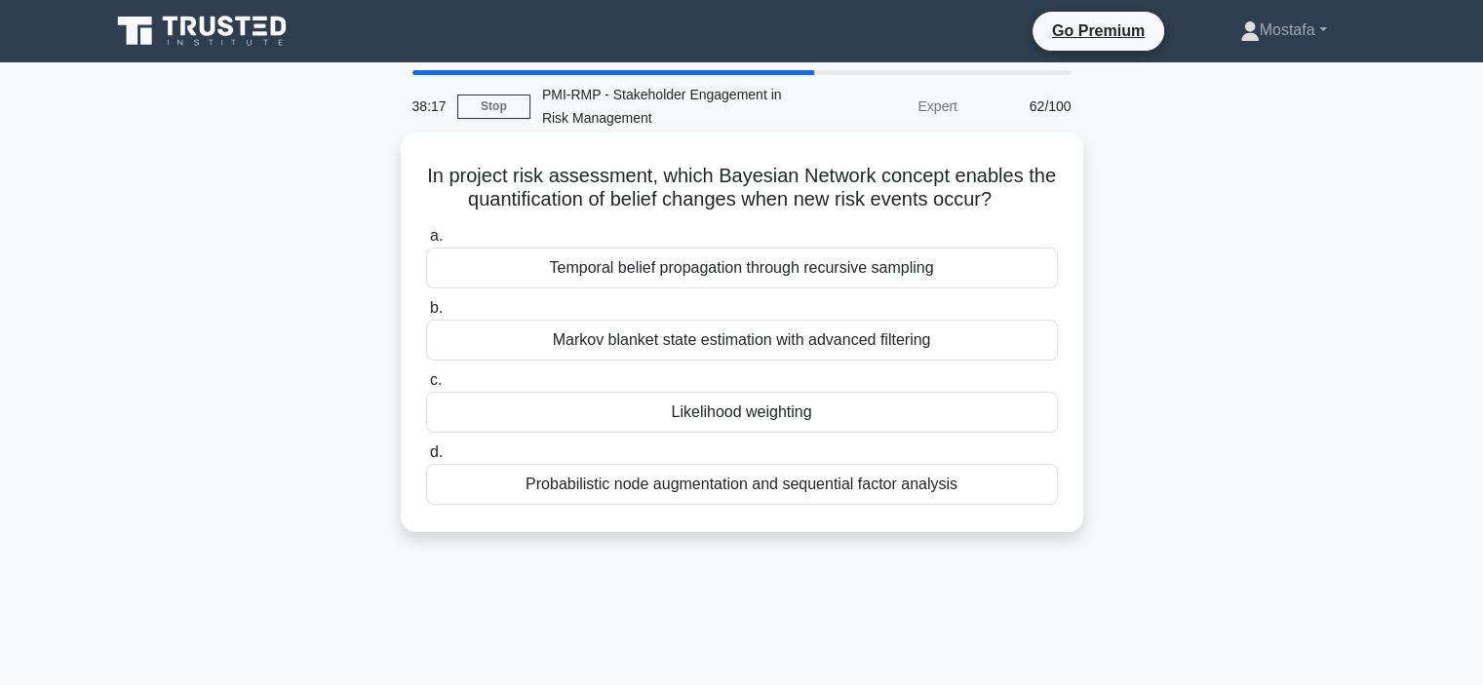
click at [975, 420] on div "Likelihood weighting" at bounding box center [742, 412] width 632 height 41
click at [426, 387] on input "c. Likelihood weighting" at bounding box center [426, 380] width 0 height 13
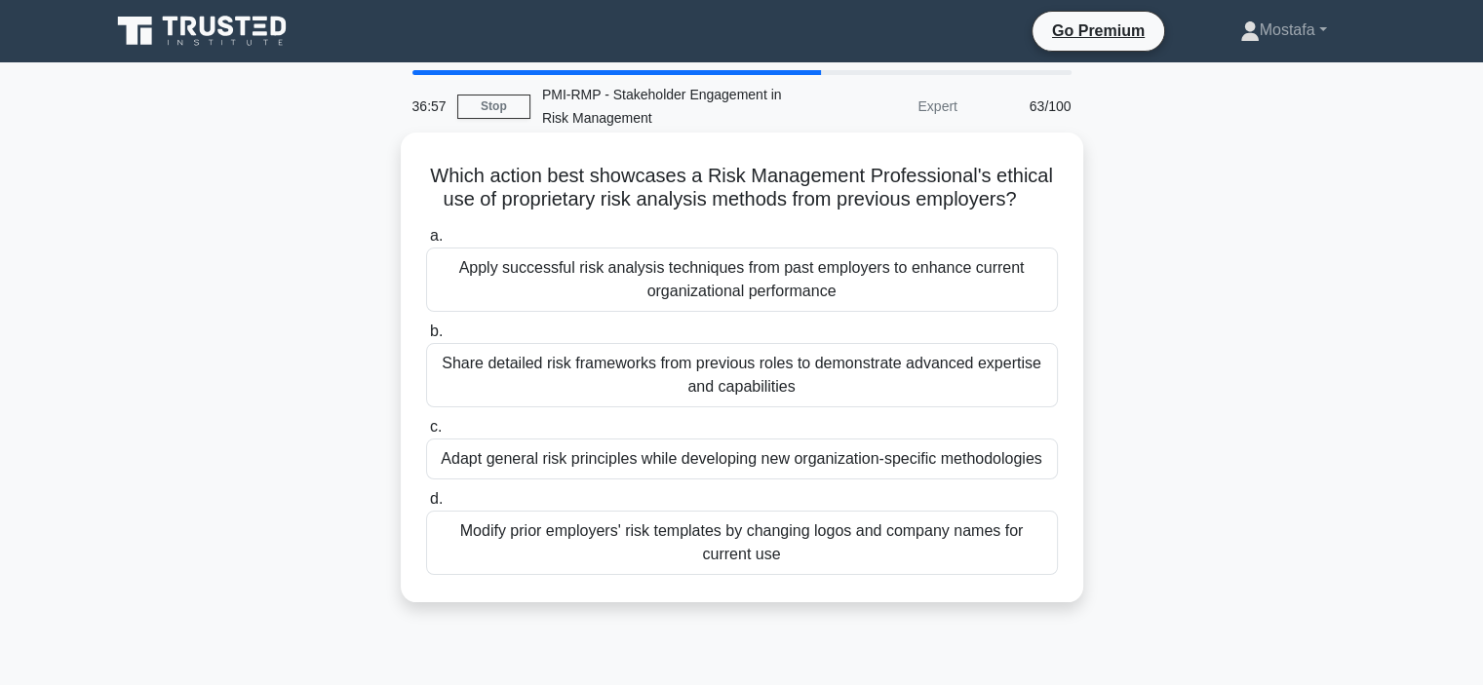
click at [1047, 463] on div "Adapt general risk principles while developing new organization-specific method…" at bounding box center [742, 459] width 632 height 41
click at [426, 434] on input "c. Adapt general risk principles while developing new organization-specific met…" at bounding box center [426, 427] width 0 height 13
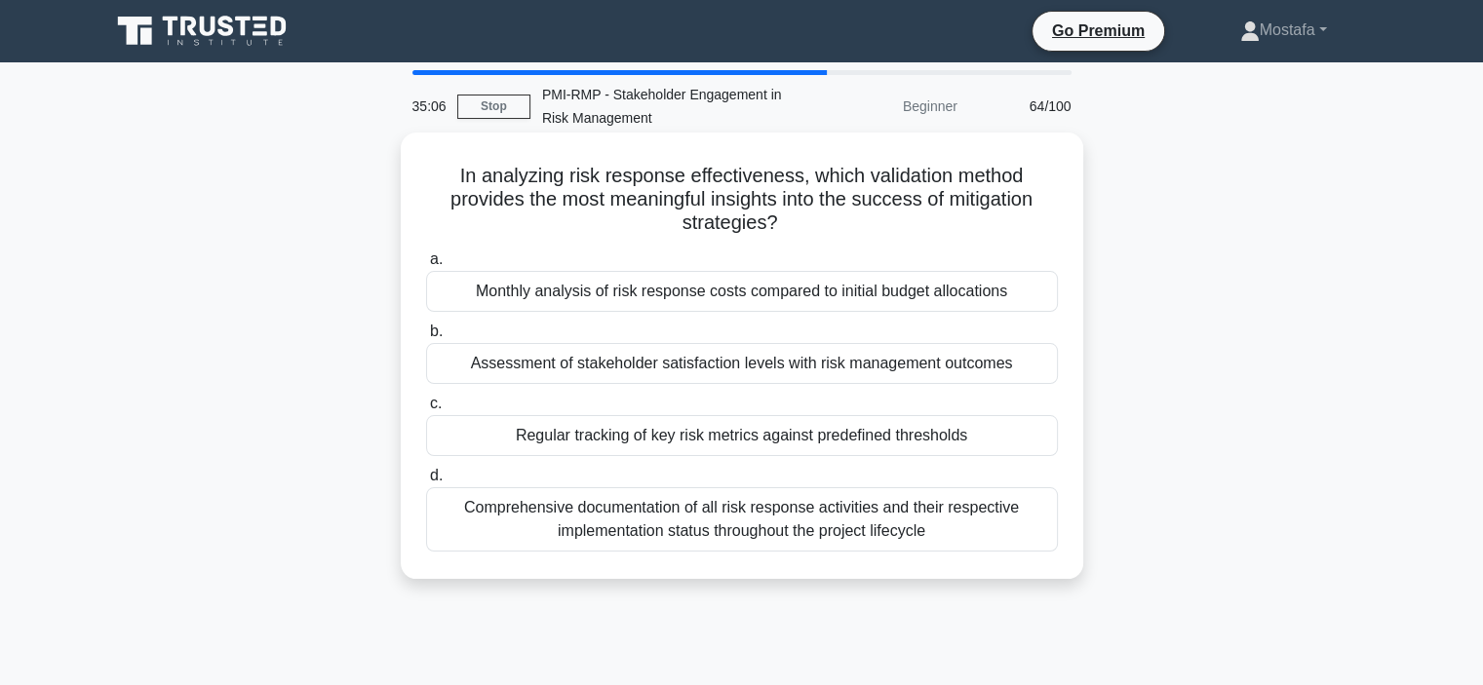
click at [1033, 368] on div "Assessment of stakeholder satisfaction levels with risk management outcomes" at bounding box center [742, 363] width 632 height 41
click at [426, 338] on input "b. Assessment of stakeholder satisfaction levels with risk management outcomes" at bounding box center [426, 332] width 0 height 13
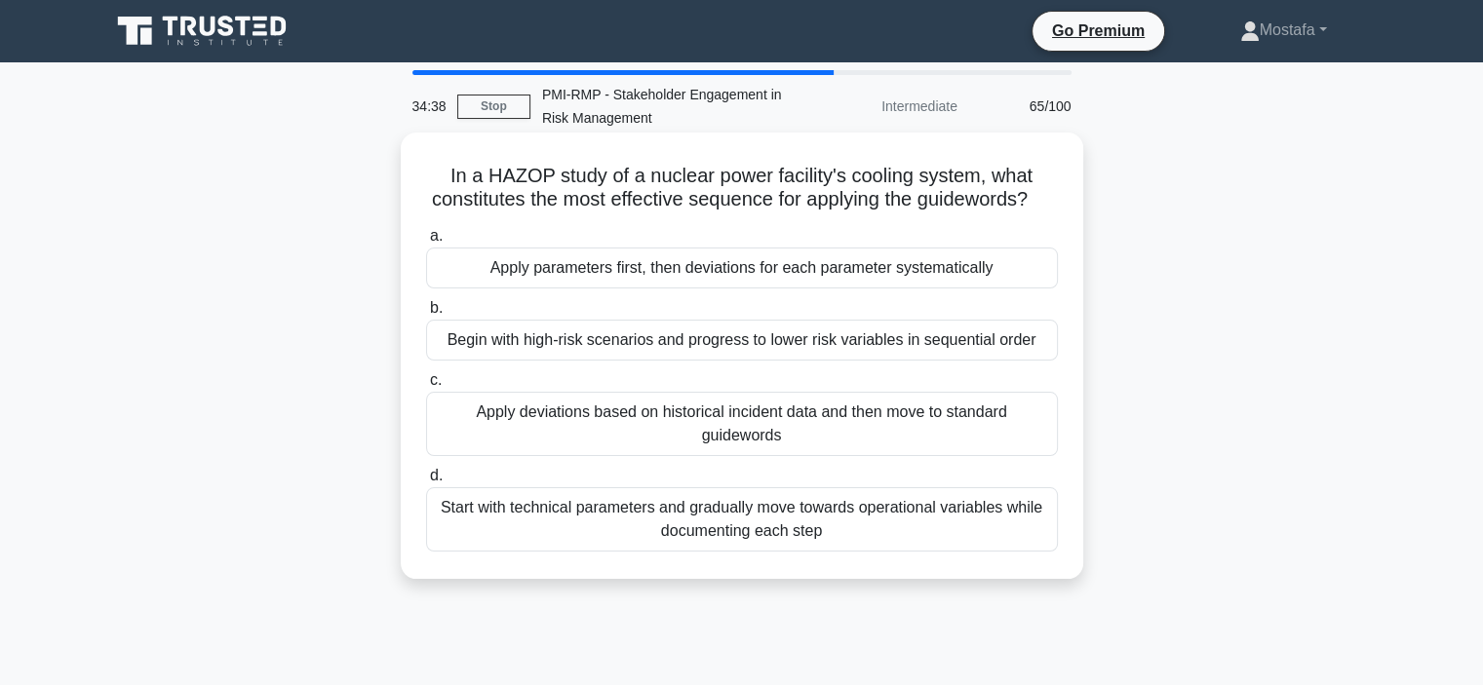
click at [1024, 456] on div "Apply deviations based on historical incident data and then move to standard gu…" at bounding box center [742, 424] width 632 height 64
click at [426, 387] on input "c. Apply deviations based on historical incident data and then move to standard…" at bounding box center [426, 380] width 0 height 13
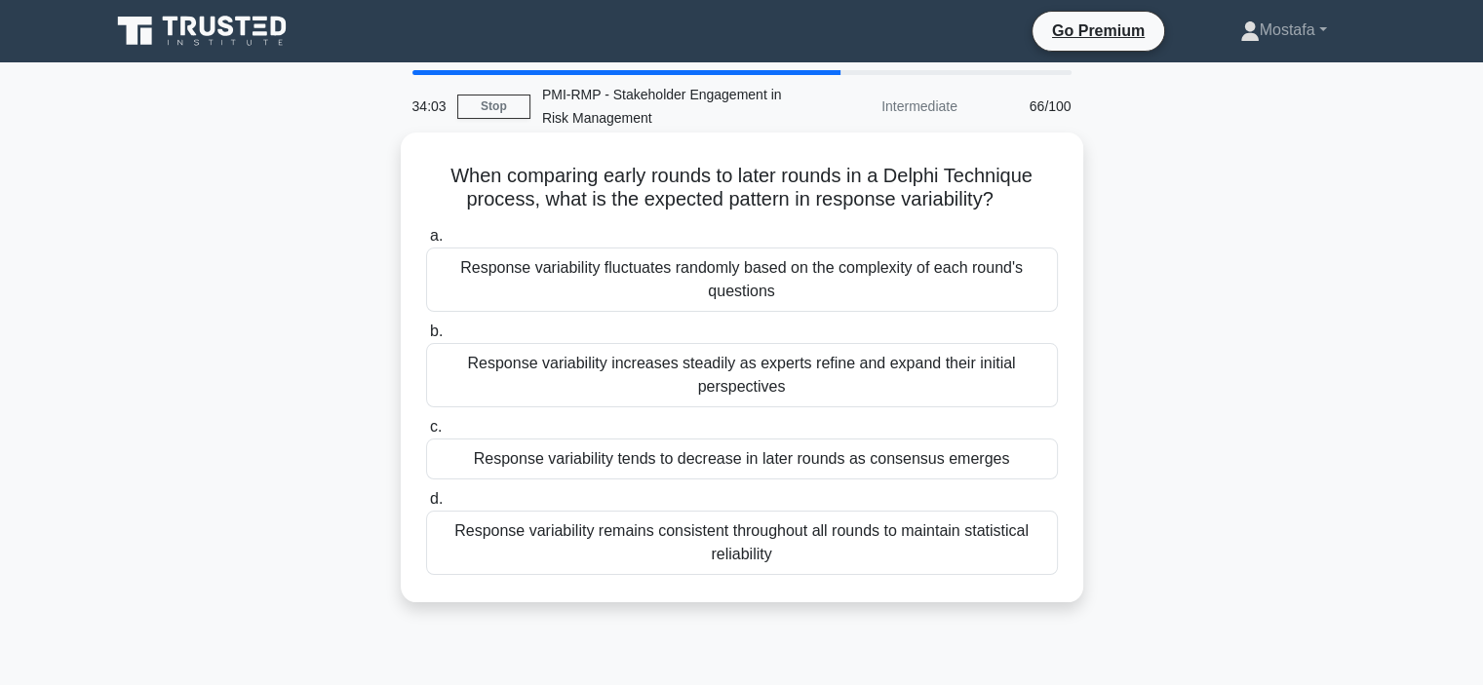
click at [1026, 463] on div "Response variability tends to decrease in later rounds as consensus emerges" at bounding box center [742, 459] width 632 height 41
click at [426, 434] on input "c. Response variability tends to decrease in later rounds as consensus emerges" at bounding box center [426, 427] width 0 height 13
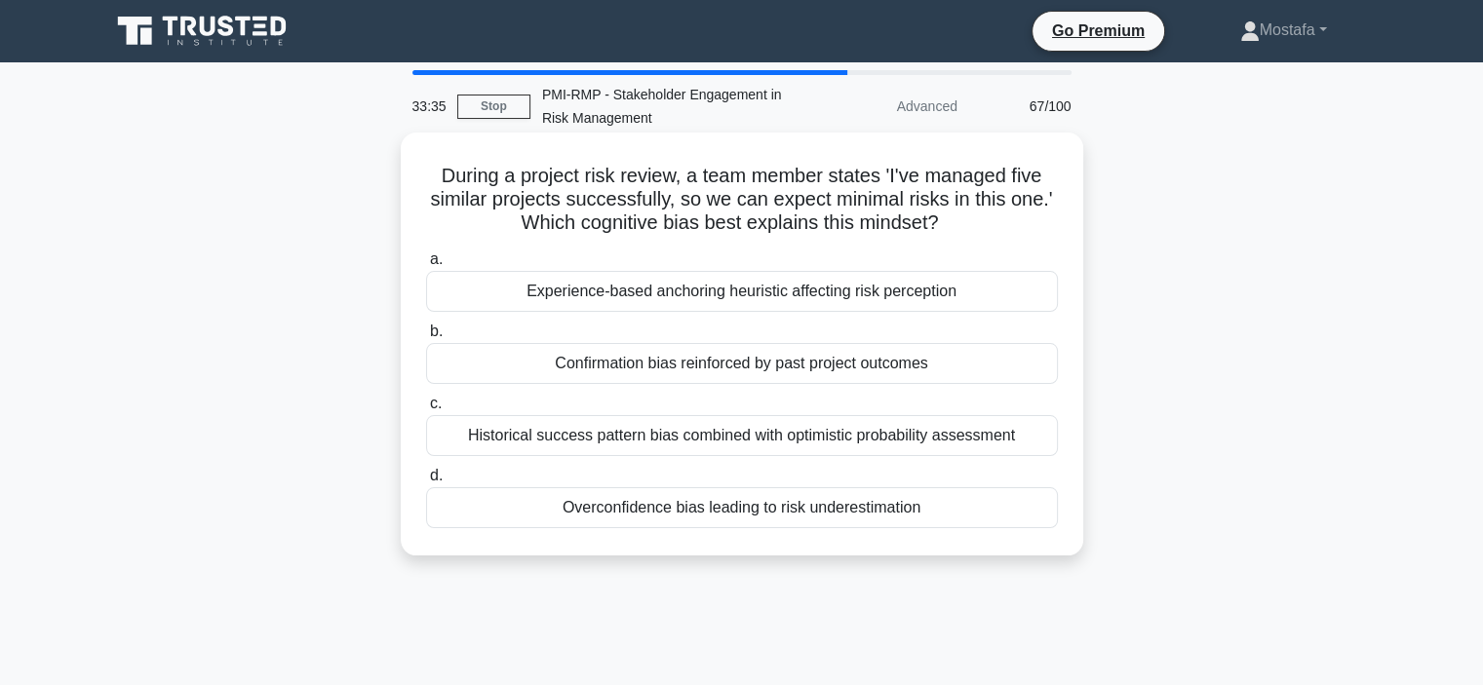
click at [1034, 438] on div "Historical success pattern bias combined with optimistic probability assessment" at bounding box center [742, 435] width 632 height 41
click at [426, 410] on input "c. Historical success pattern bias combined with optimistic probability assessm…" at bounding box center [426, 404] width 0 height 13
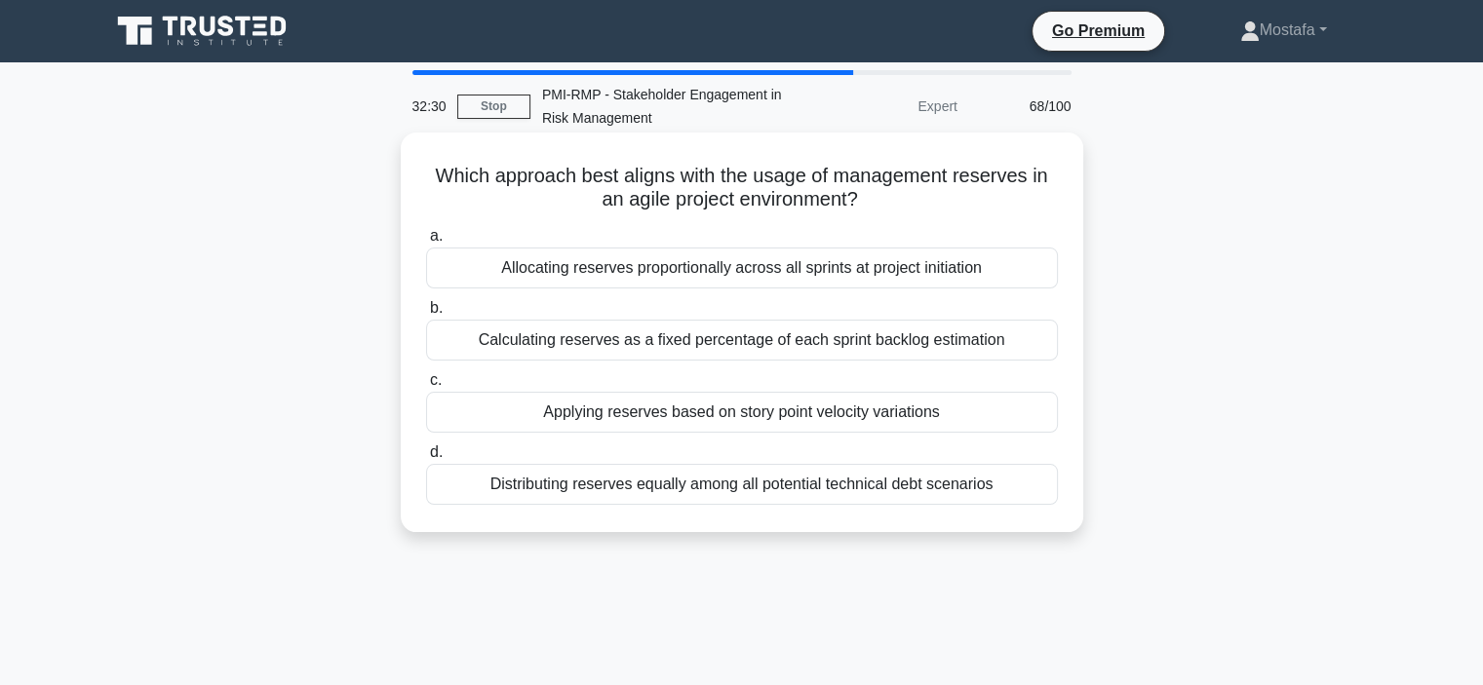
click at [1019, 272] on div "Allocating reserves proportionally across all sprints at project initiation" at bounding box center [742, 268] width 632 height 41
click at [426, 243] on input "a. Allocating reserves proportionally across all sprints at project initiation" at bounding box center [426, 236] width 0 height 13
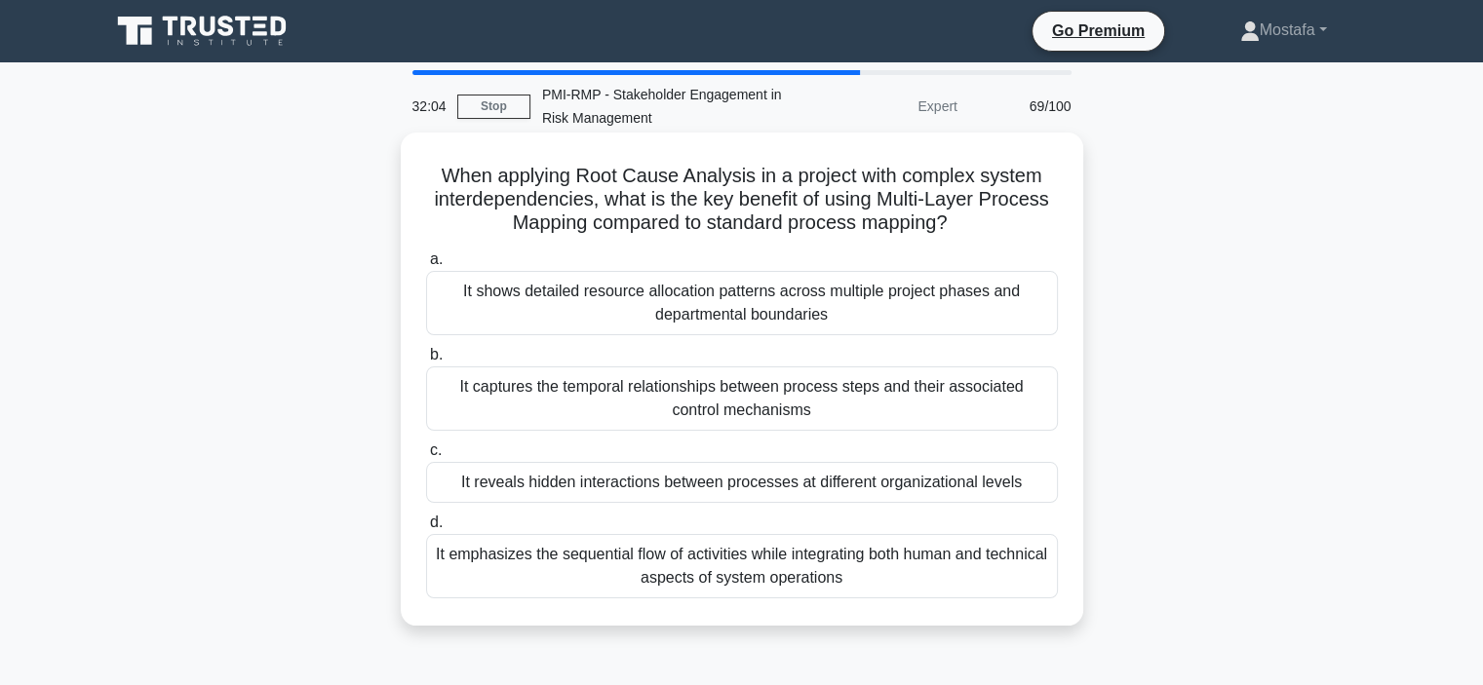
click at [1027, 408] on div "It captures the temporal relationships between process steps and their associat…" at bounding box center [742, 399] width 632 height 64
click at [426, 362] on input "b. It captures the temporal relationships between process steps and their assoc…" at bounding box center [426, 355] width 0 height 13
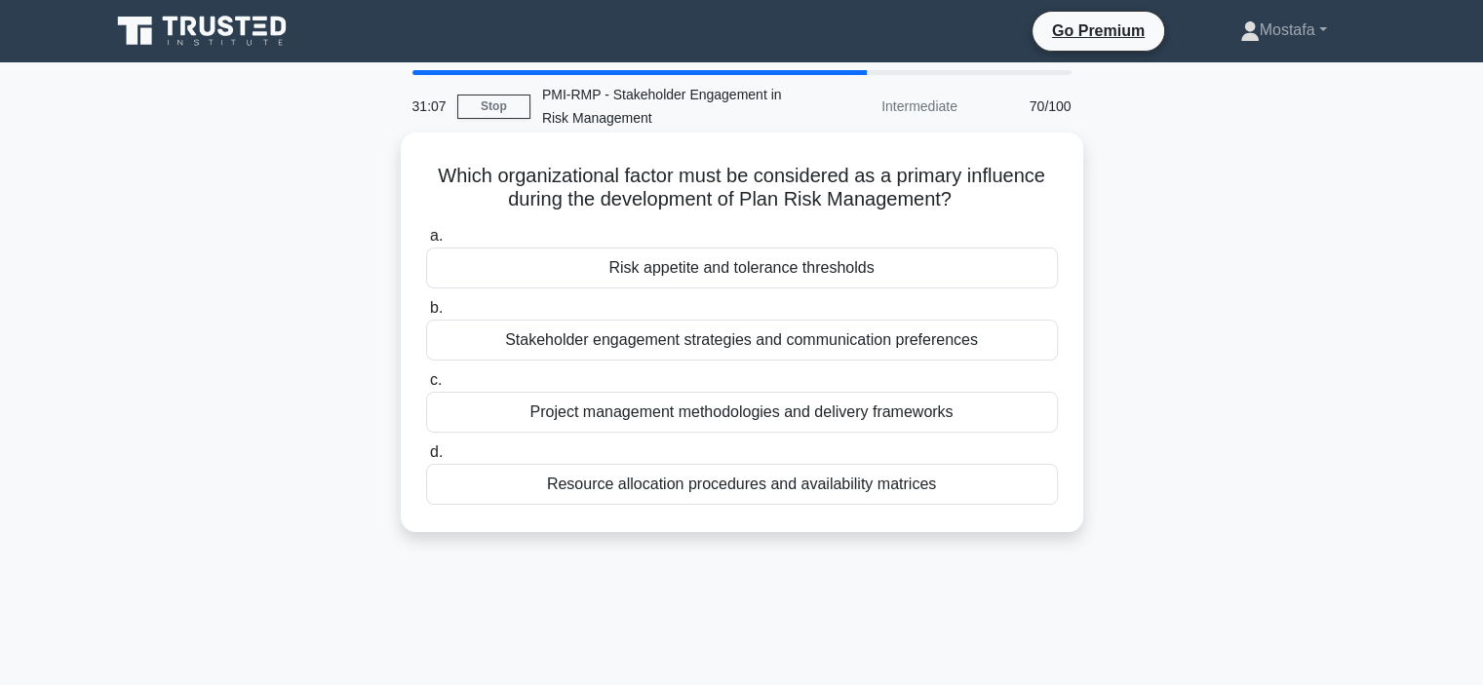
click at [1034, 267] on div "Risk appetite and tolerance thresholds" at bounding box center [742, 268] width 632 height 41
click at [426, 243] on input "a. Risk appetite and tolerance thresholds" at bounding box center [426, 236] width 0 height 13
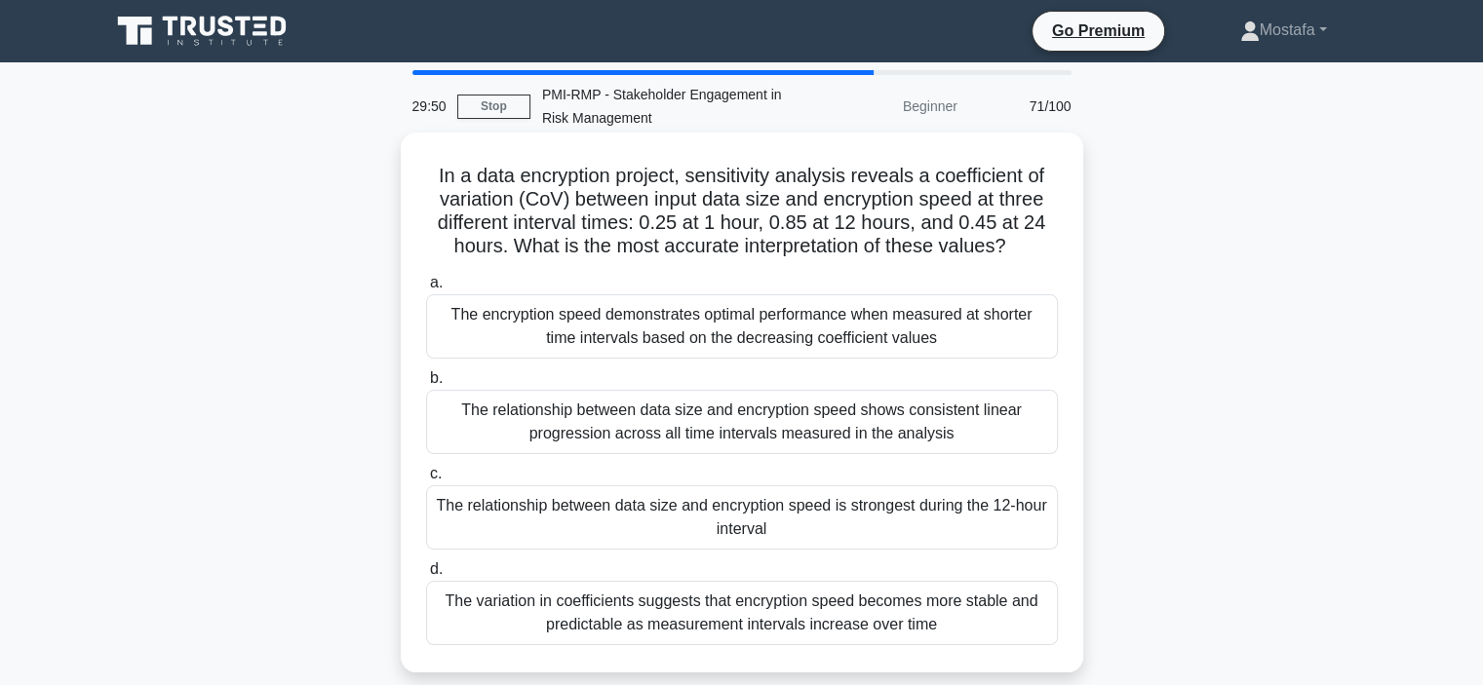
click at [1024, 335] on div "The encryption speed demonstrates optimal performance when measured at shorter …" at bounding box center [742, 326] width 632 height 64
click at [426, 290] on input "a. The encryption speed demonstrates optimal performance when measured at short…" at bounding box center [426, 283] width 0 height 13
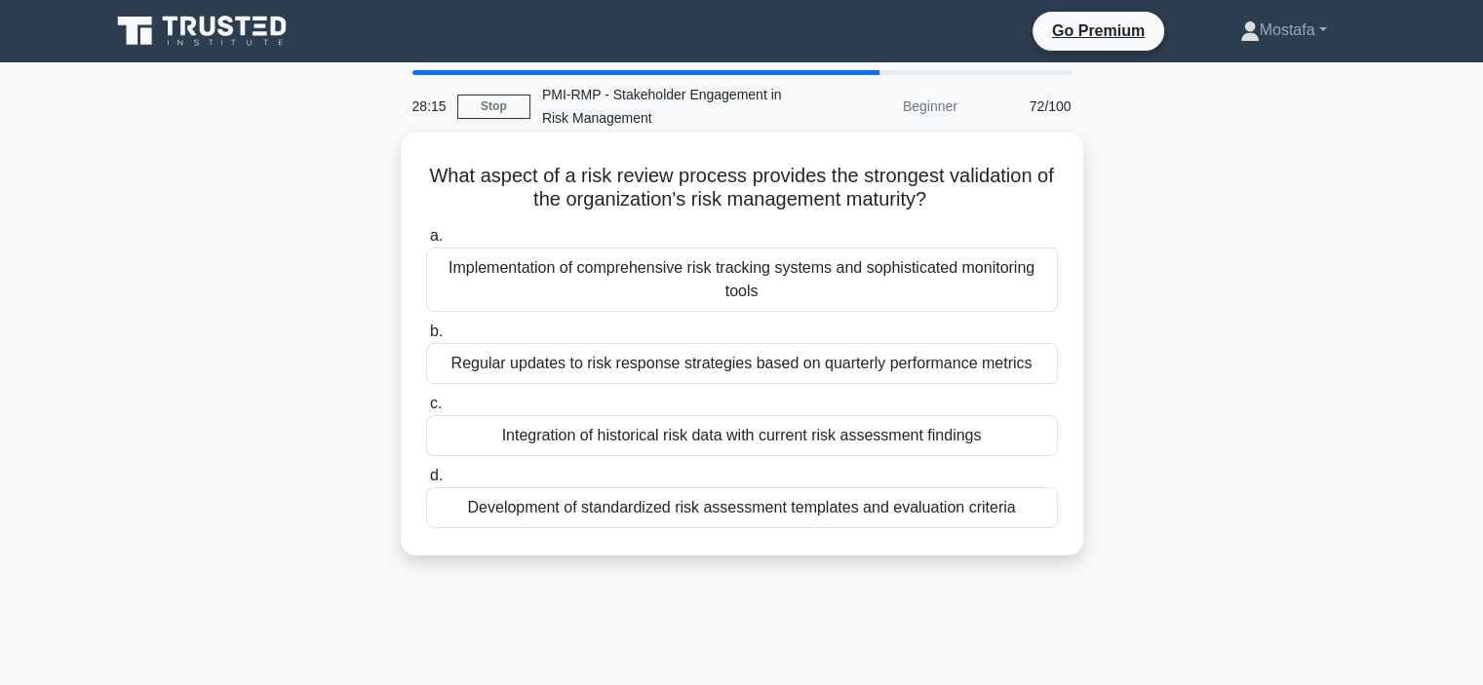
click at [1038, 515] on div "Development of standardized risk assessment templates and evaluation criteria" at bounding box center [742, 507] width 632 height 41
click at [426, 483] on input "d. Development of standardized risk assessment templates and evaluation criteria" at bounding box center [426, 476] width 0 height 13
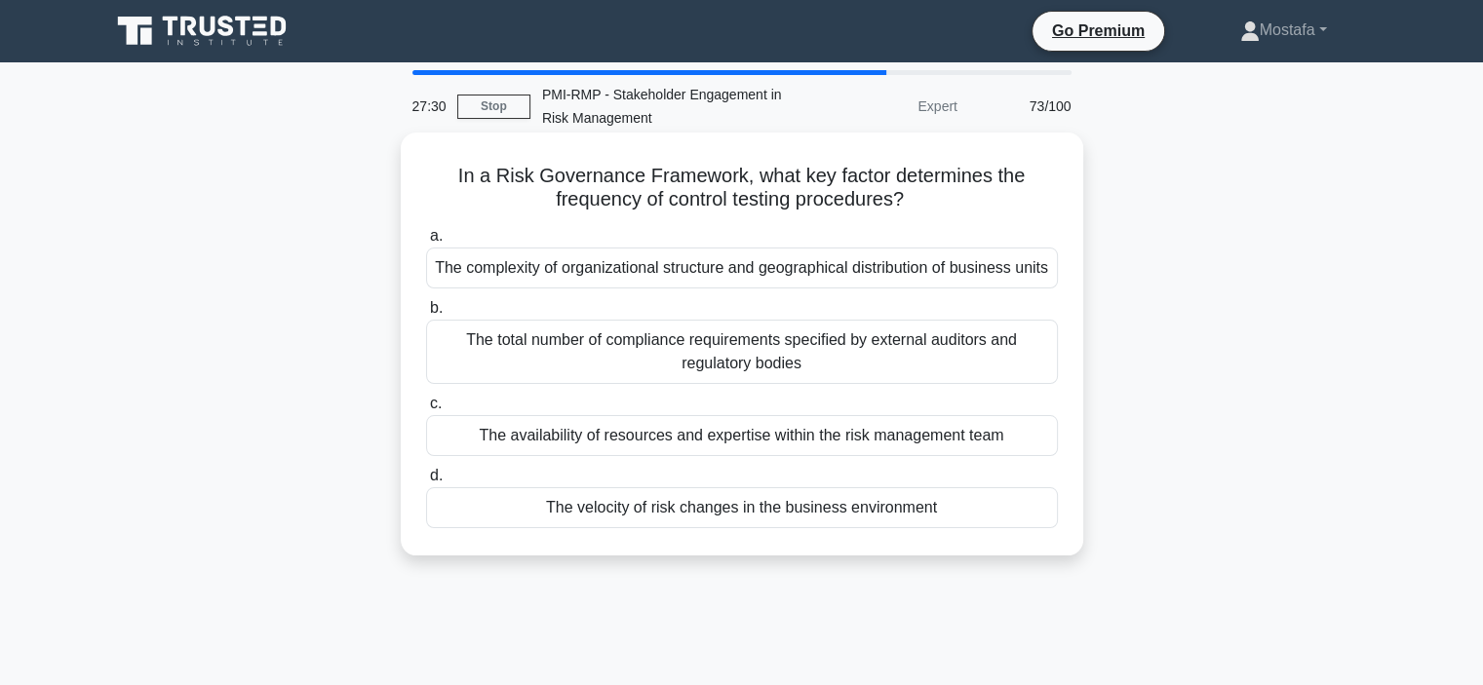
click at [1044, 456] on div "The availability of resources and expertise within the risk management team" at bounding box center [742, 435] width 632 height 41
click at [426, 410] on input "c. The availability of resources and expertise within the risk management team" at bounding box center [426, 404] width 0 height 13
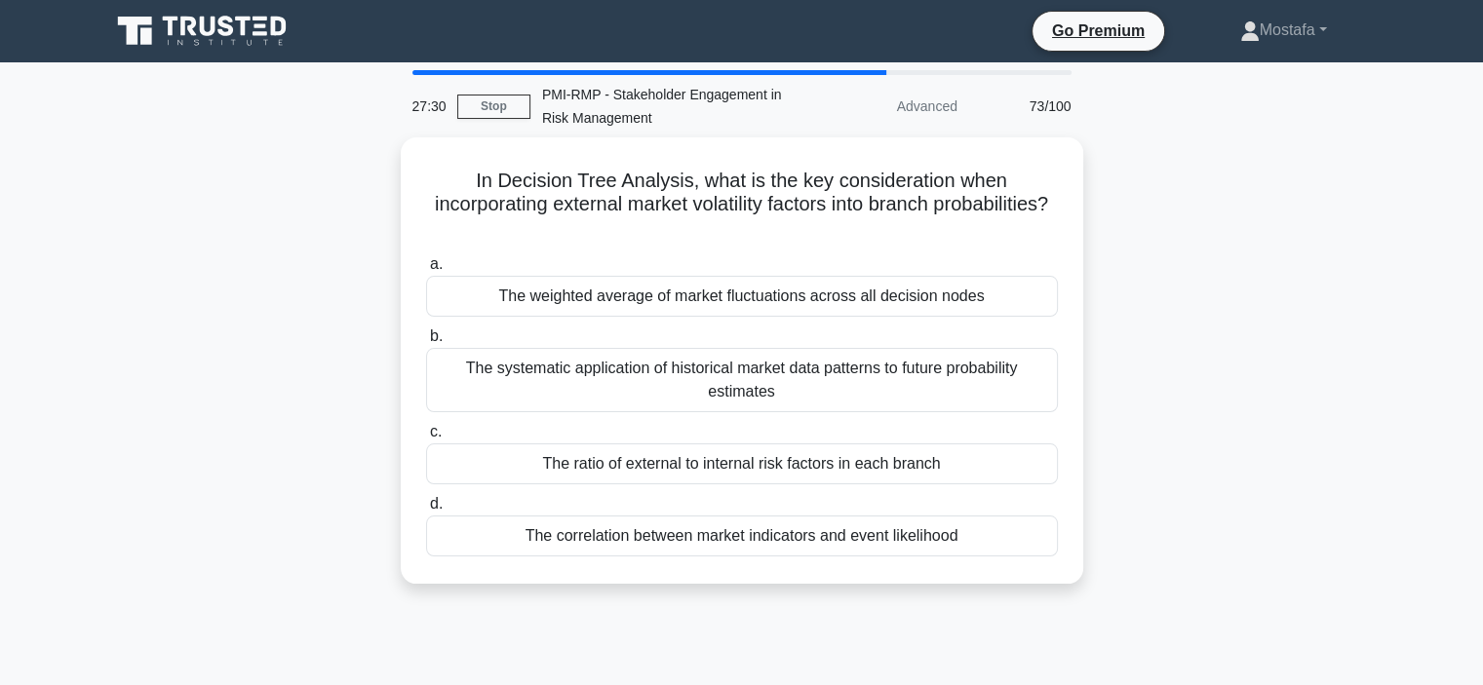
click at [1044, 461] on div "The ratio of external to internal risk factors in each branch" at bounding box center [742, 464] width 632 height 41
click at [426, 439] on input "c. The ratio of external to internal risk factors in each branch" at bounding box center [426, 432] width 0 height 13
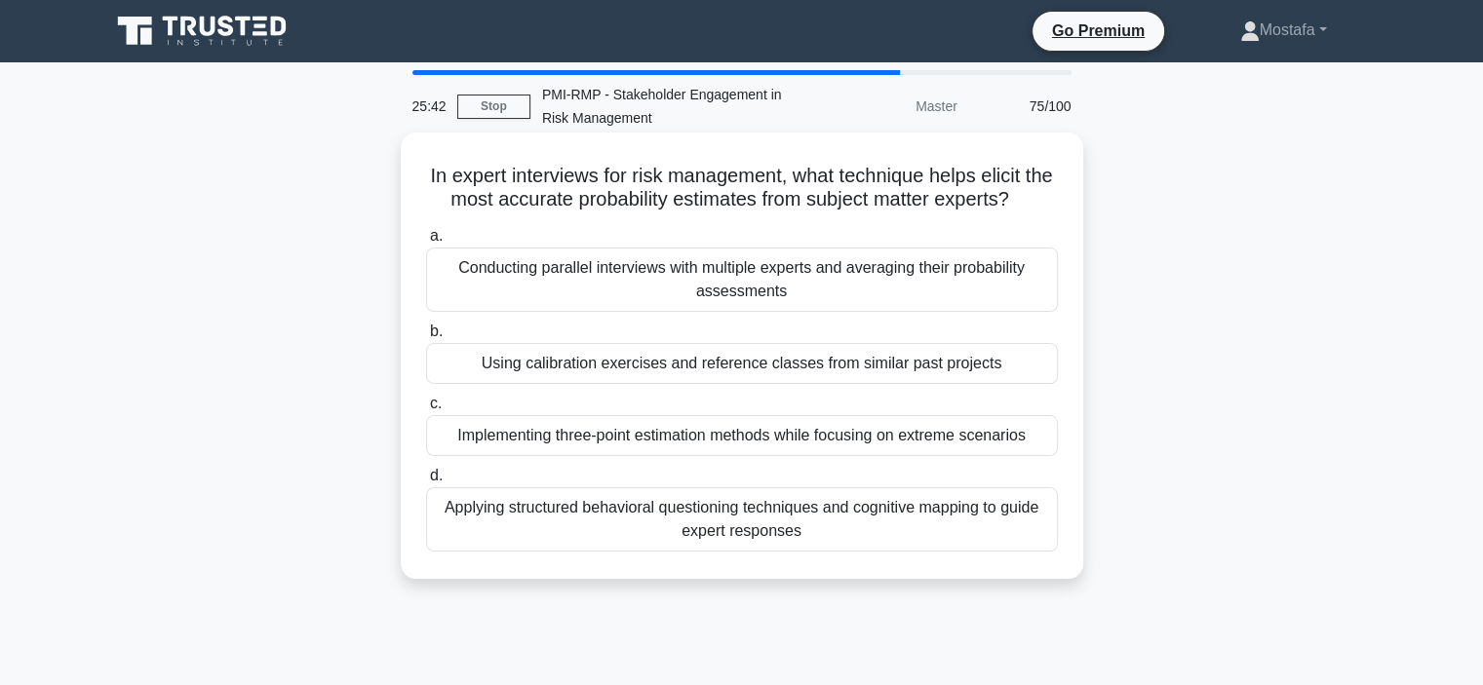
click at [1033, 384] on div "Using calibration exercises and reference classes from similar past projects" at bounding box center [742, 363] width 632 height 41
click at [426, 338] on input "b. Using calibration exercises and reference classes from similar past projects" at bounding box center [426, 332] width 0 height 13
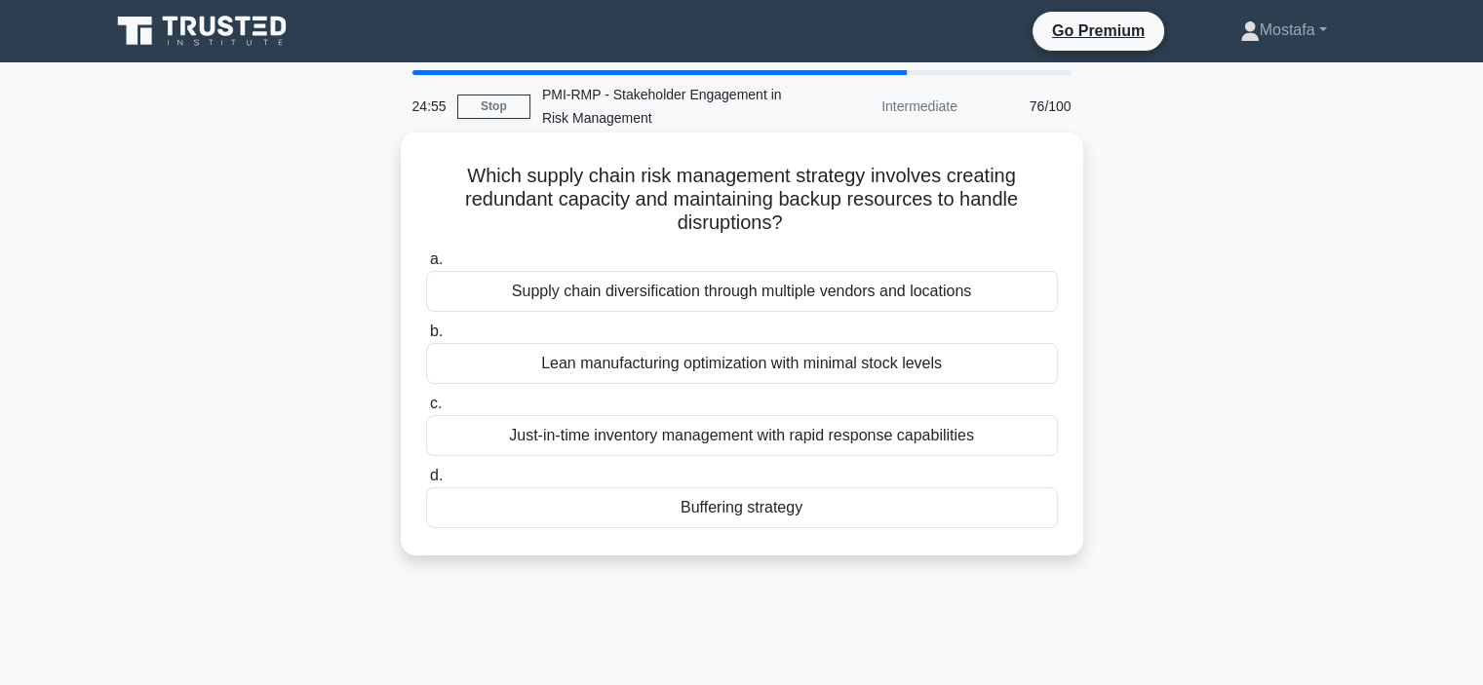
click at [1044, 512] on div "Buffering strategy" at bounding box center [742, 507] width 632 height 41
click at [426, 483] on input "d. Buffering strategy" at bounding box center [426, 476] width 0 height 13
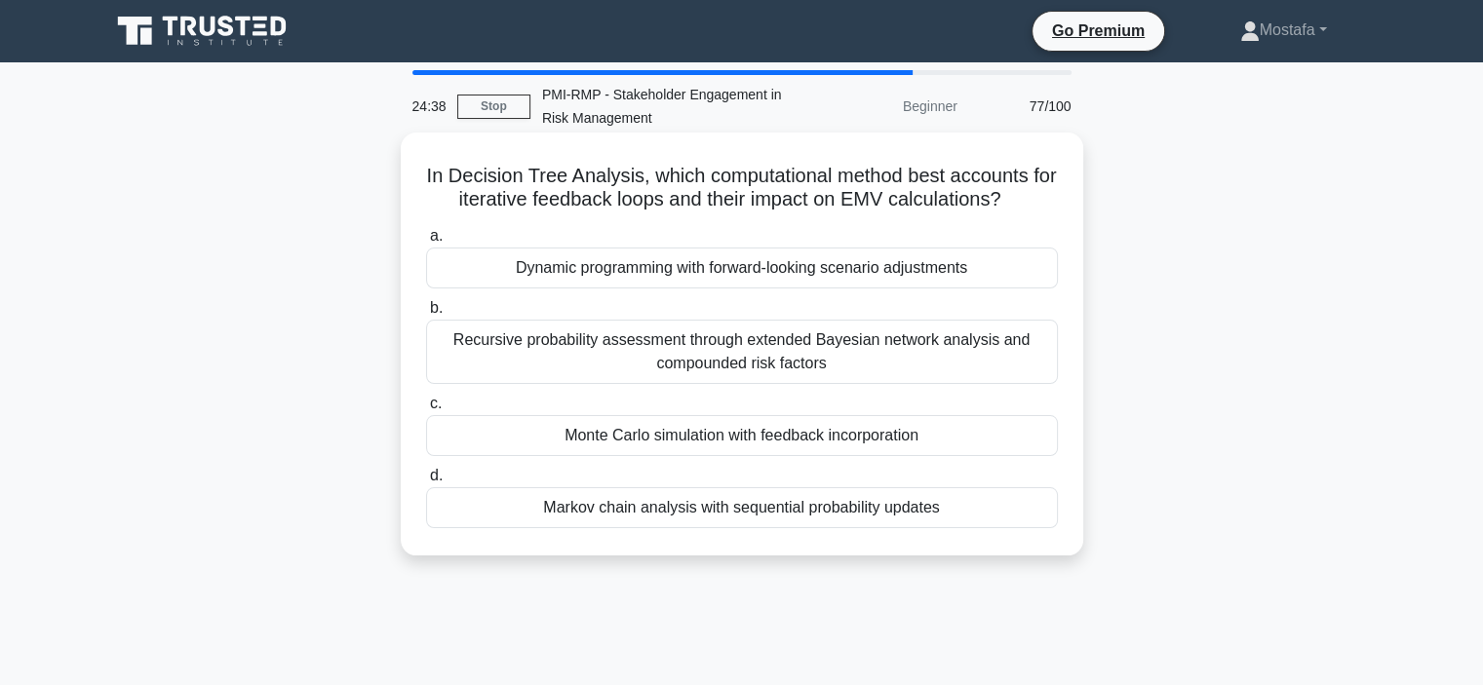
click at [983, 442] on div "Monte Carlo simulation with feedback incorporation" at bounding box center [742, 435] width 632 height 41
click at [426, 410] on input "c. Monte Carlo simulation with feedback incorporation" at bounding box center [426, 404] width 0 height 13
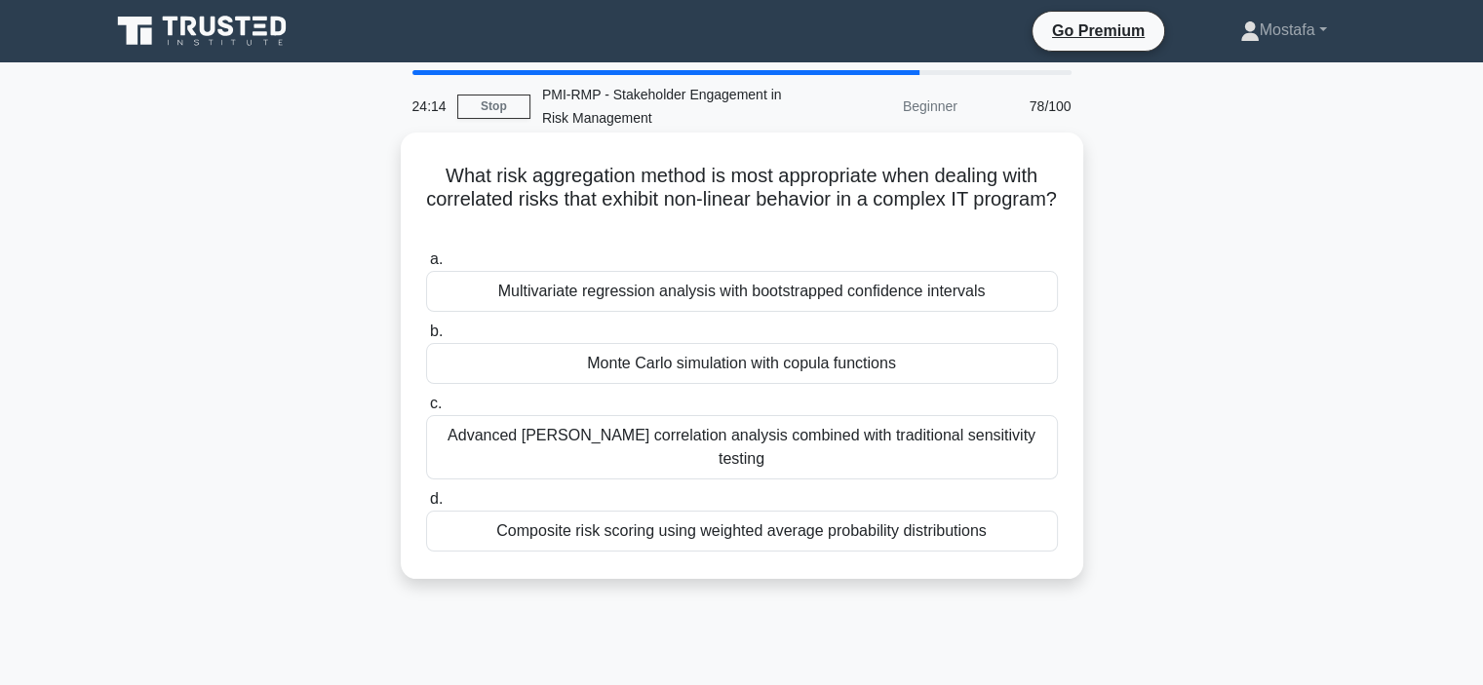
click at [1006, 367] on div "Monte Carlo simulation with copula functions" at bounding box center [742, 363] width 632 height 41
click at [426, 338] on input "b. Monte Carlo simulation with copula functions" at bounding box center [426, 332] width 0 height 13
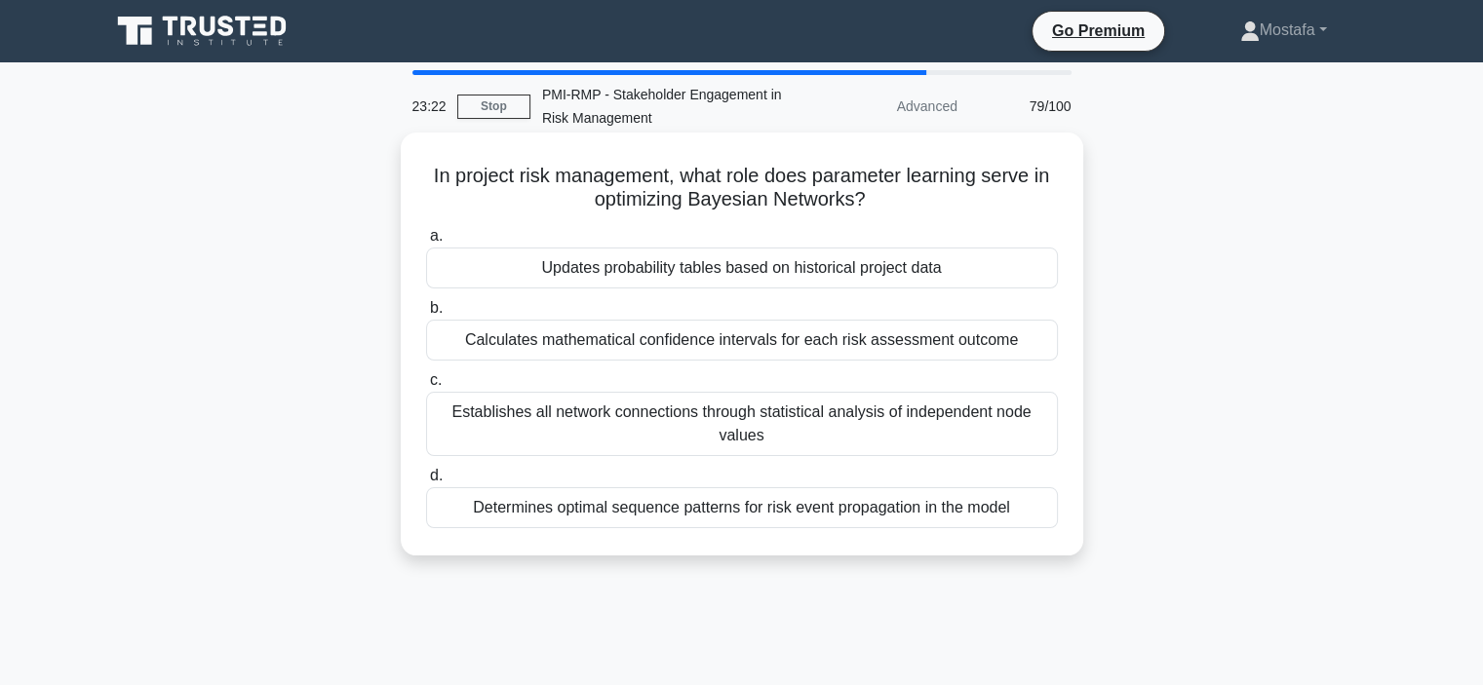
click at [1039, 269] on div "Updates probability tables based on historical project data" at bounding box center [742, 268] width 632 height 41
click at [426, 243] on input "a. Updates probability tables based on historical project data" at bounding box center [426, 236] width 0 height 13
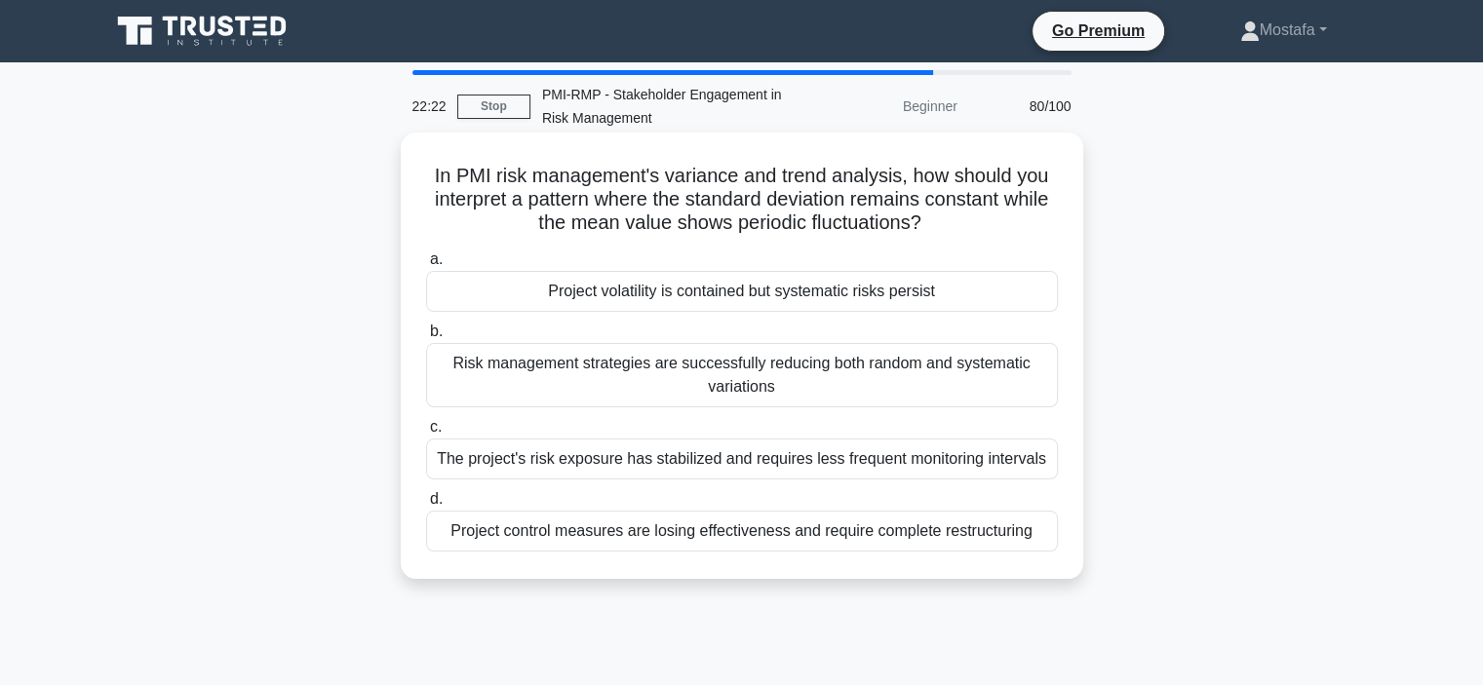
click at [1026, 523] on div "Project control measures are losing effectiveness and require complete restruct…" at bounding box center [742, 531] width 632 height 41
click at [426, 506] on input "d. Project control measures are losing effectiveness and require complete restr…" at bounding box center [426, 499] width 0 height 13
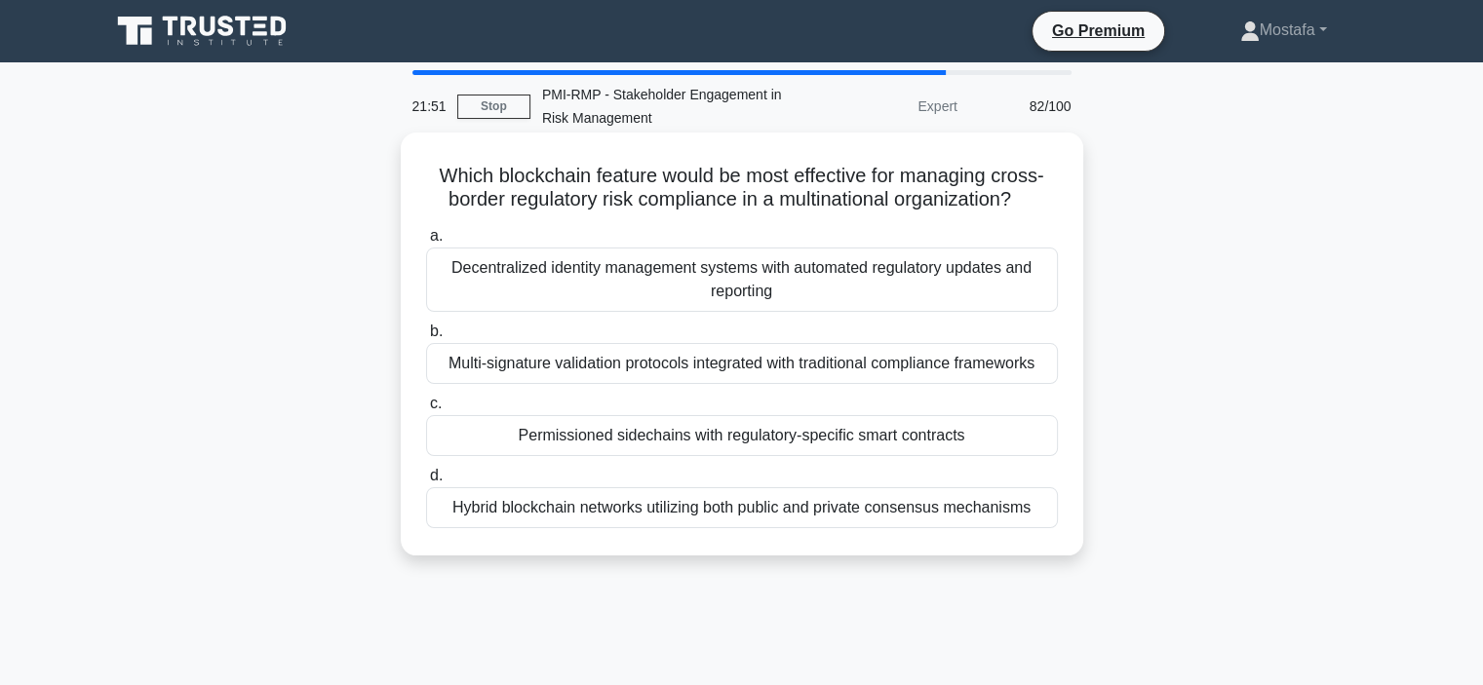
click at [1037, 511] on div "Hybrid blockchain networks utilizing both public and private consensus mechanis…" at bounding box center [742, 507] width 632 height 41
click at [426, 483] on input "d. Hybrid blockchain networks utilizing both public and private consensus mecha…" at bounding box center [426, 476] width 0 height 13
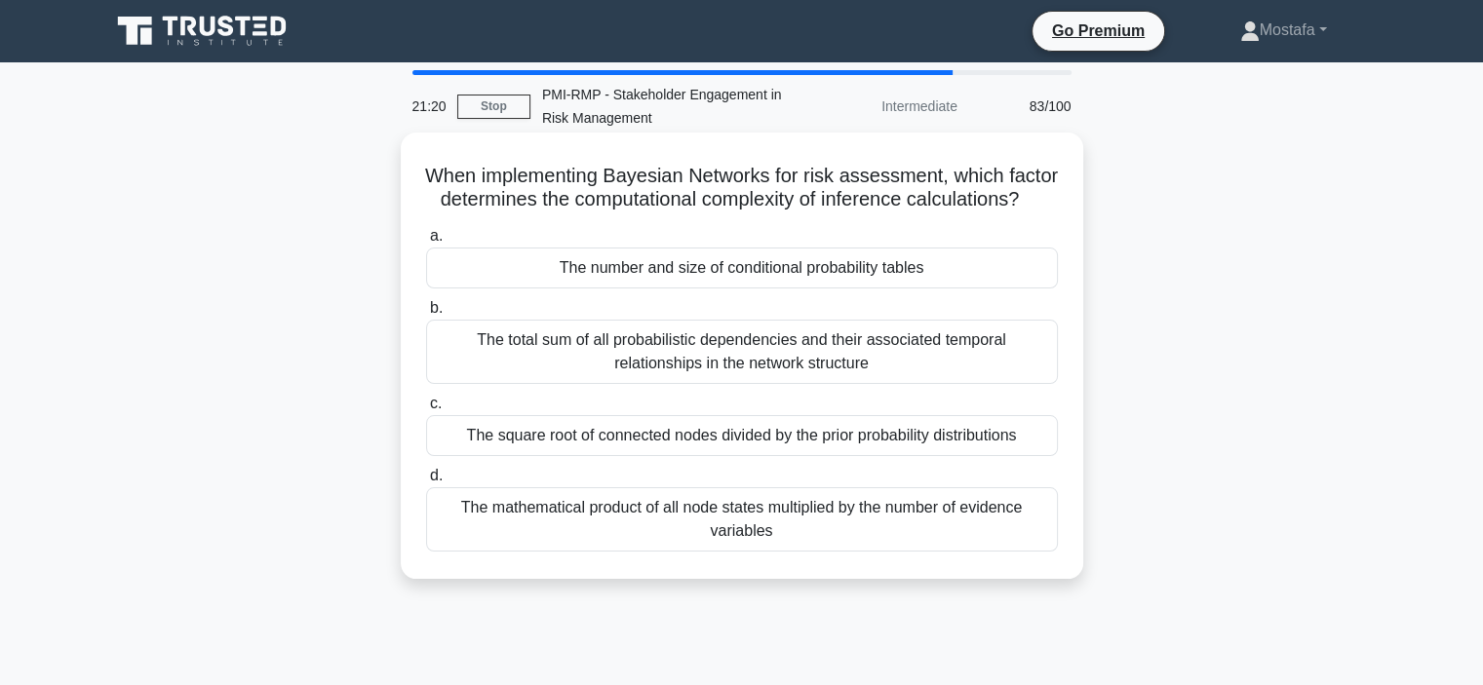
click at [1045, 456] on div "The square root of connected nodes divided by the prior probability distributio…" at bounding box center [742, 435] width 632 height 41
click at [426, 410] on input "c. The square root of connected nodes divided by the prior probability distribu…" at bounding box center [426, 404] width 0 height 13
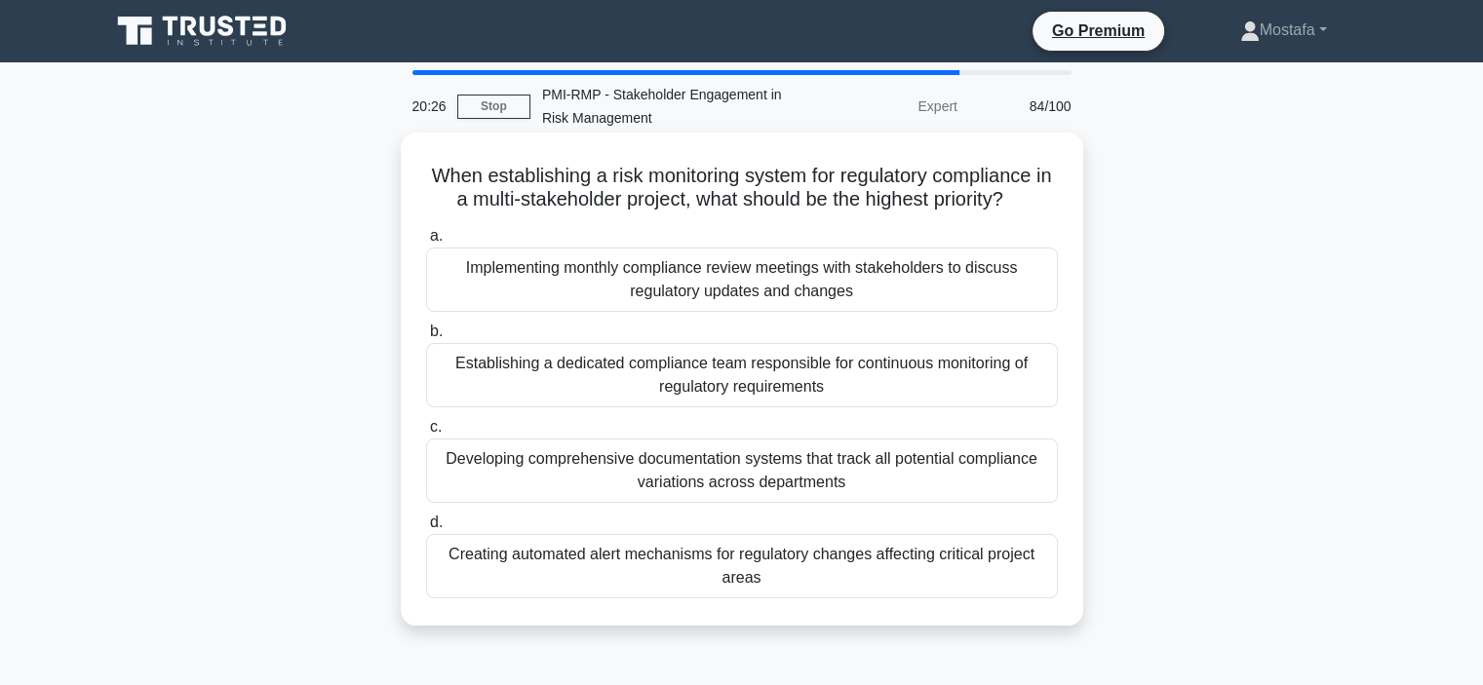
click at [1026, 286] on div "Implementing monthly compliance review meetings with stakeholders to discuss re…" at bounding box center [742, 280] width 632 height 64
click at [426, 243] on input "a. Implementing monthly compliance review meetings with stakeholders to discuss…" at bounding box center [426, 236] width 0 height 13
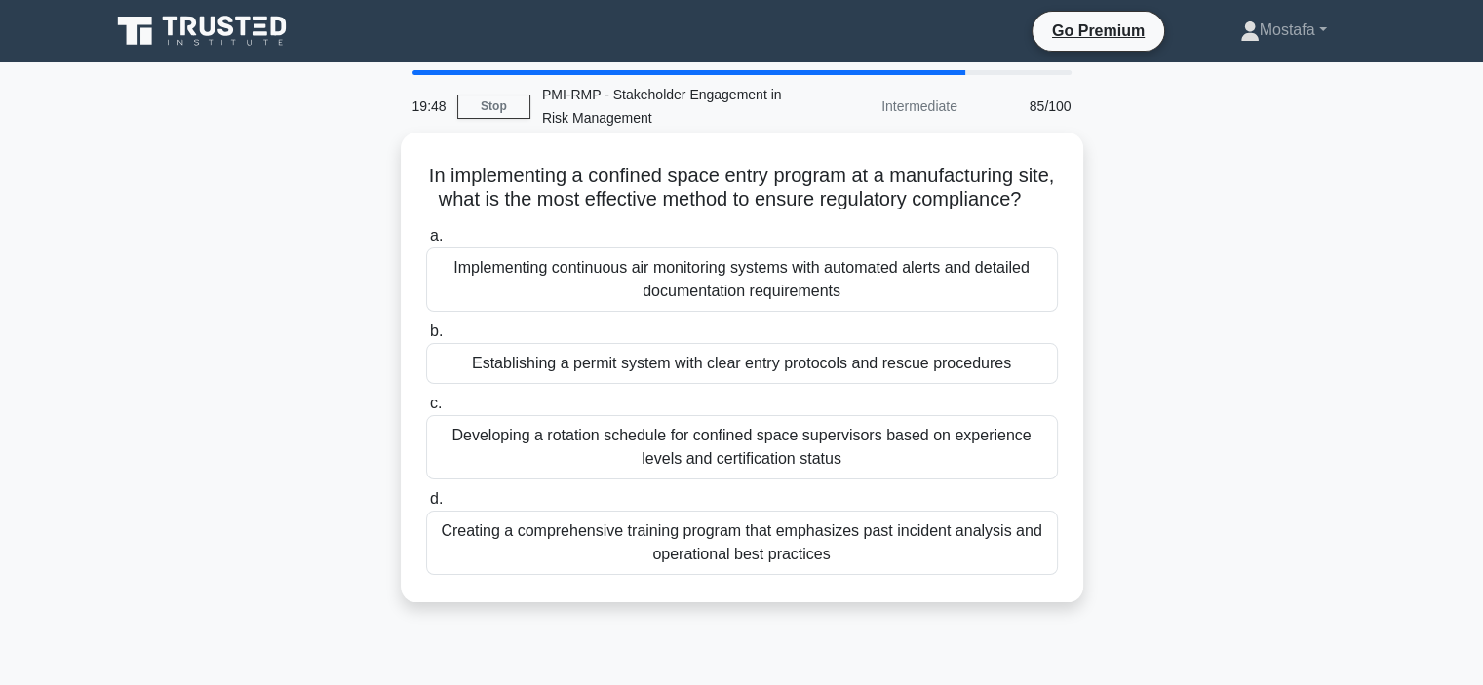
click at [1041, 384] on div "Establishing a permit system with clear entry protocols and rescue procedures" at bounding box center [742, 363] width 632 height 41
click at [426, 338] on input "b. Establishing a permit system with clear entry protocols and rescue procedures" at bounding box center [426, 332] width 0 height 13
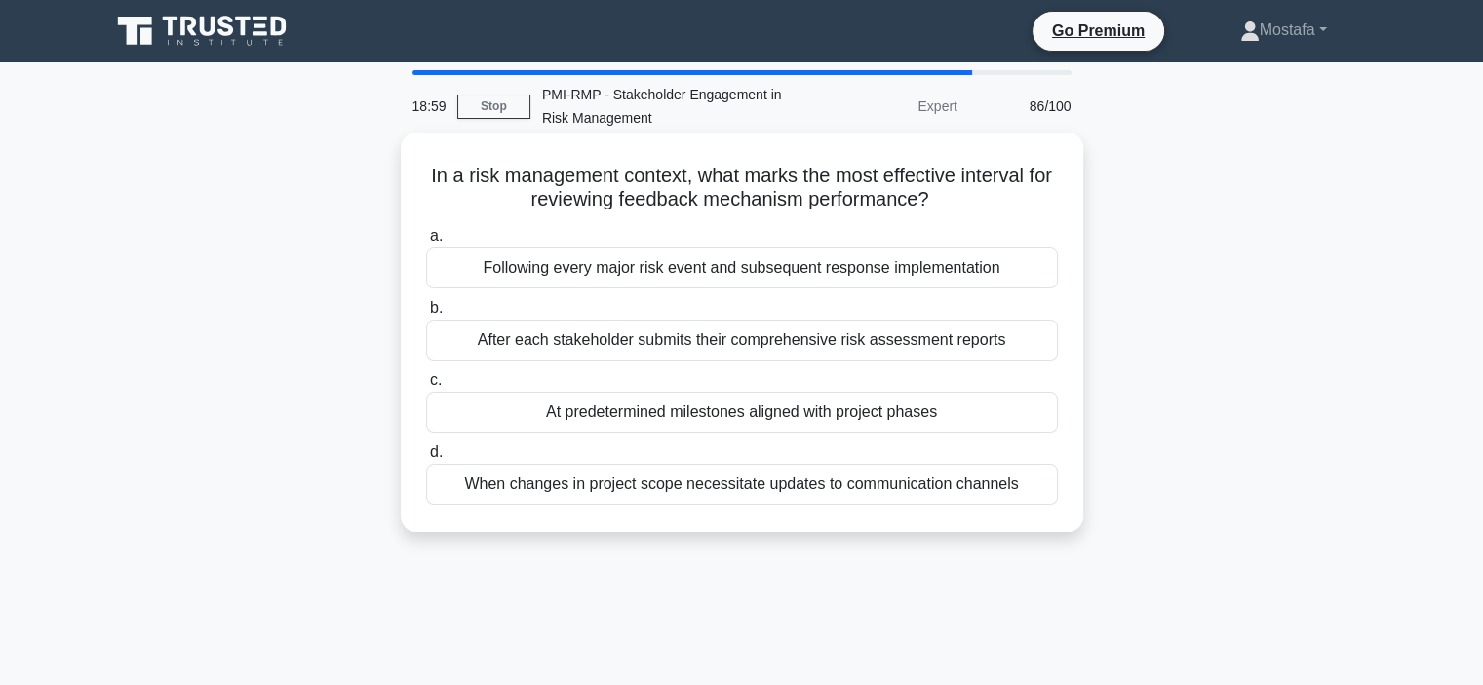
click at [1052, 424] on div "At predetermined milestones aligned with project phases" at bounding box center [742, 412] width 632 height 41
click at [426, 387] on input "c. At predetermined milestones aligned with project phases" at bounding box center [426, 380] width 0 height 13
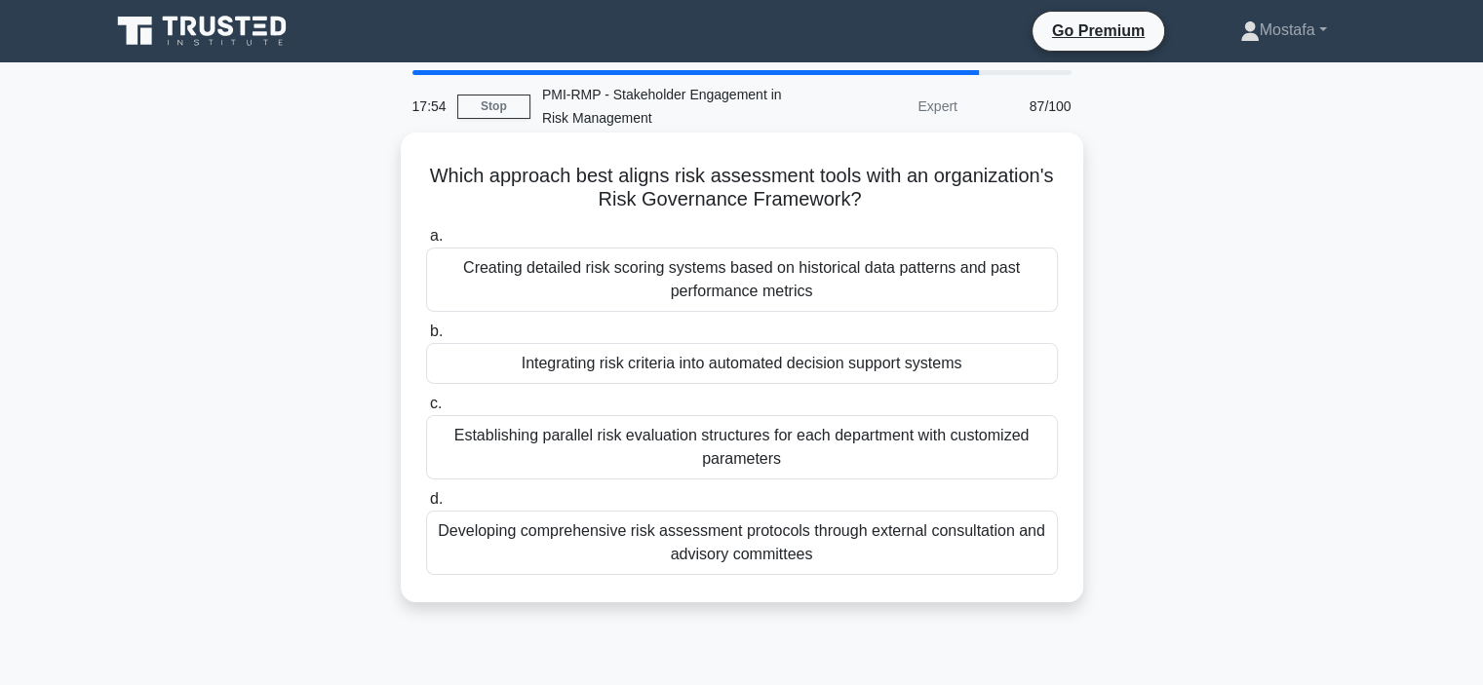
click at [1002, 370] on div "Integrating risk criteria into automated decision support systems" at bounding box center [742, 363] width 632 height 41
click at [426, 338] on input "b. Integrating risk criteria into automated decision support systems" at bounding box center [426, 332] width 0 height 13
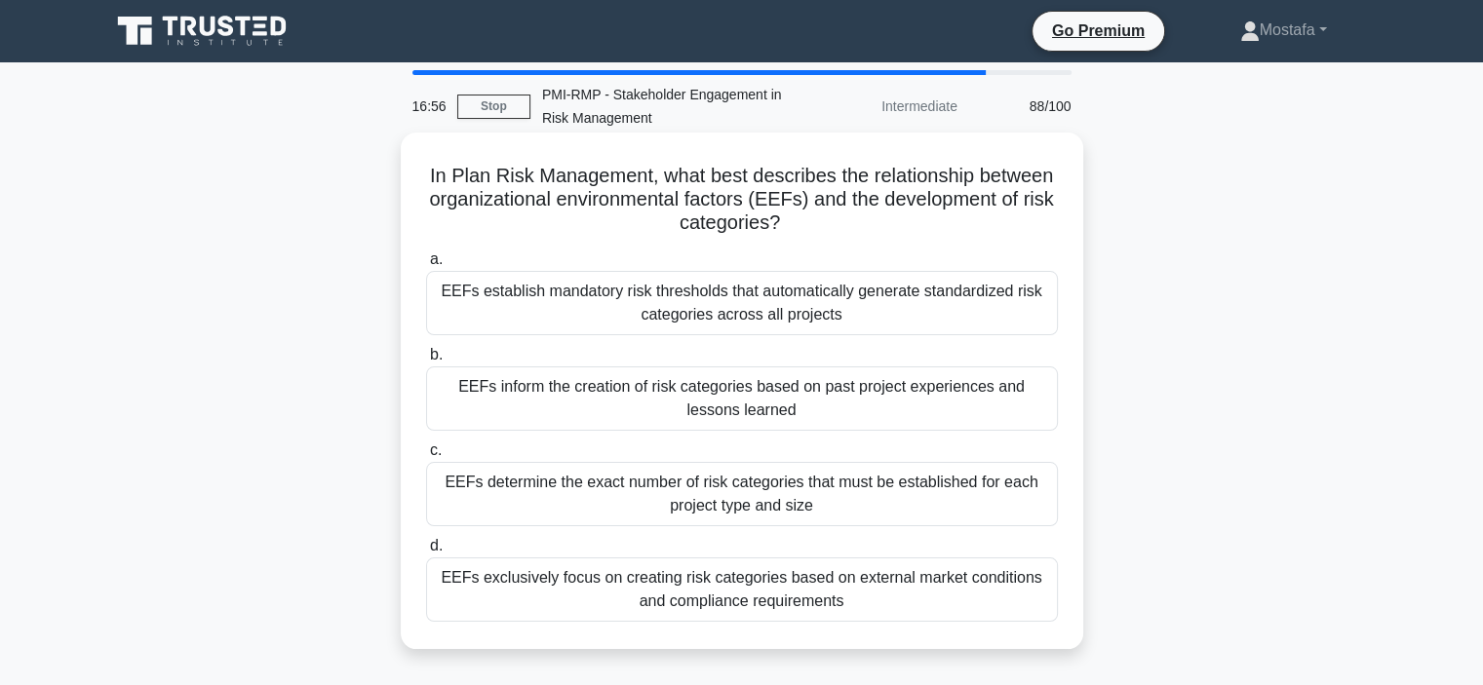
click at [1033, 411] on div "EEFs inform the creation of risk categories based on past project experiences a…" at bounding box center [742, 399] width 632 height 64
click at [426, 362] on input "b. EEFs inform the creation of risk categories based on past project experience…" at bounding box center [426, 355] width 0 height 13
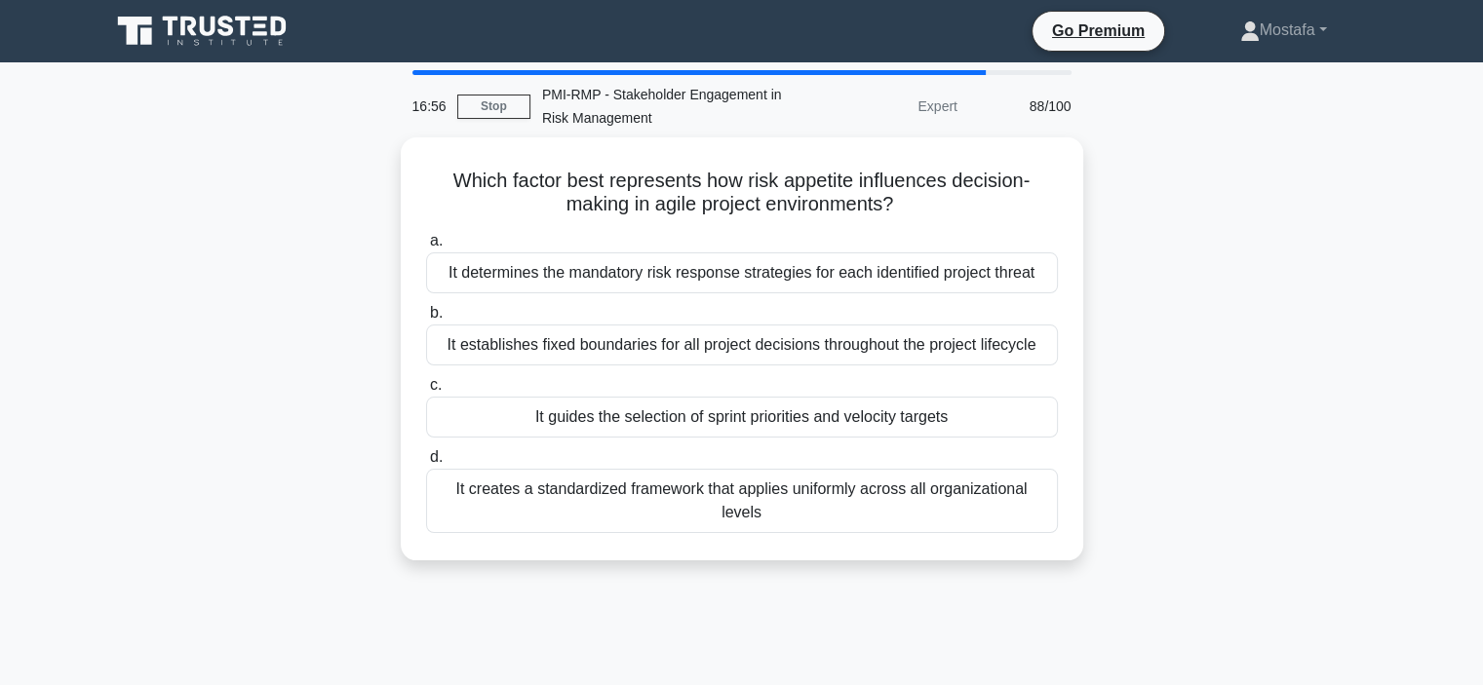
click at [1033, 411] on div "It guides the selection of sprint priorities and velocity targets" at bounding box center [742, 417] width 632 height 41
click at [426, 392] on input "c. It guides the selection of sprint priorities and velocity targets" at bounding box center [426, 385] width 0 height 13
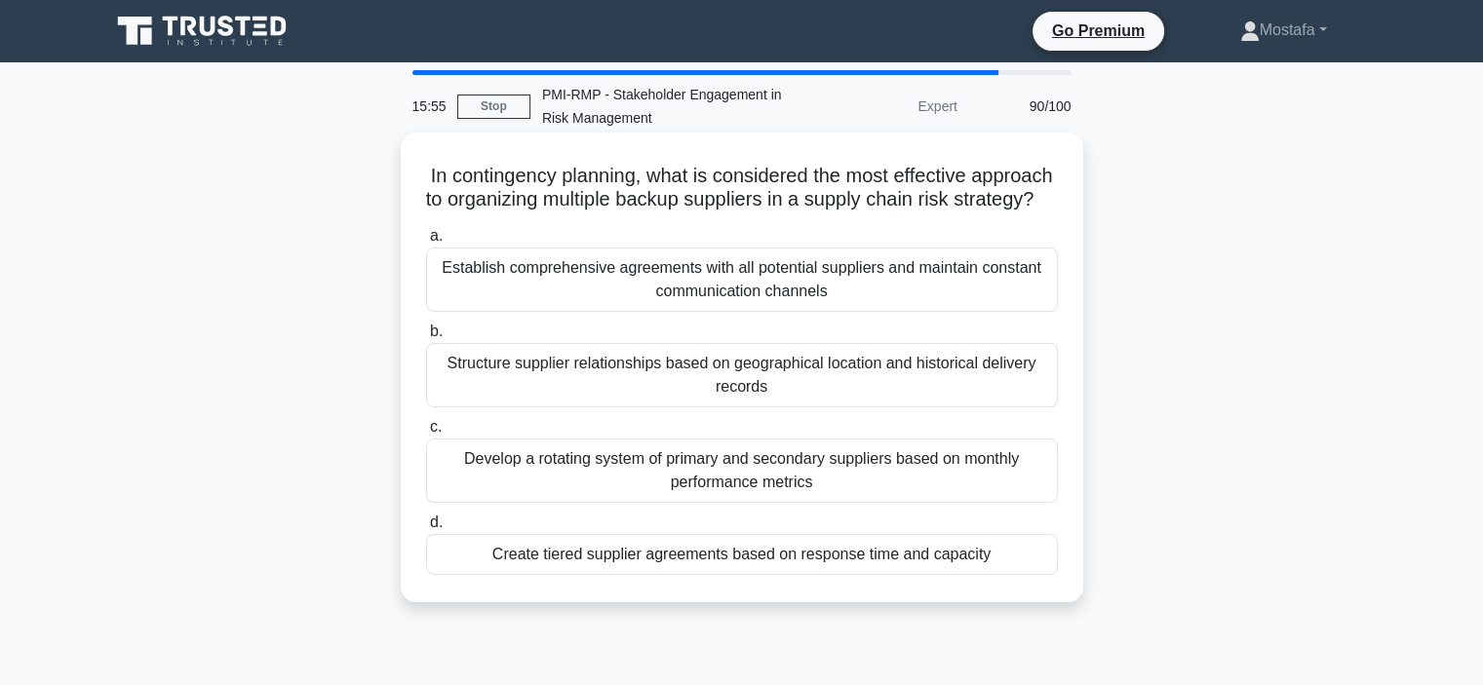
click at [1039, 575] on div "Create tiered supplier agreements based on response time and capacity" at bounding box center [742, 554] width 632 height 41
click at [426, 529] on input "d. Create tiered supplier agreements based on response time and capacity" at bounding box center [426, 523] width 0 height 13
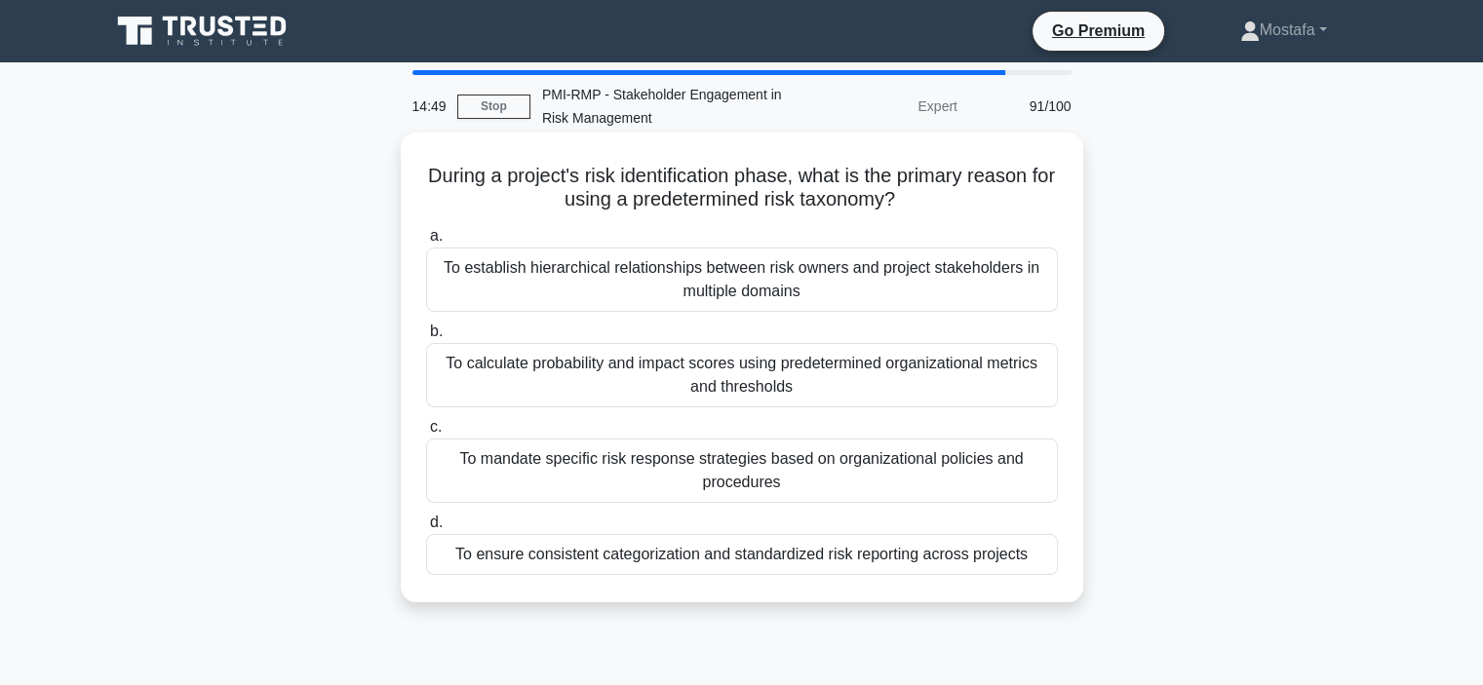
click at [1022, 392] on div "To calculate probability and impact scores using predetermined organizational m…" at bounding box center [742, 375] width 632 height 64
click at [426, 338] on input "b. To calculate probability and impact scores using predetermined organizationa…" at bounding box center [426, 332] width 0 height 13
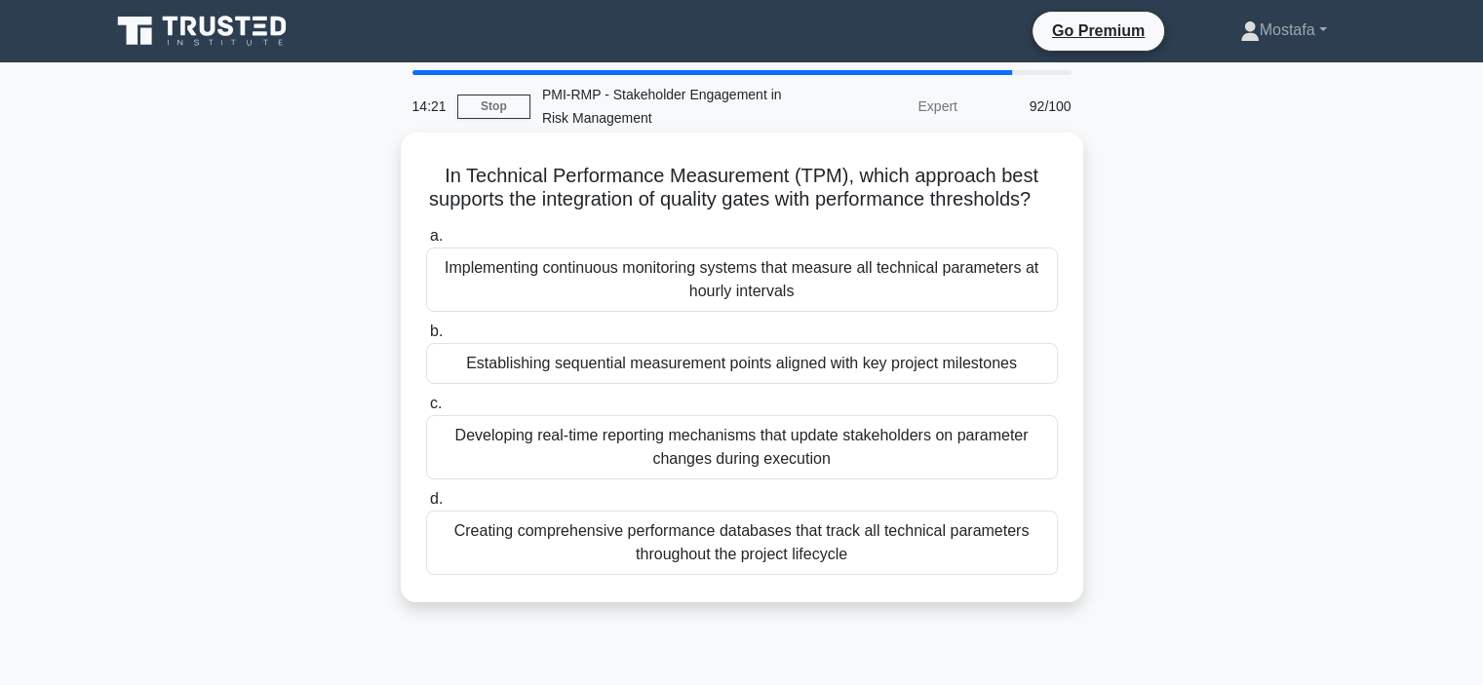
click at [1029, 384] on div "Establishing sequential measurement points aligned with key project milestones" at bounding box center [742, 363] width 632 height 41
click at [426, 338] on input "b. Establishing sequential measurement points aligned with key project mileston…" at bounding box center [426, 332] width 0 height 13
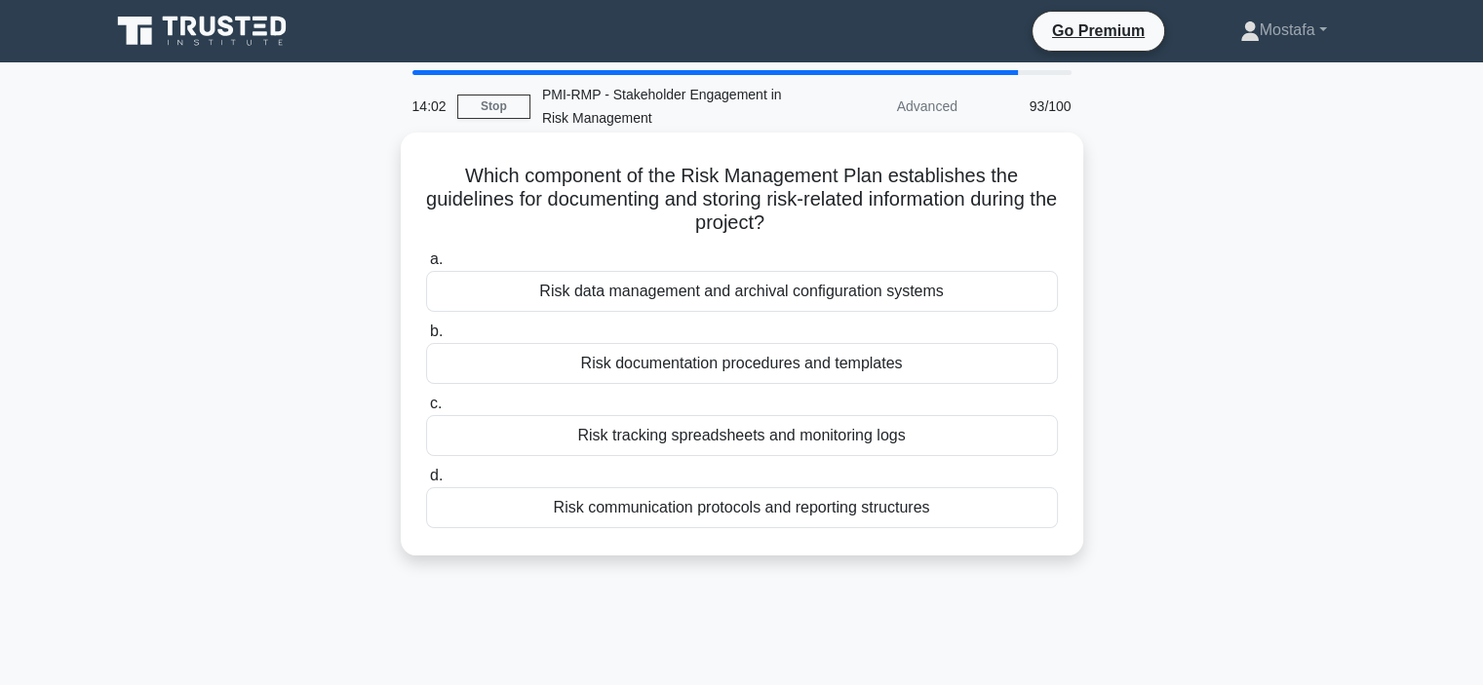
click at [1035, 511] on div "Risk communication protocols and reporting structures" at bounding box center [742, 507] width 632 height 41
click at [426, 483] on input "d. Risk communication protocols and reporting structures" at bounding box center [426, 476] width 0 height 13
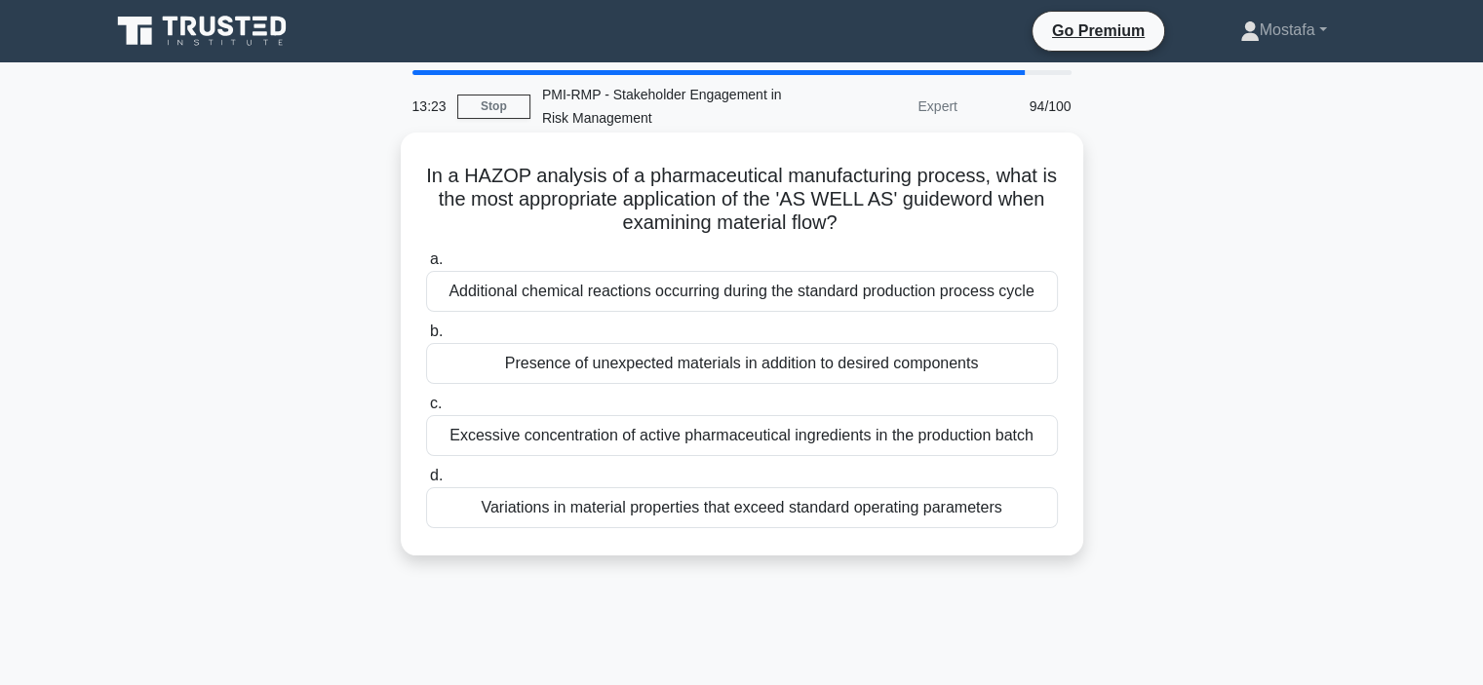
click at [1045, 442] on div "Excessive concentration of active pharmaceutical ingredients in the production …" at bounding box center [742, 435] width 632 height 41
click at [426, 410] on input "c. Excessive concentration of active pharmaceutical ingredients in the producti…" at bounding box center [426, 404] width 0 height 13
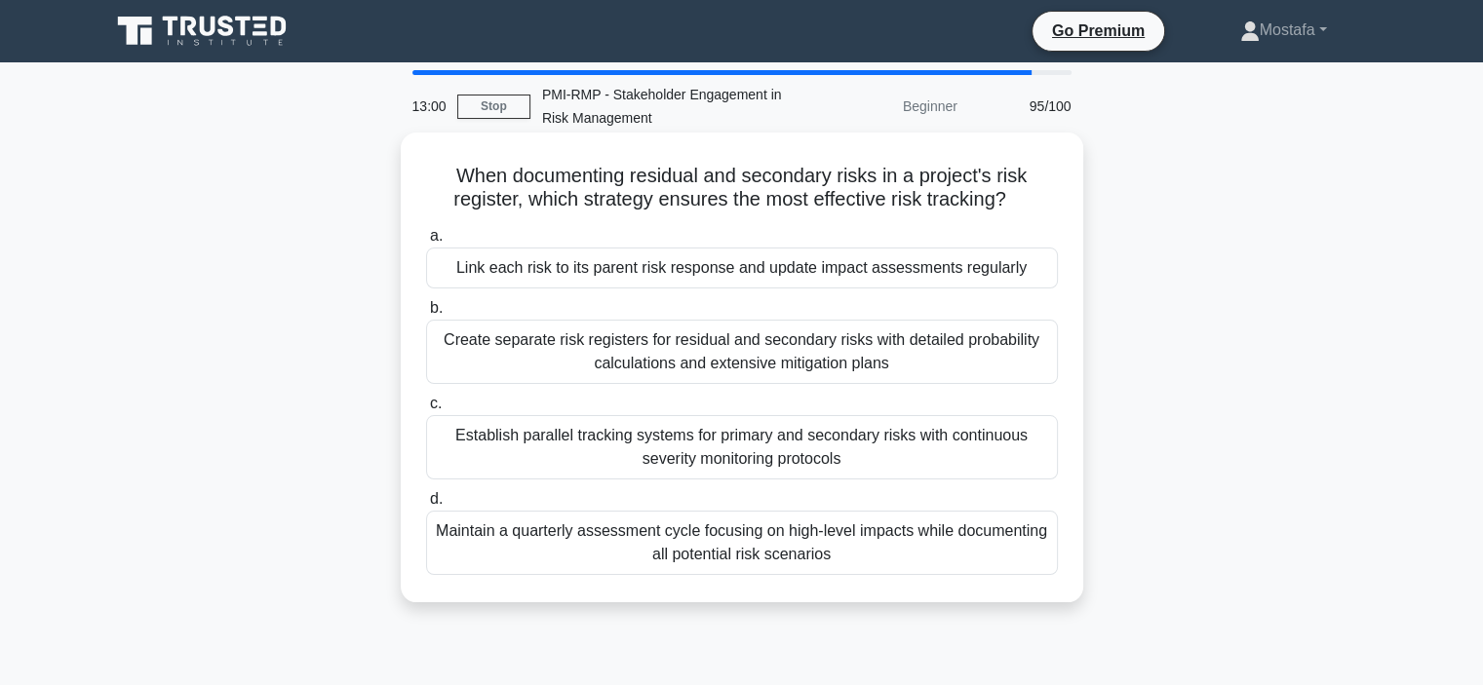
click at [1033, 272] on div "Link each risk to its parent risk response and update impact assessments regula…" at bounding box center [742, 268] width 632 height 41
click at [426, 243] on input "a. Link each risk to its parent risk response and update impact assessments reg…" at bounding box center [426, 236] width 0 height 13
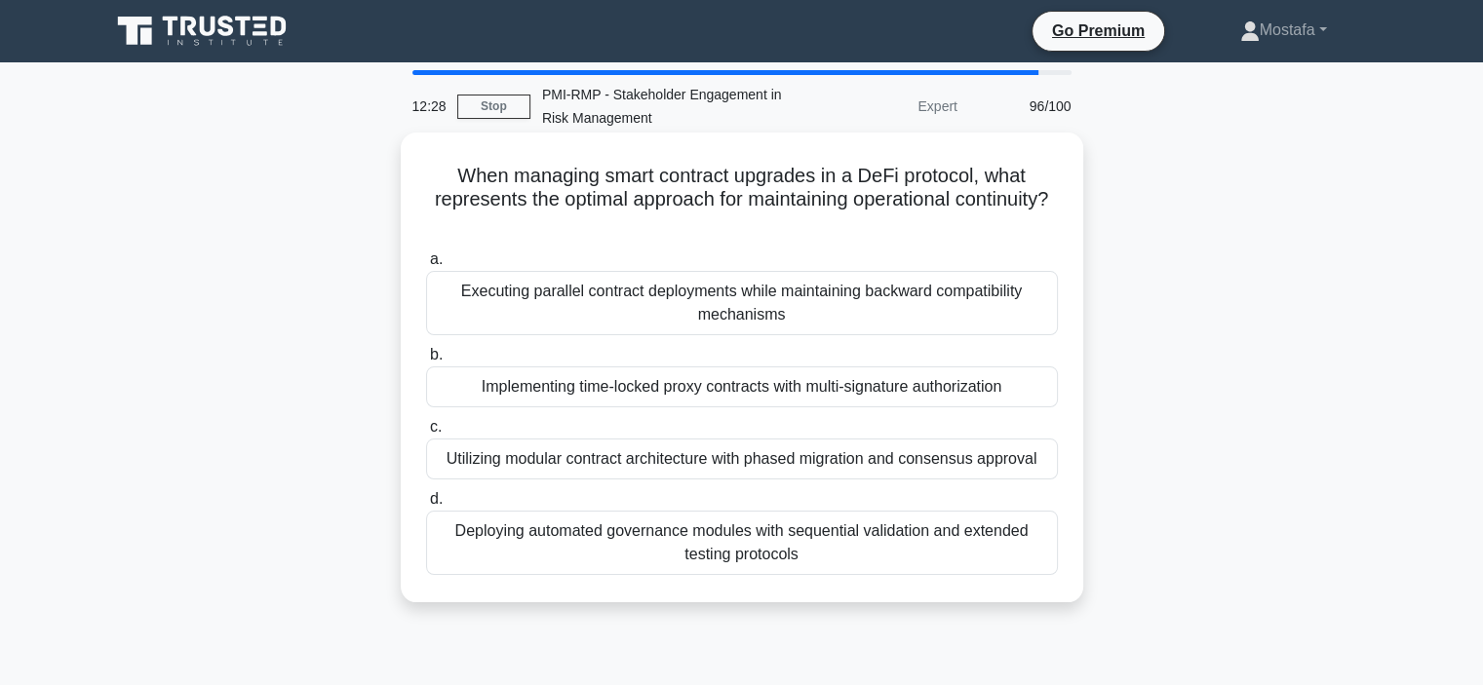
click at [1032, 549] on div "Deploying automated governance modules with sequential validation and extended …" at bounding box center [742, 543] width 632 height 64
click at [426, 506] on input "d. Deploying automated governance modules with sequential validation and extend…" at bounding box center [426, 499] width 0 height 13
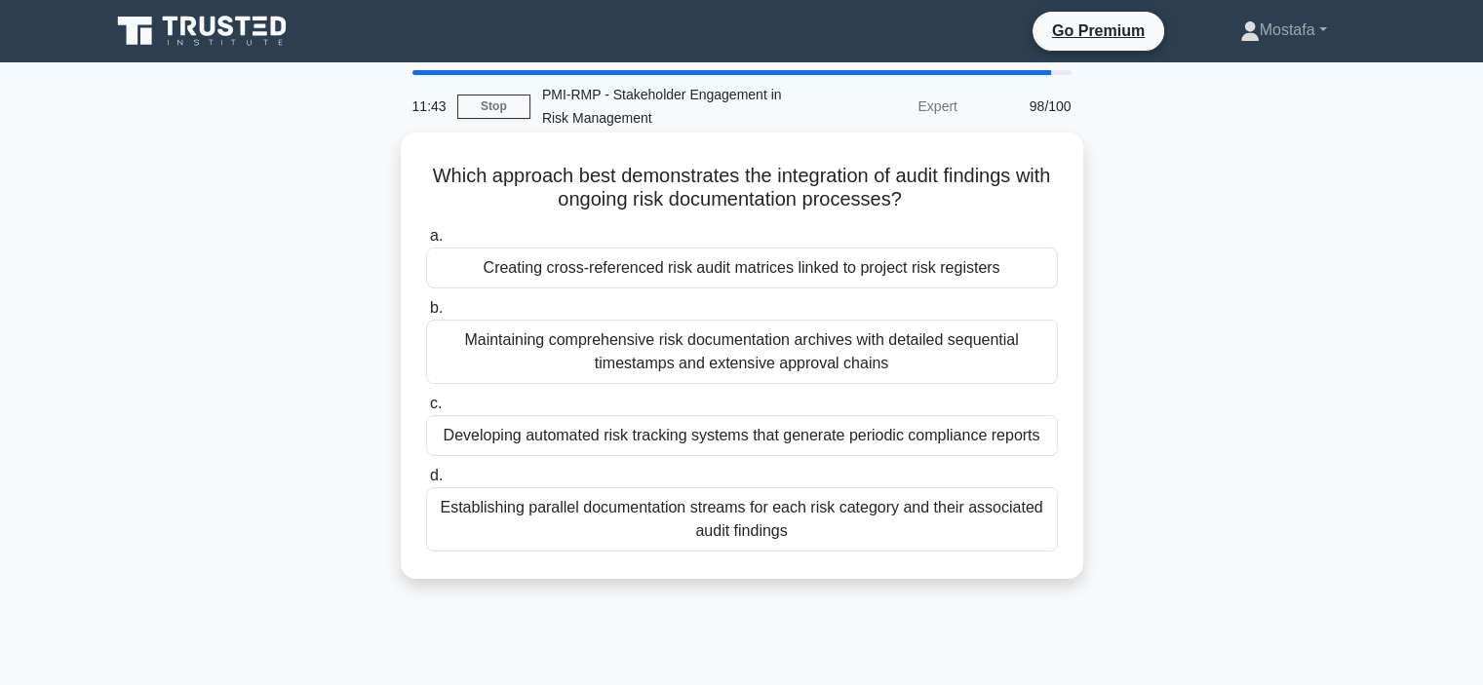
click at [1031, 276] on div "Creating cross-referenced risk audit matrices linked to project risk registers" at bounding box center [742, 268] width 632 height 41
click at [426, 243] on input "a. Creating cross-referenced risk audit matrices linked to project risk registe…" at bounding box center [426, 236] width 0 height 13
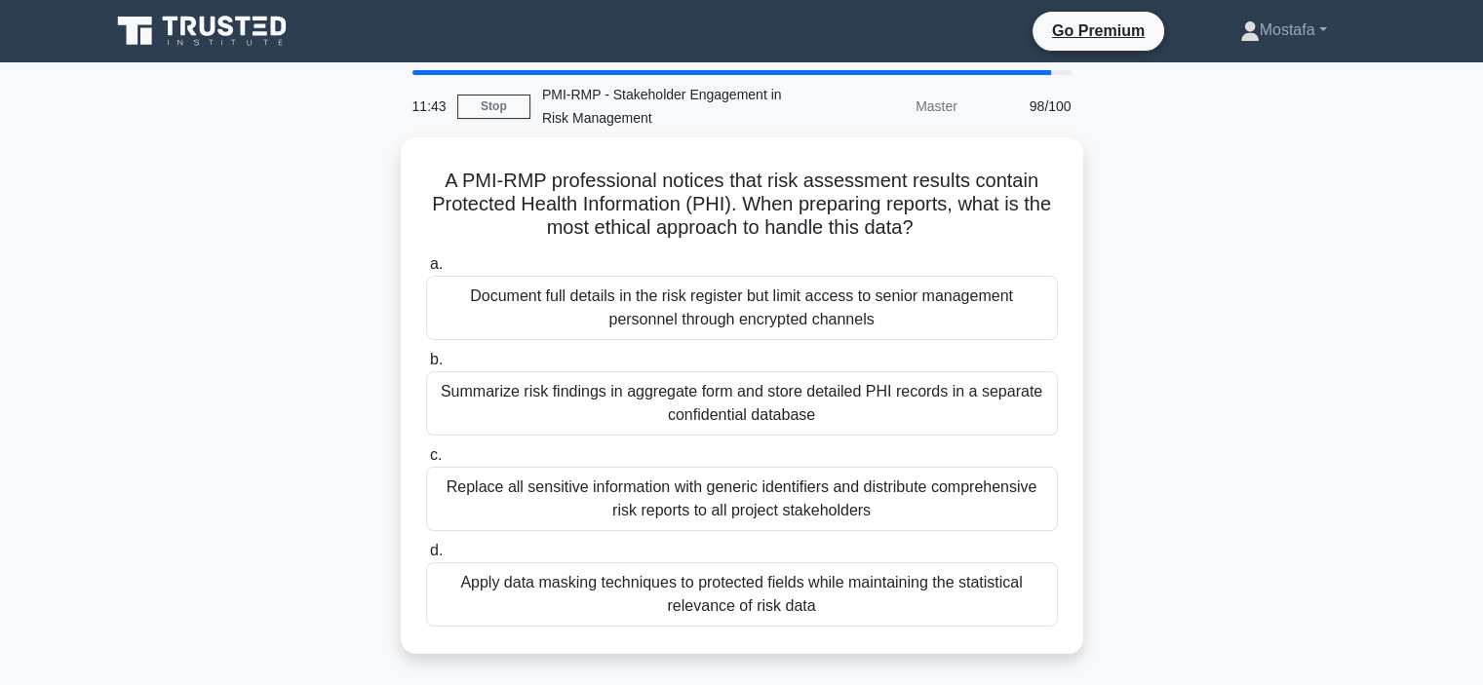
click at [1031, 276] on div "Document full details in the risk register but limit access to senior managemen…" at bounding box center [742, 308] width 632 height 64
click at [426, 271] on input "a. Document full details in the risk register but limit access to senior manage…" at bounding box center [426, 264] width 0 height 13
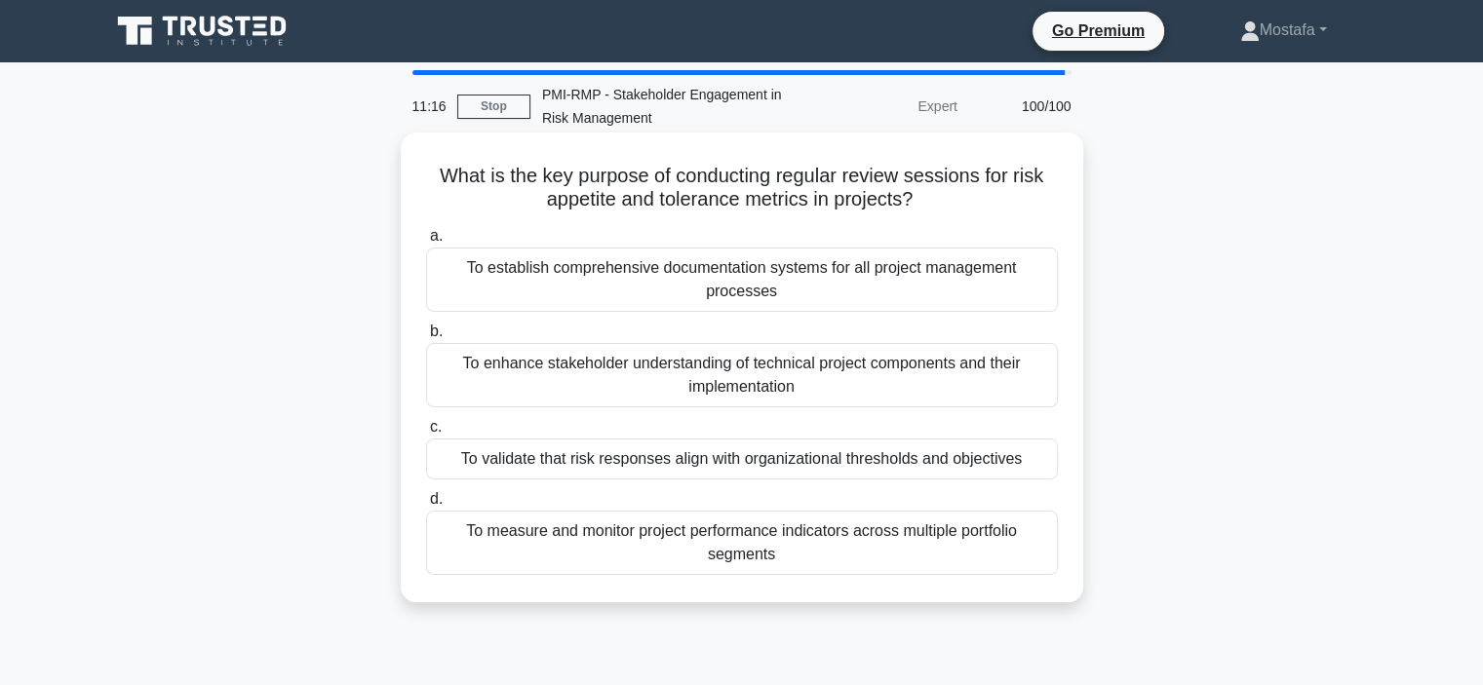
click at [1049, 471] on div "To validate that risk responses align with organizational thresholds and object…" at bounding box center [742, 459] width 632 height 41
click at [426, 434] on input "c. To validate that risk responses align with organizational thresholds and obj…" at bounding box center [426, 427] width 0 height 13
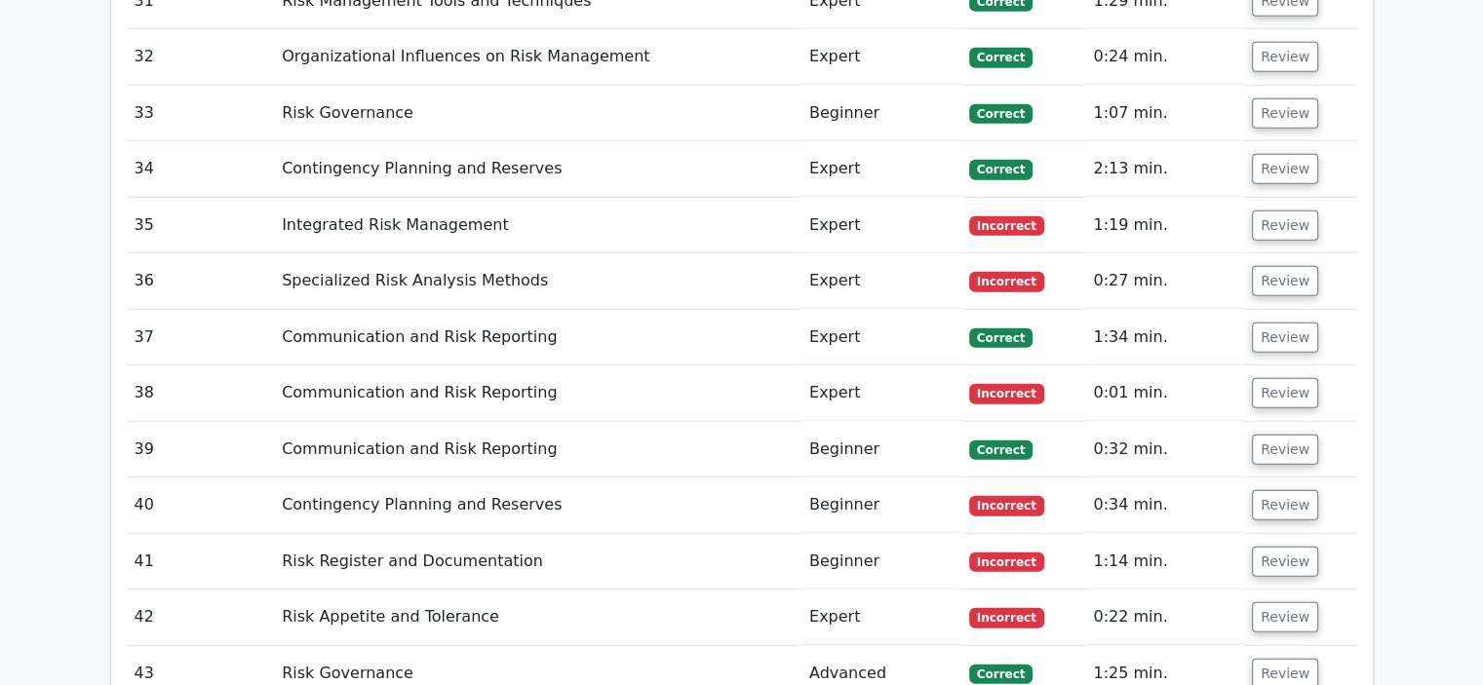
scroll to position [5264, 0]
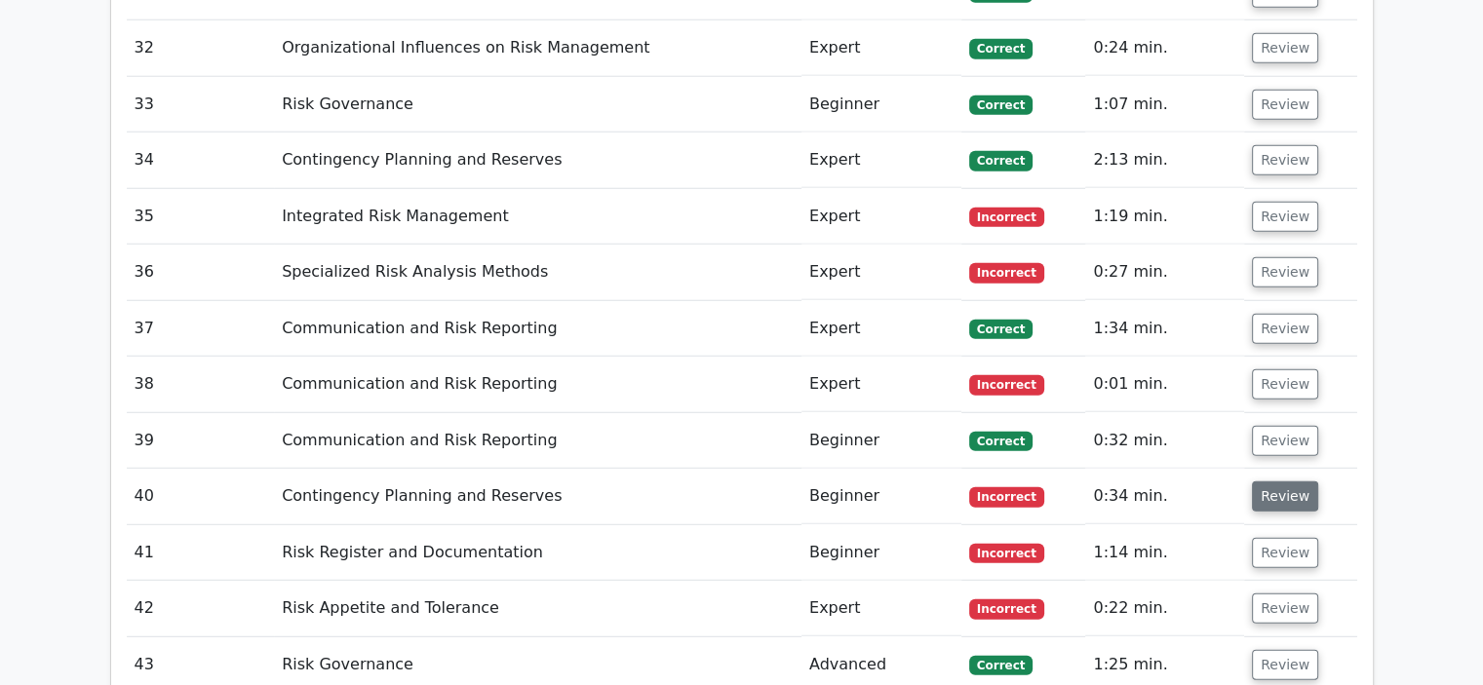
click at [1266, 482] on button "Review" at bounding box center [1285, 497] width 66 height 30
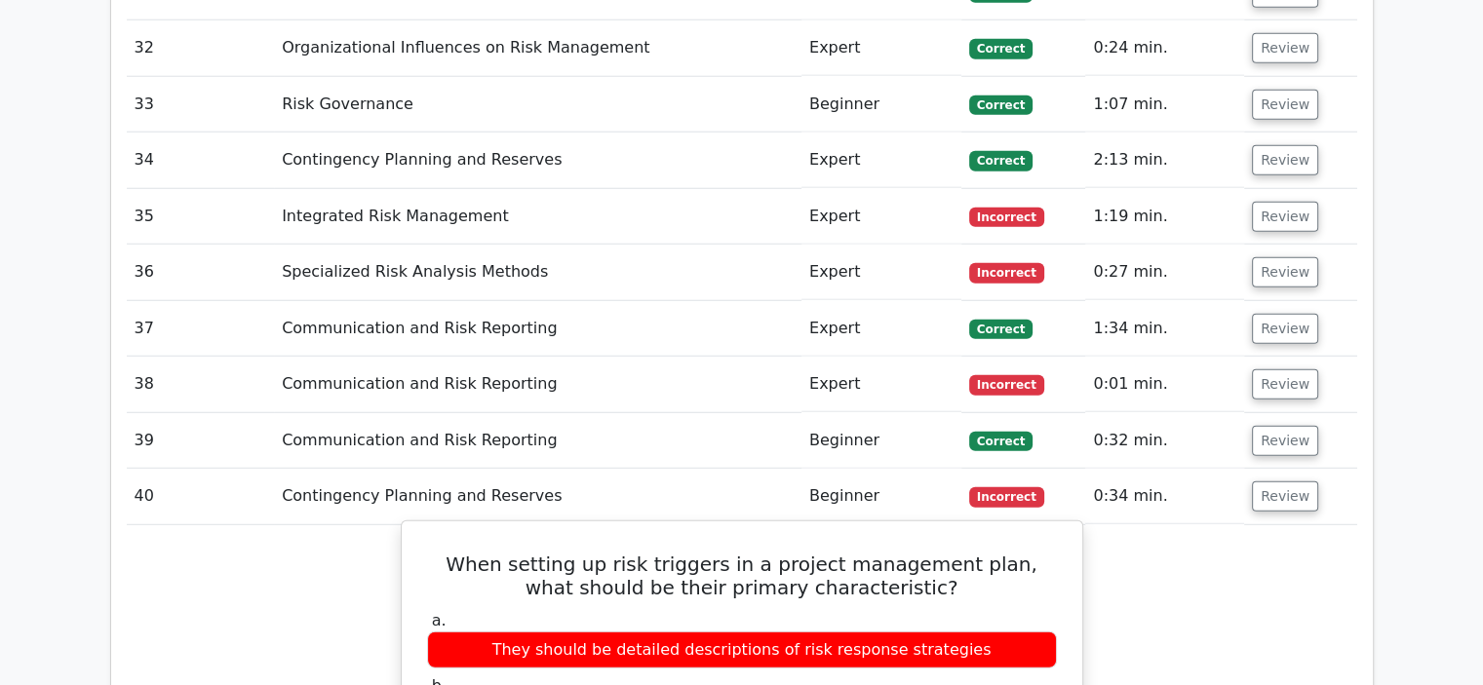
scroll to position [5362, 0]
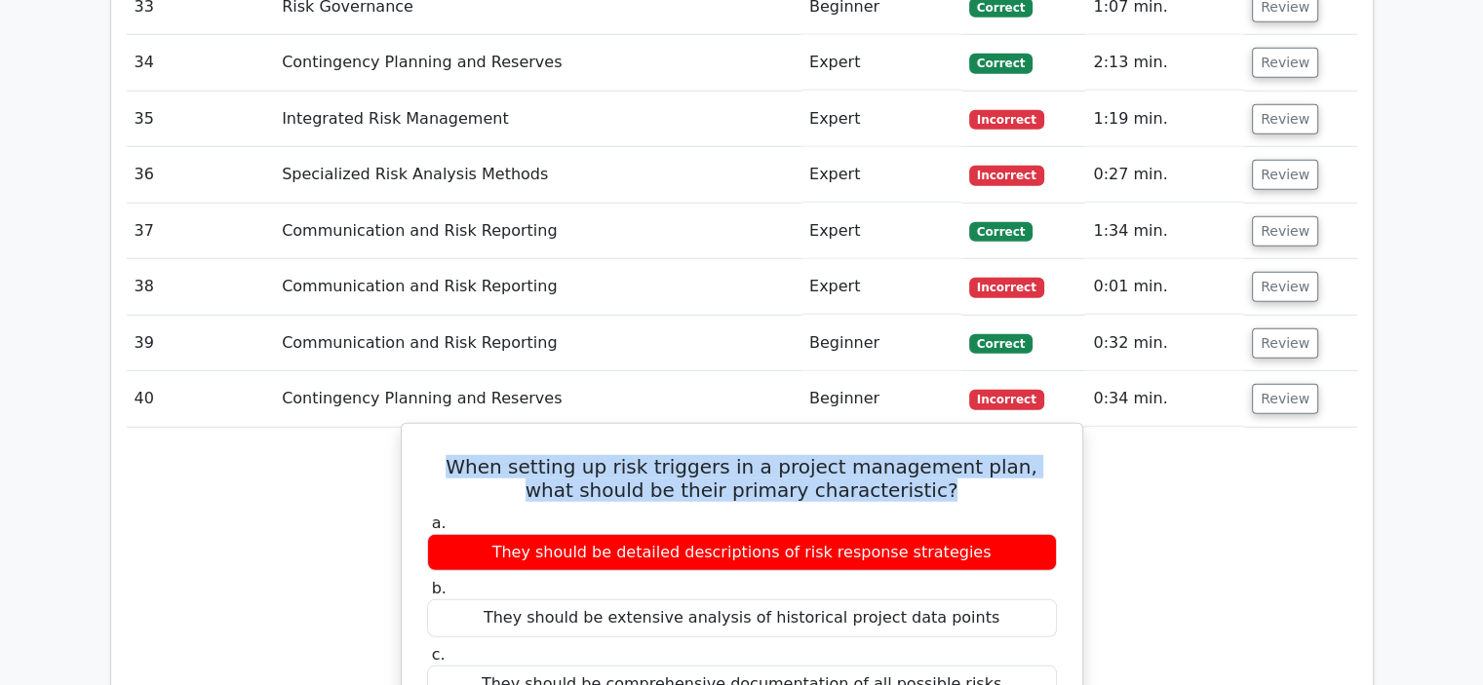
drag, startPoint x: 932, startPoint y: 389, endPoint x: 430, endPoint y: 359, distance: 503.0
click at [430, 455] on h5 "When setting up risk triggers in a project management plan, what should be thei…" at bounding box center [742, 478] width 634 height 47
copy h5 "When setting up risk triggers in a project management plan, what should be thei…"
drag, startPoint x: 941, startPoint y: 639, endPoint x: 545, endPoint y: 642, distance: 395.8
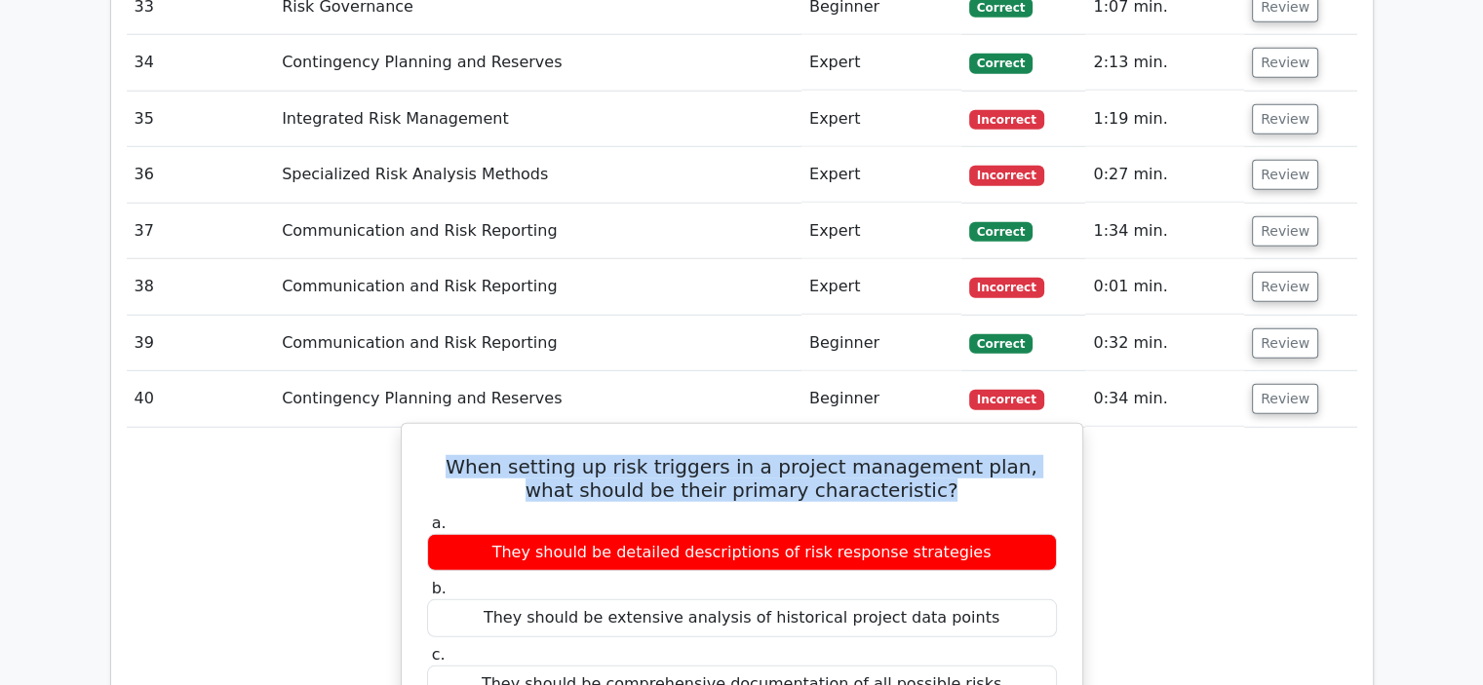
copy div "They should be measurable and observable indicators"
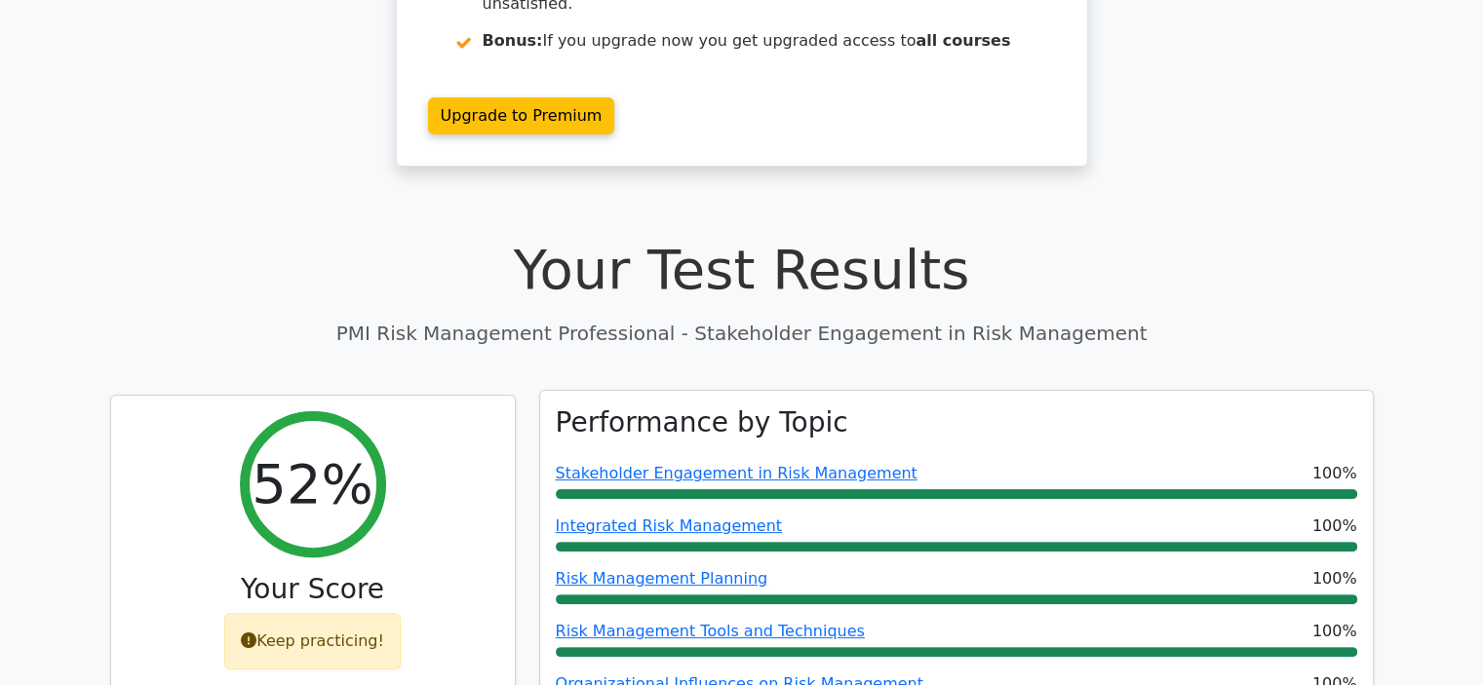
scroll to position [390, 0]
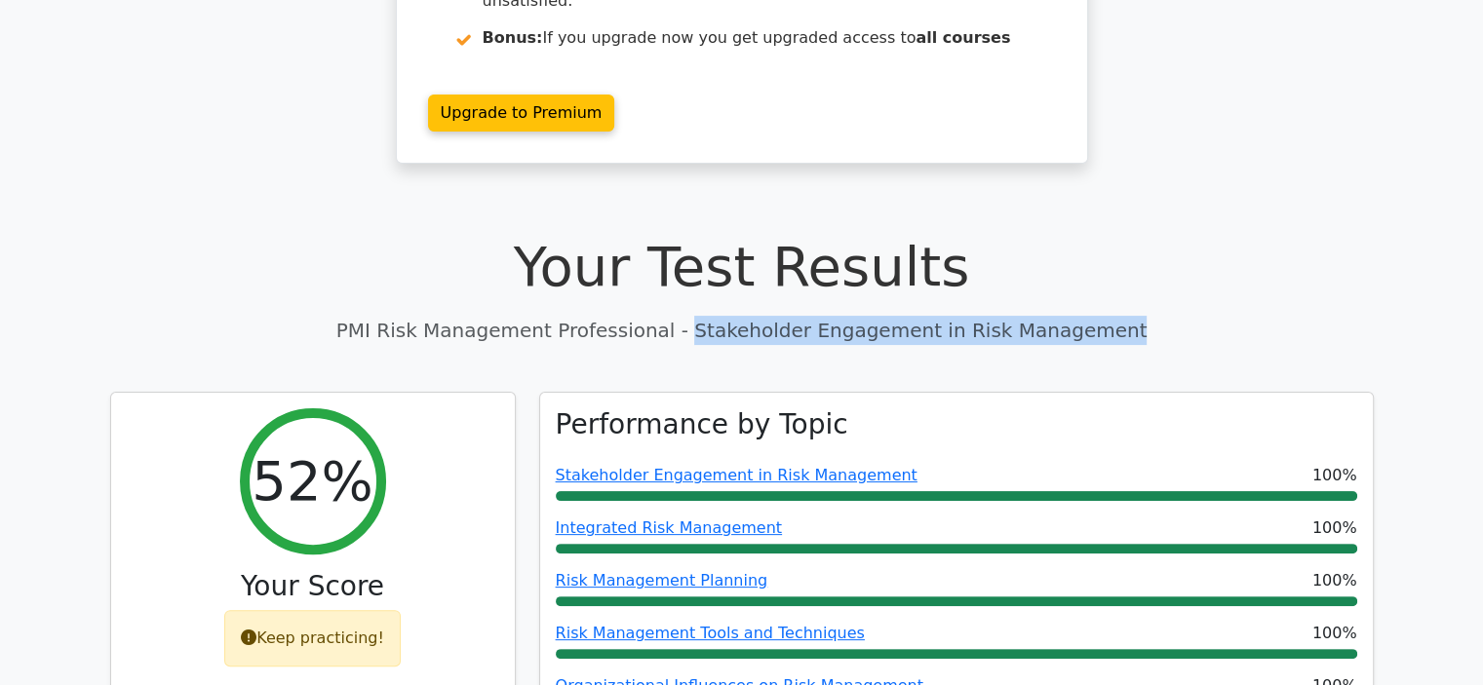
drag, startPoint x: 1111, startPoint y: 265, endPoint x: 706, endPoint y: 264, distance: 405.5
click at [706, 316] on p "PMI Risk Management Professional - Stakeholder Engagement in Risk Management" at bounding box center [741, 330] width 1263 height 29
copy p "Stakeholder Engagement in Risk Management"
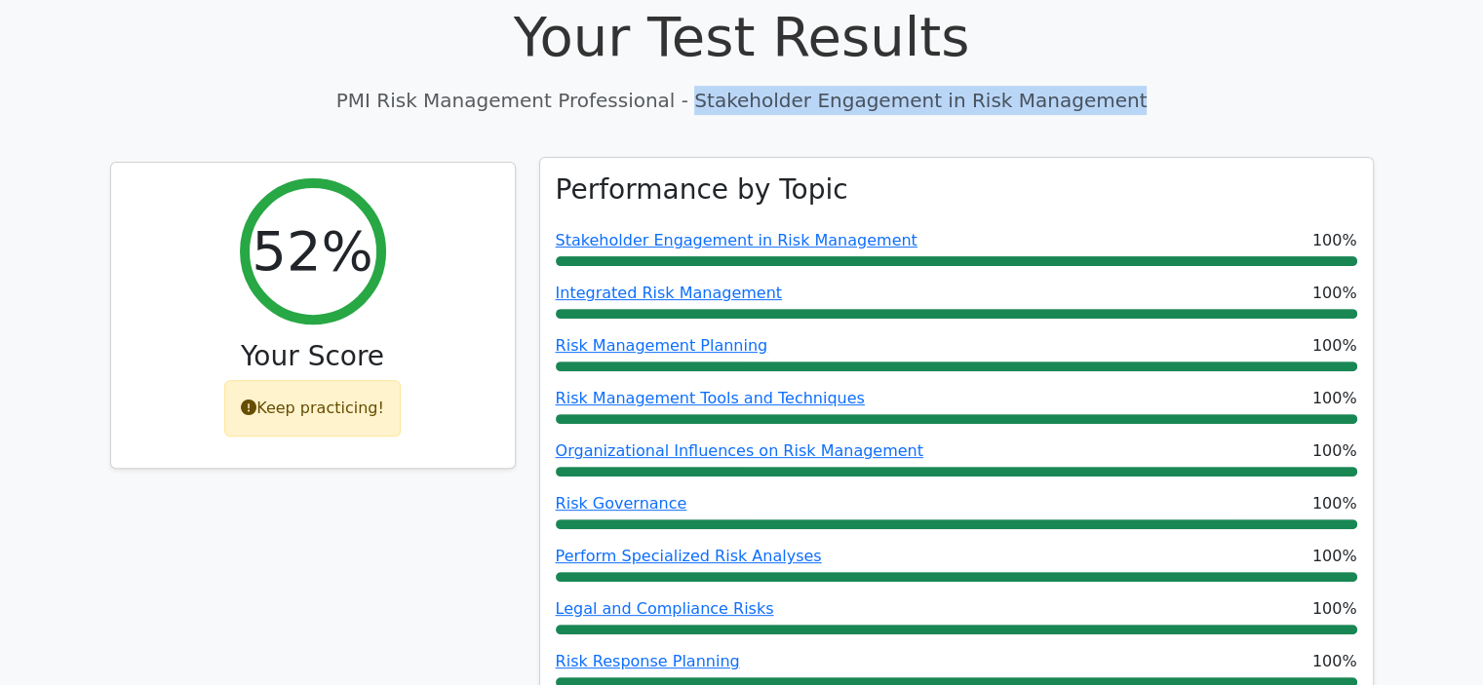
scroll to position [1072, 0]
